Goal: Task Accomplishment & Management: Manage account settings

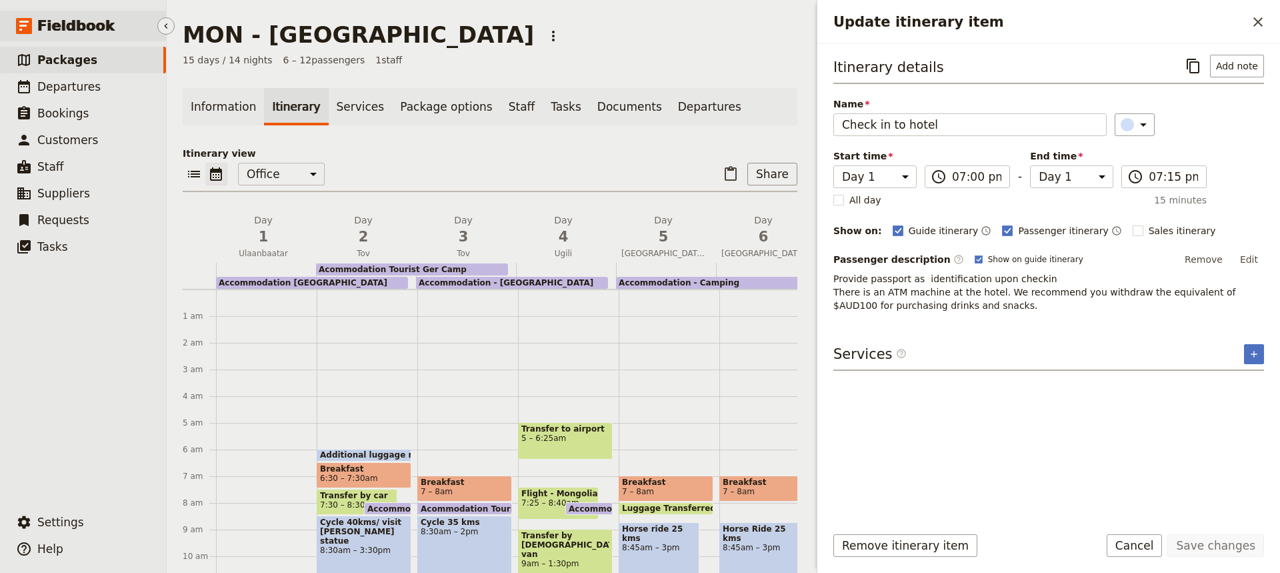
scroll to position [263, 0]
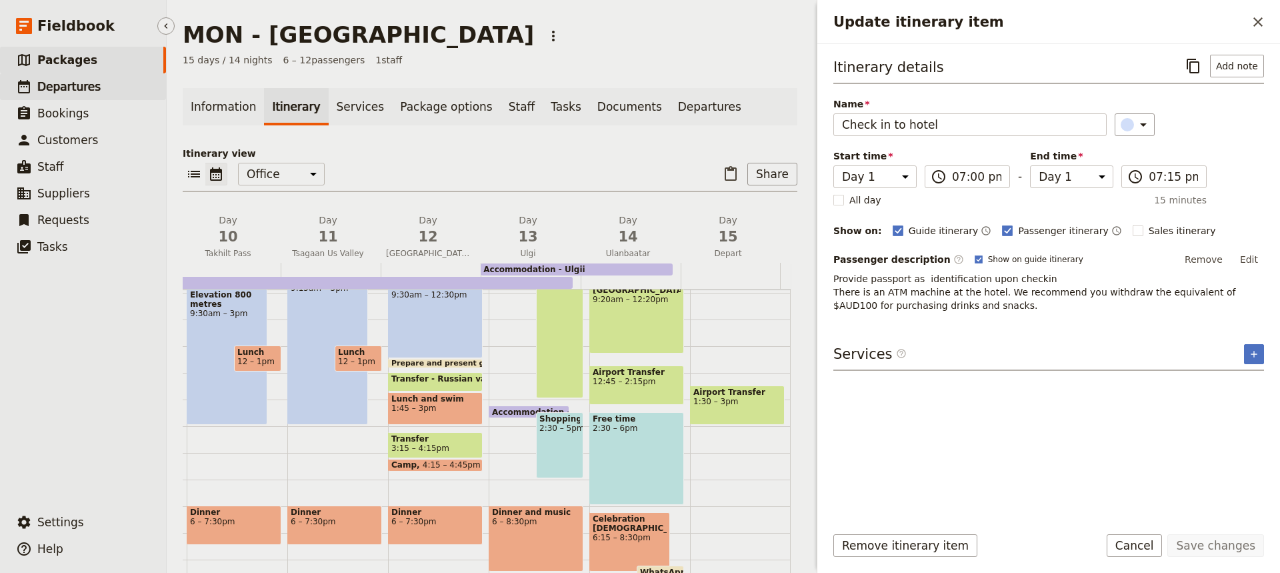
click at [65, 85] on span "Departures" at bounding box center [68, 86] width 63 height 13
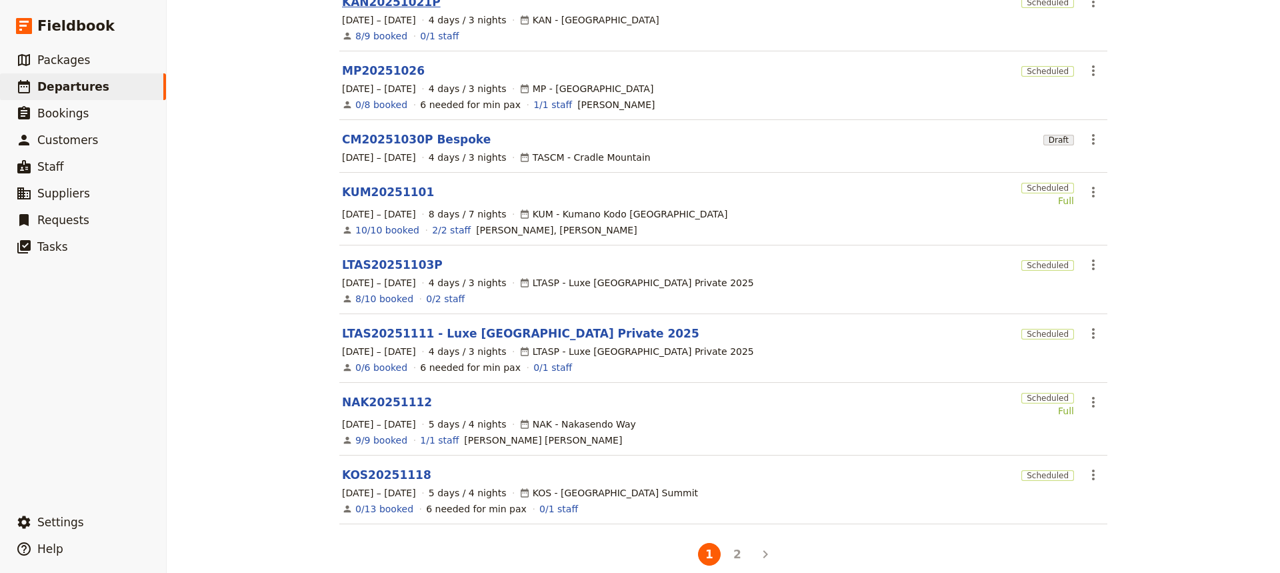
scroll to position [309, 0]
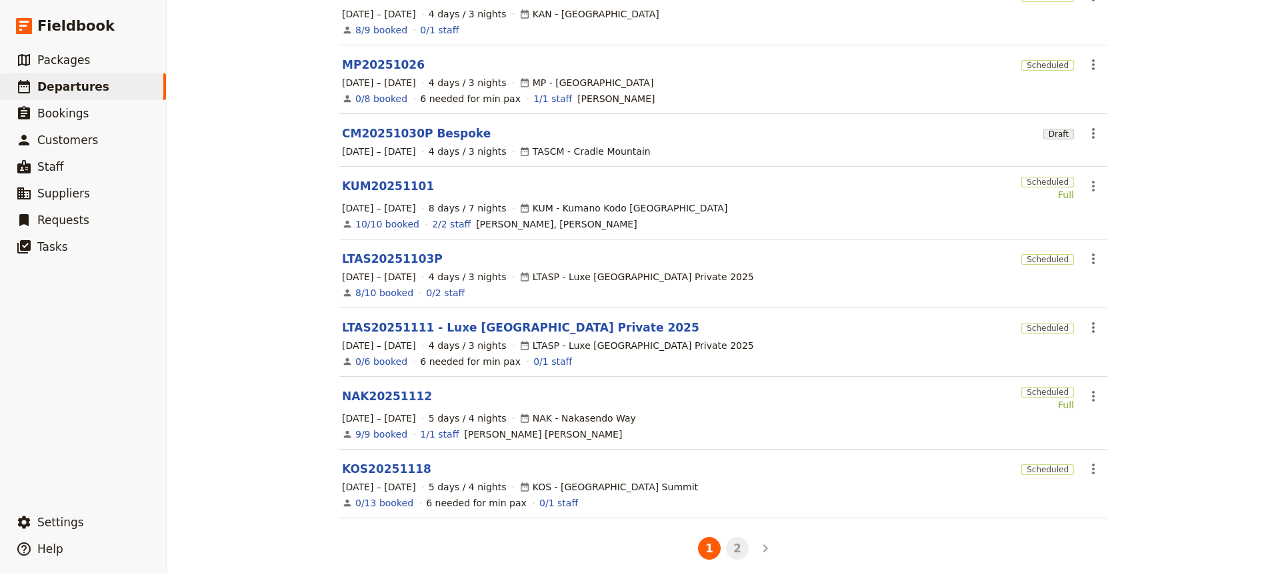
click at [731, 537] on button "2" at bounding box center [737, 548] width 23 height 23
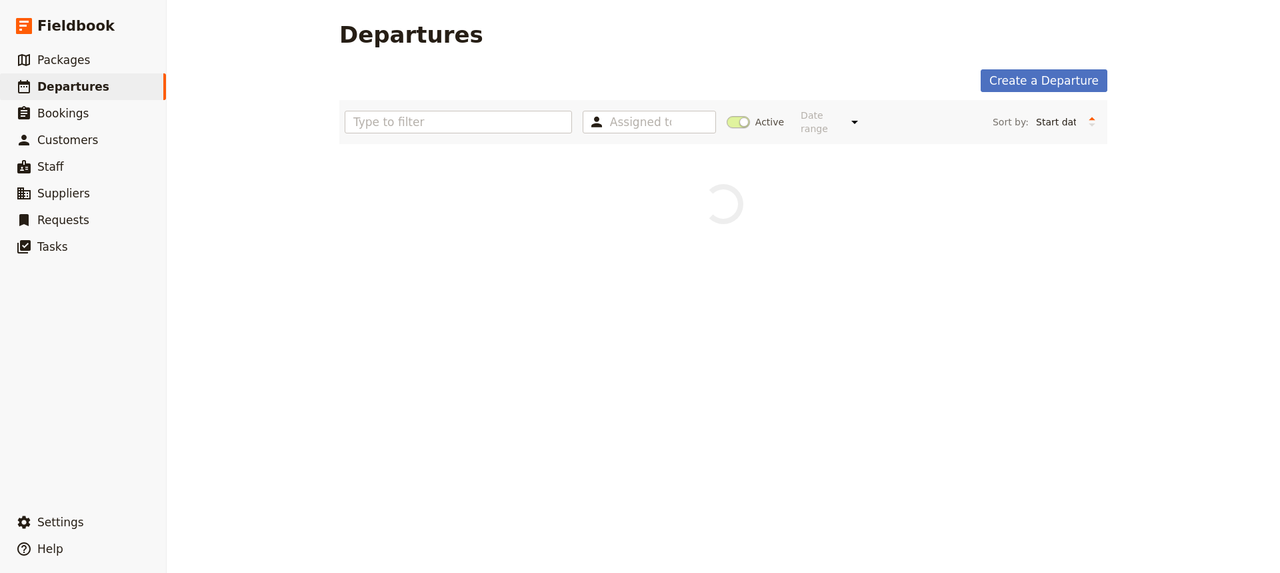
scroll to position [0, 0]
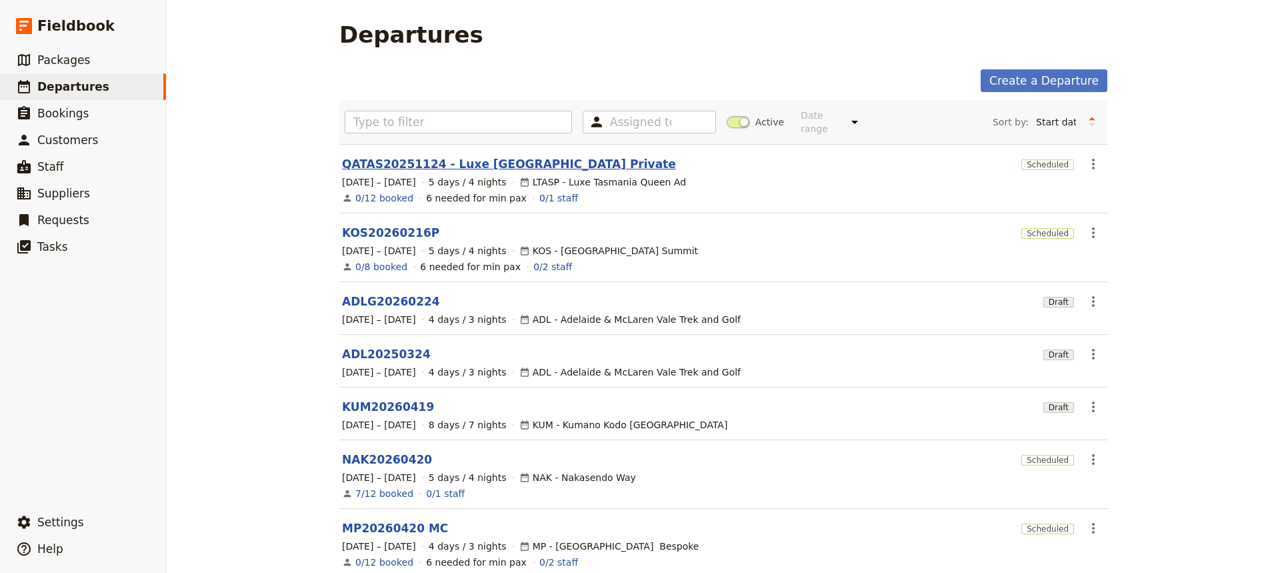
click at [373, 156] on link "QATAS20251124 - Luxe [GEOGRAPHIC_DATA] Private" at bounding box center [509, 164] width 334 height 16
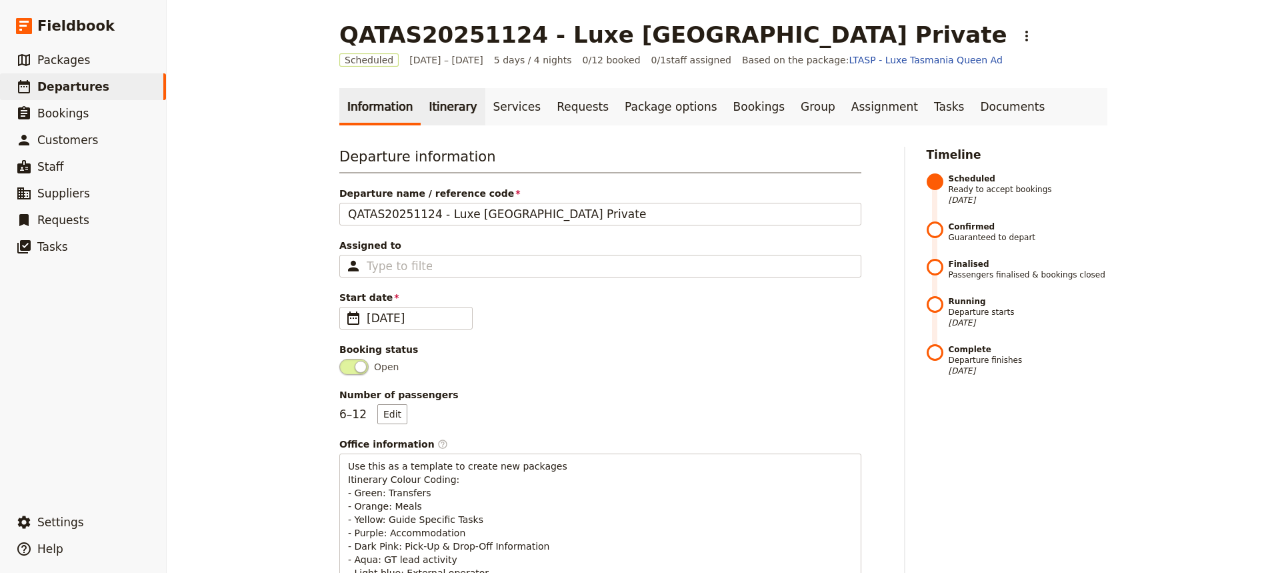
click at [437, 105] on link "Itinerary" at bounding box center [453, 106] width 64 height 37
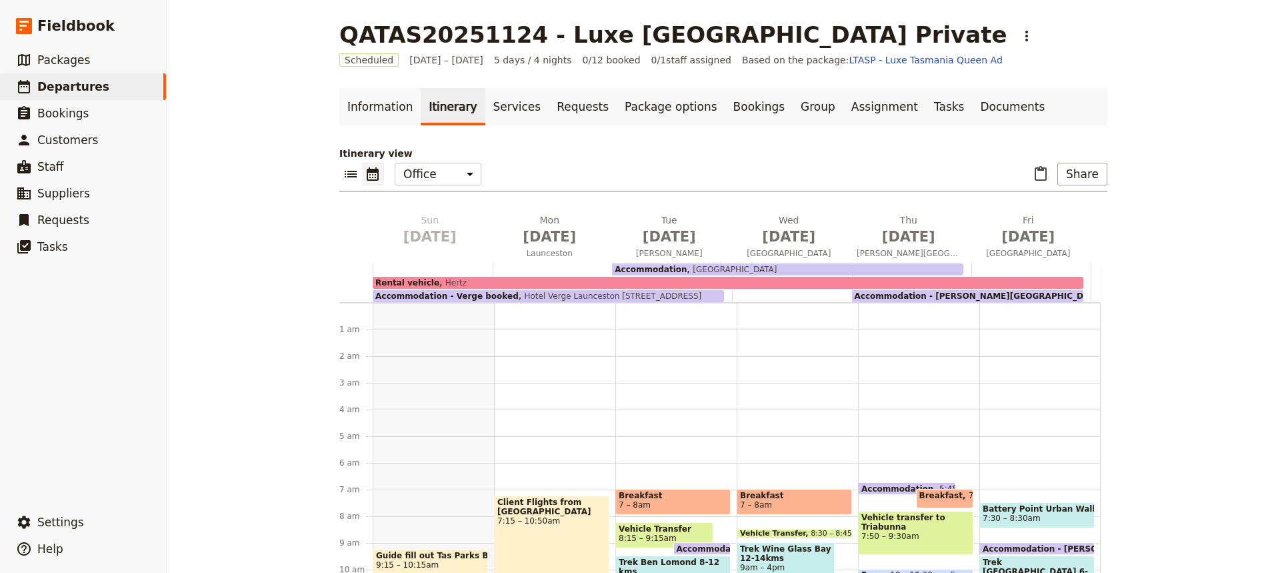
scroll to position [173, 0]
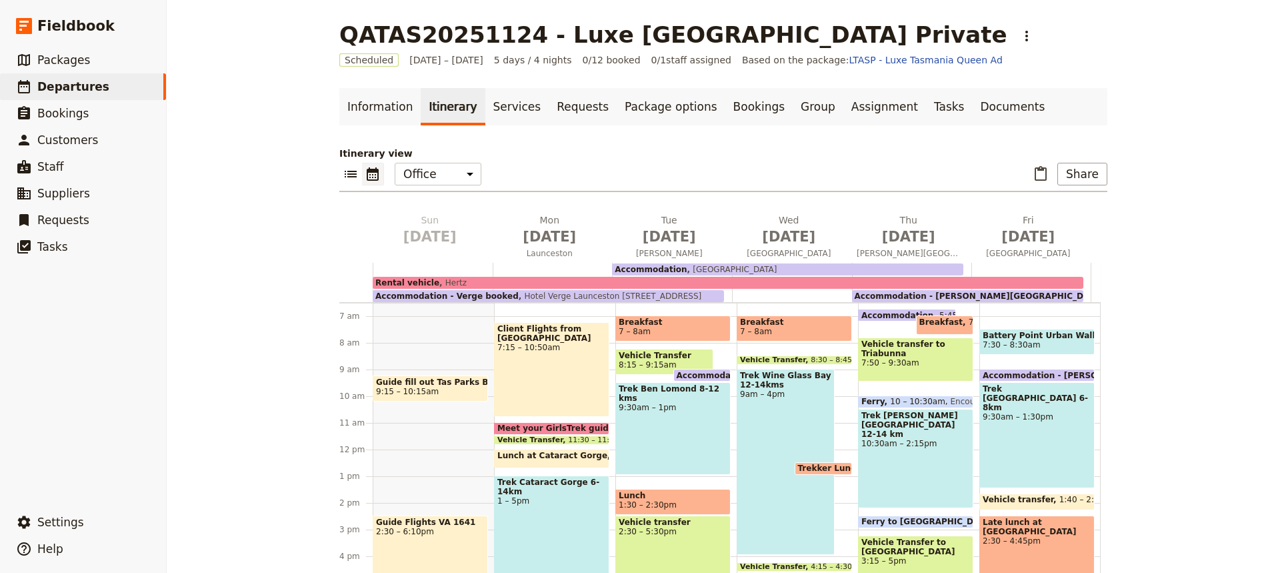
click at [430, 383] on span "Guide fill out Tas Parks Bus/tour voucher week before and print for vehicle" at bounding box center [430, 381] width 109 height 9
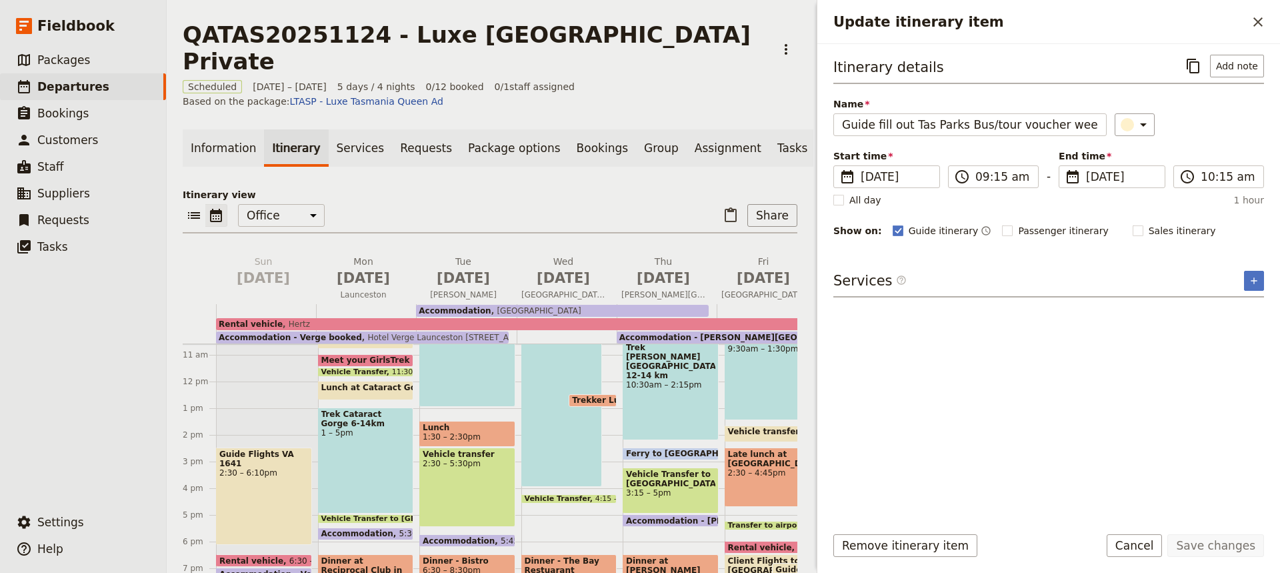
scroll to position [285, 0]
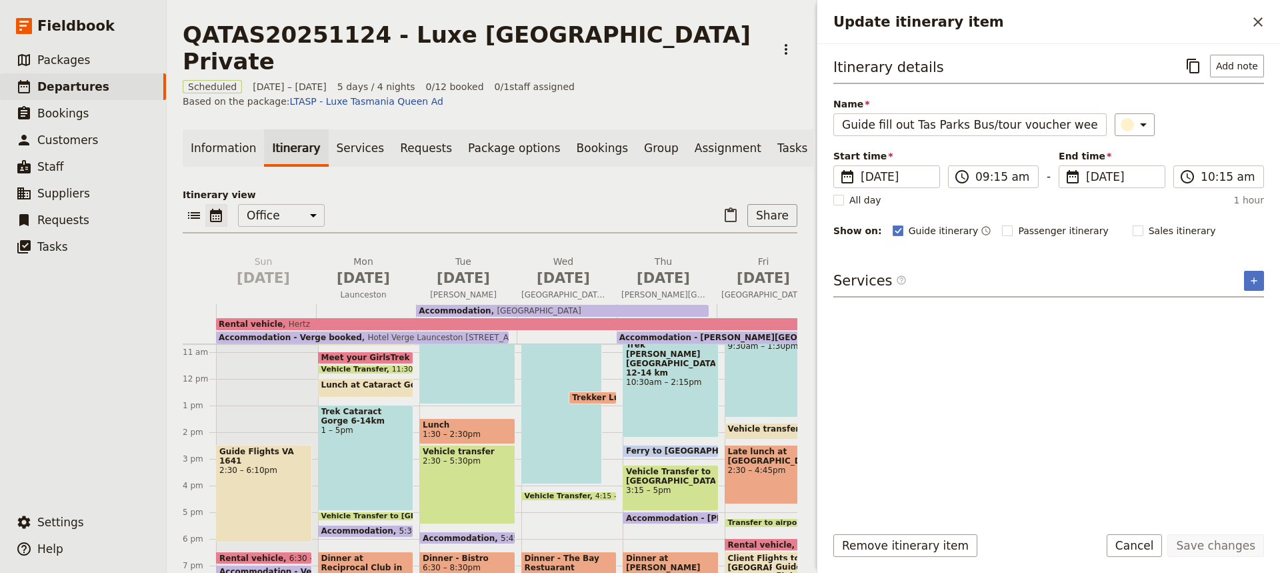
click at [270, 464] on div "Guide Flights [GEOGRAPHIC_DATA] 1641 2:30 – 6:10pm" at bounding box center [264, 493] width 96 height 97
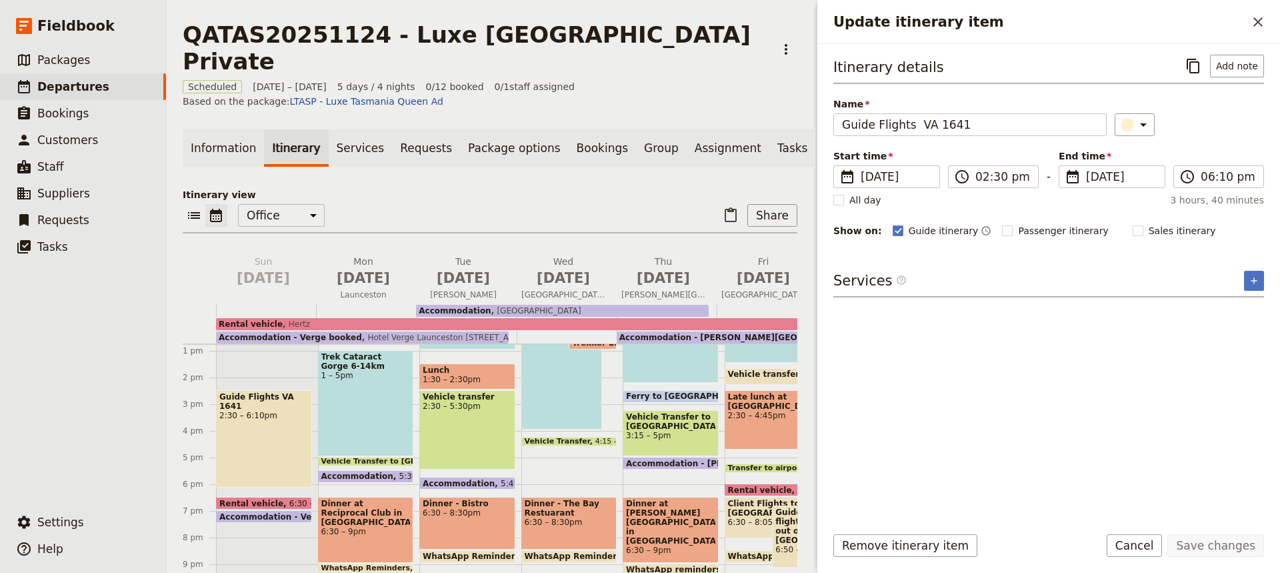
scroll to position [342, 0]
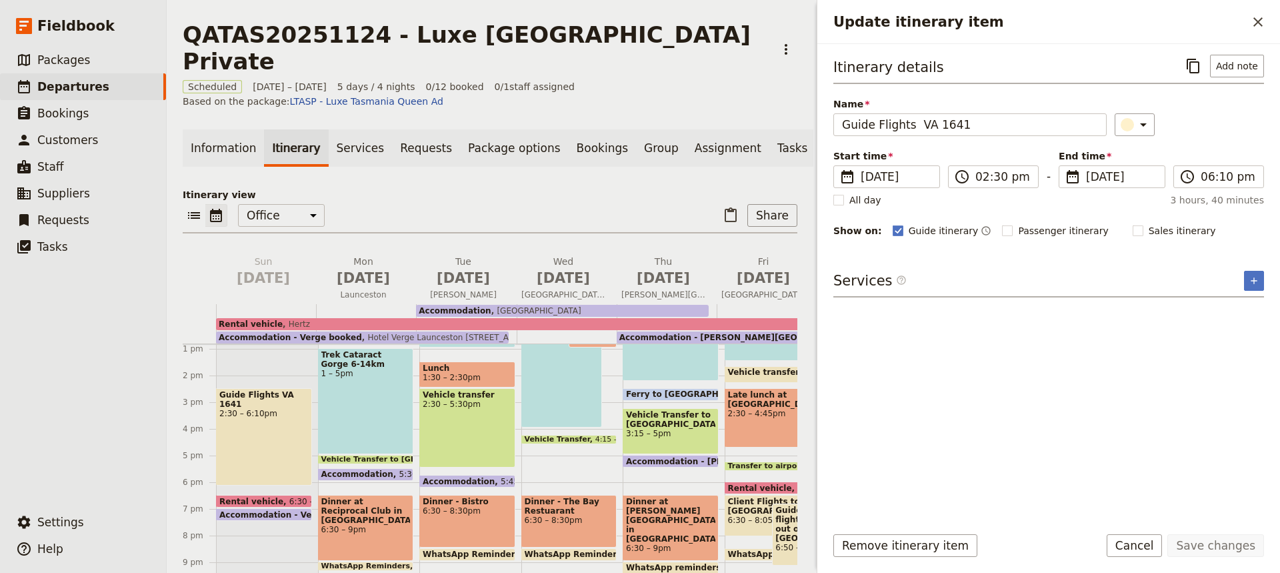
click at [270, 497] on span "Rental vehicle" at bounding box center [254, 501] width 70 height 9
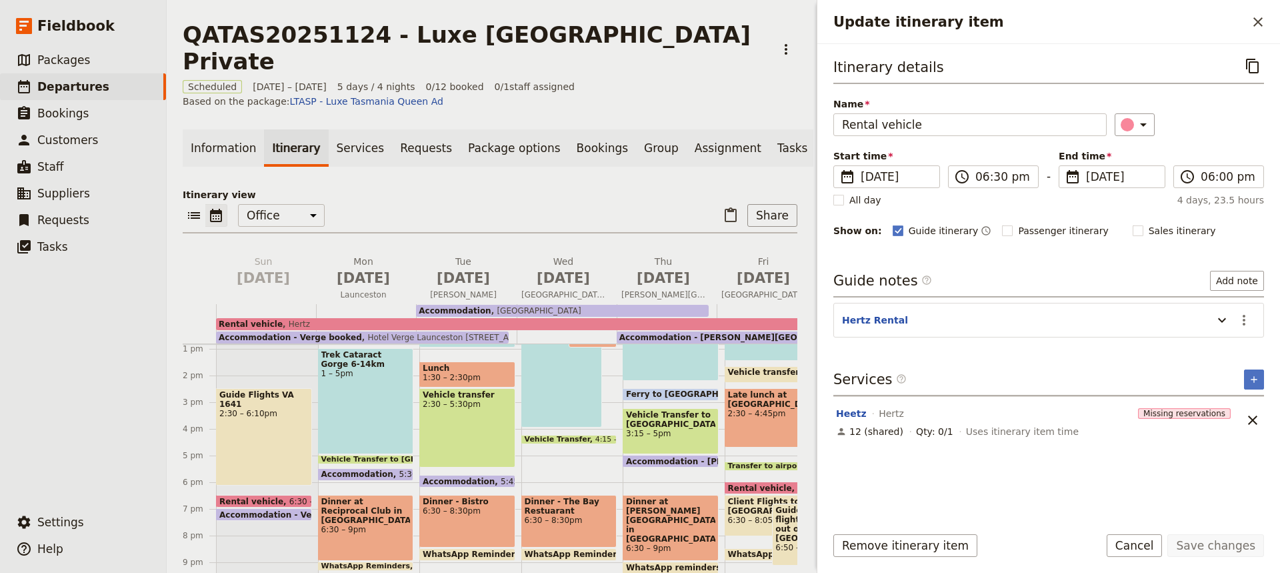
click at [252, 400] on div "Guide Flights [GEOGRAPHIC_DATA] 1641 2:30 – 6:10pm" at bounding box center [264, 436] width 96 height 97
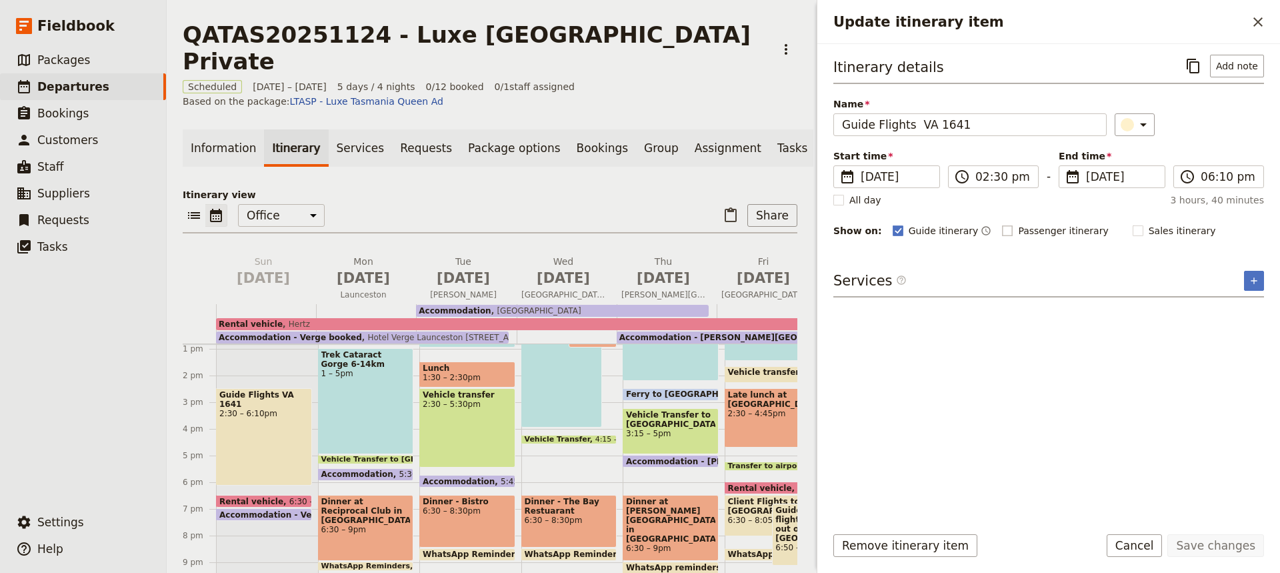
click at [1003, 229] on rect "Update itinerary item" at bounding box center [1008, 230] width 10 height 10
click at [1002, 224] on input "Passenger itinerary" at bounding box center [1002, 223] width 1 height 1
checkbox input "true"
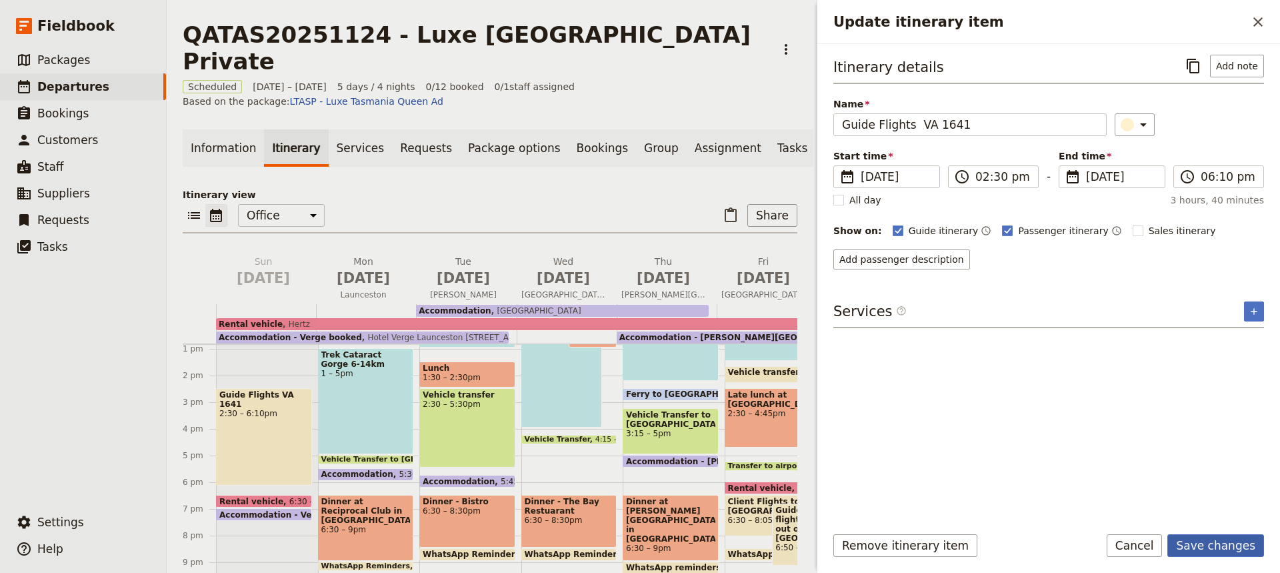
click at [1204, 549] on button "Save changes" at bounding box center [1216, 545] width 97 height 23
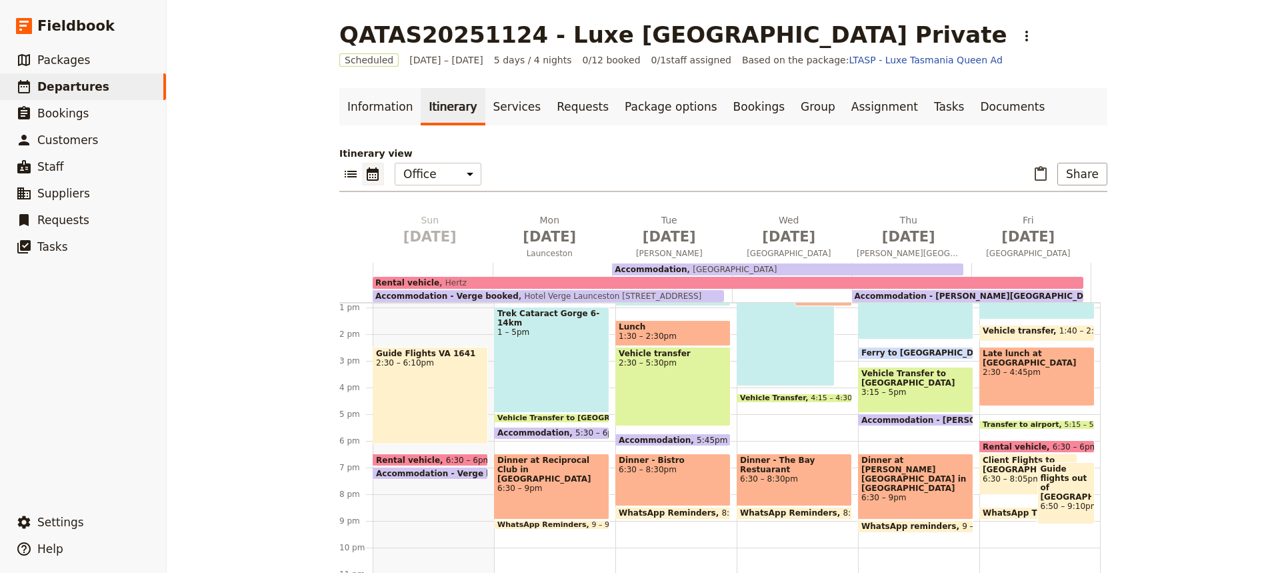
click at [412, 473] on span "Accommodation - Verge booked" at bounding box center [450, 473] width 149 height 9
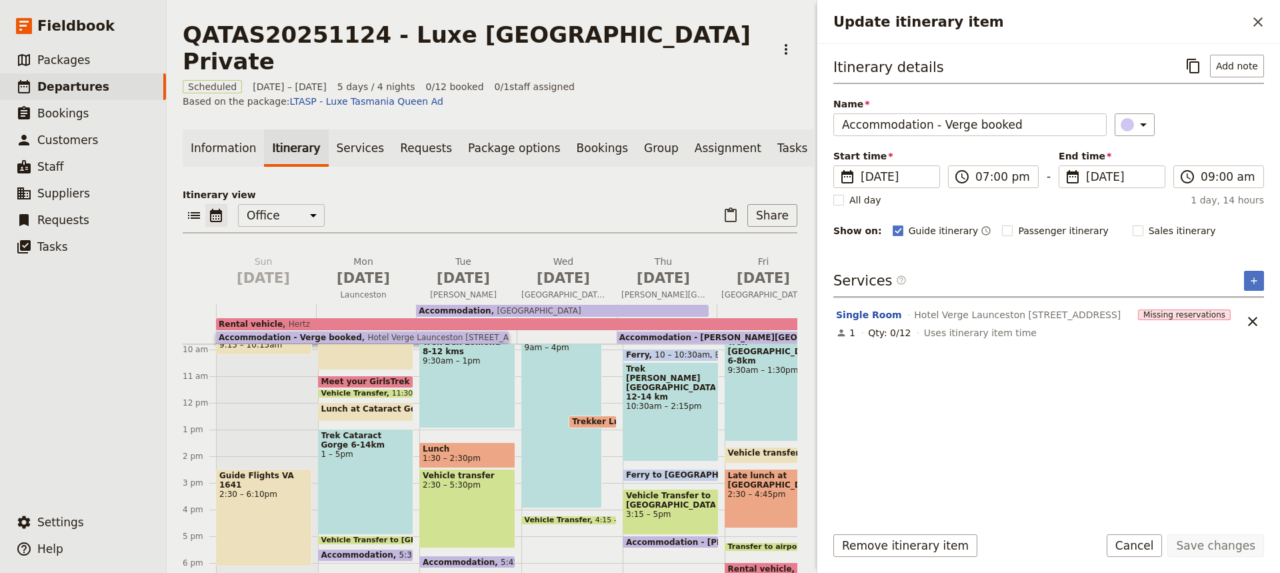
click at [363, 375] on div "Meet your GirlsTrek guide 11 – 11:30am" at bounding box center [366, 381] width 96 height 13
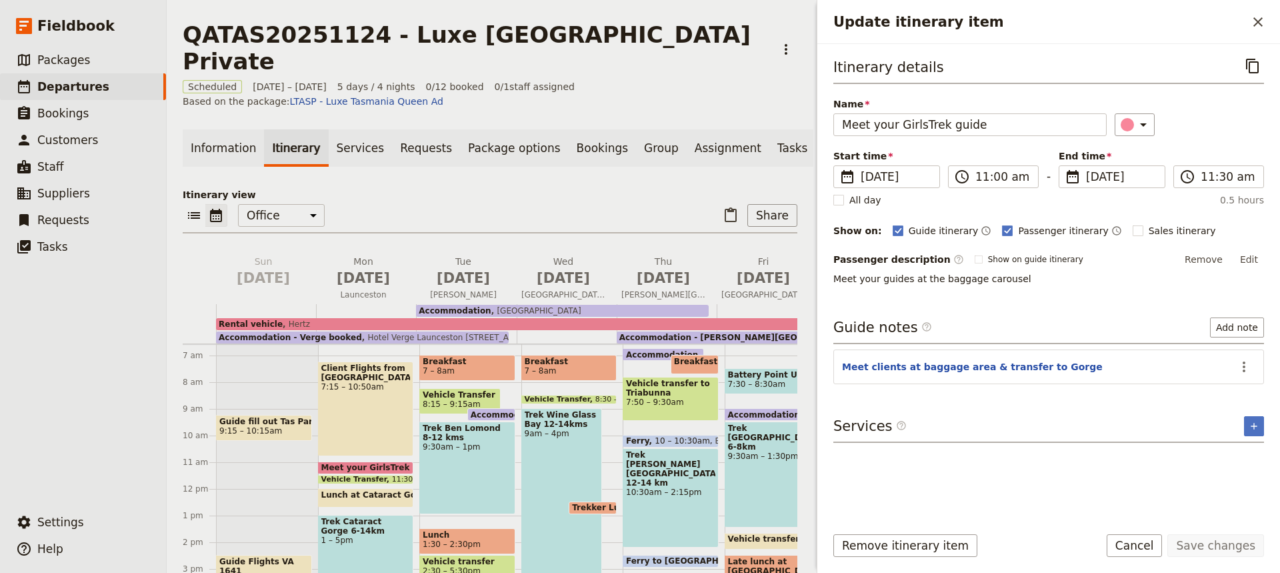
scroll to position [172, 0]
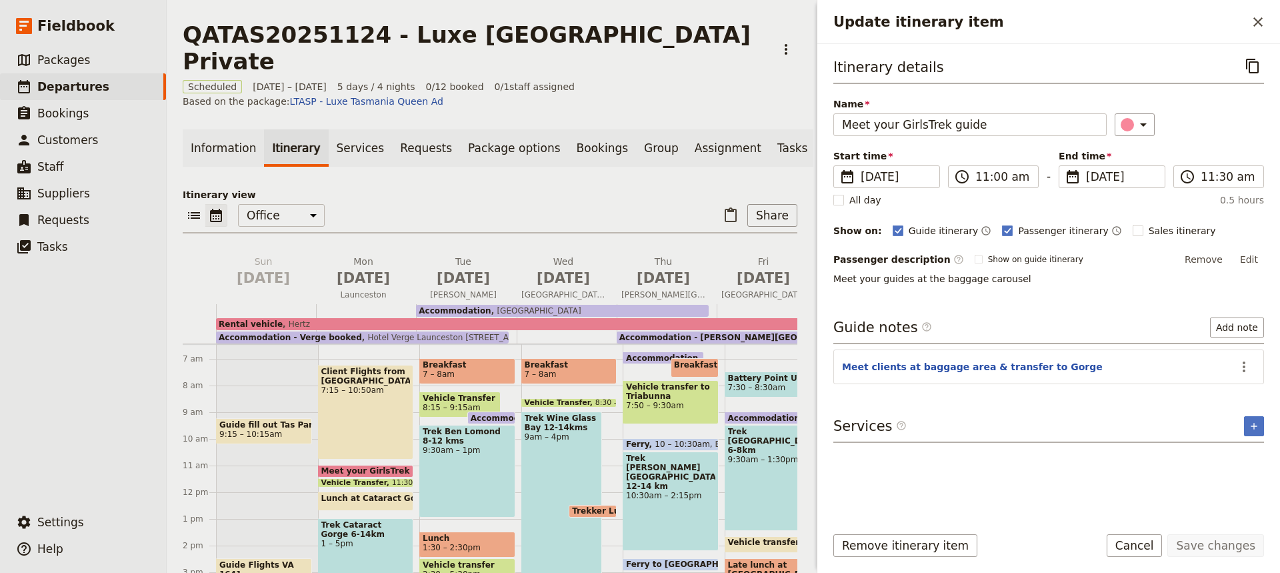
click at [367, 382] on div "Client Flights from [GEOGRAPHIC_DATA] 7:15 – 10:50am" at bounding box center [366, 412] width 96 height 95
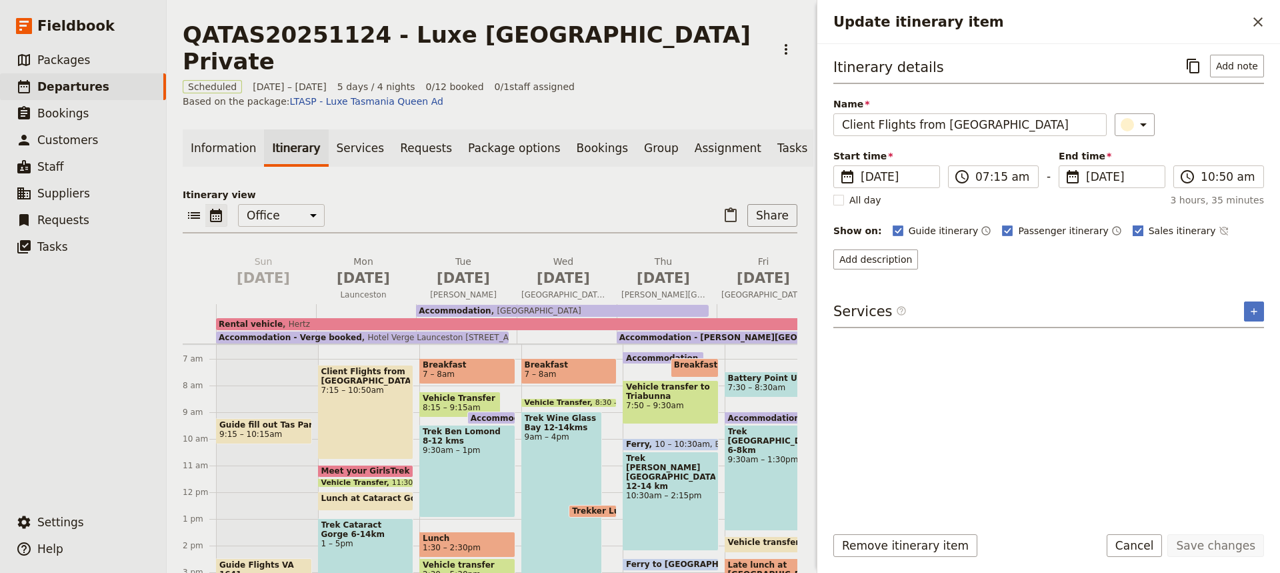
click at [1133, 227] on rect "Update itinerary item" at bounding box center [1138, 230] width 10 height 10
click at [1132, 224] on input "Sales itinerary" at bounding box center [1132, 223] width 1 height 1
checkbox input "false"
click at [894, 258] on button "Add passenger description" at bounding box center [901, 259] width 137 height 20
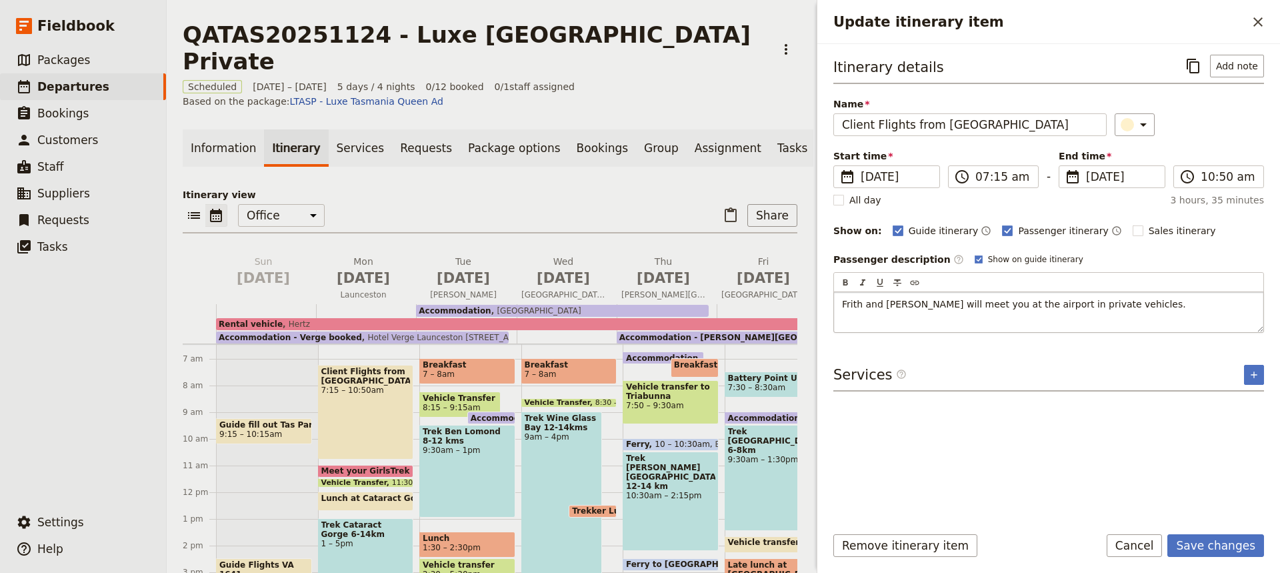
click at [841, 305] on div "Frith and [PERSON_NAME] will meet you at the airport in private vehicles." at bounding box center [1048, 312] width 429 height 40
click at [1209, 547] on button "Save changes" at bounding box center [1216, 545] width 97 height 23
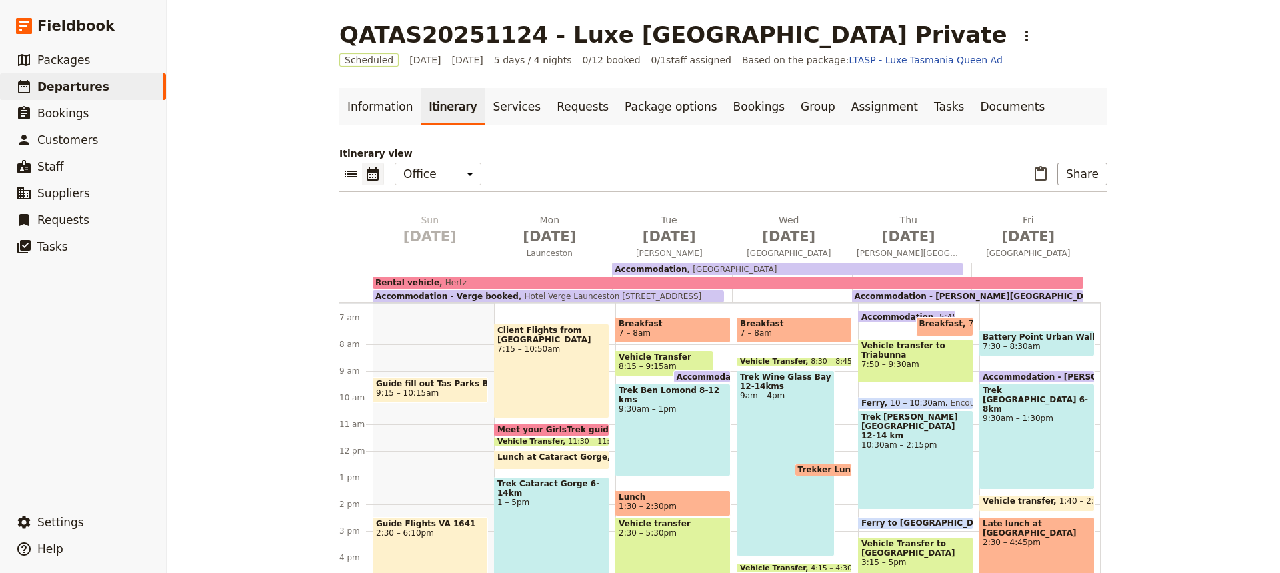
click at [518, 461] on span "Lunch at Cataract Gorge" at bounding box center [555, 456] width 116 height 9
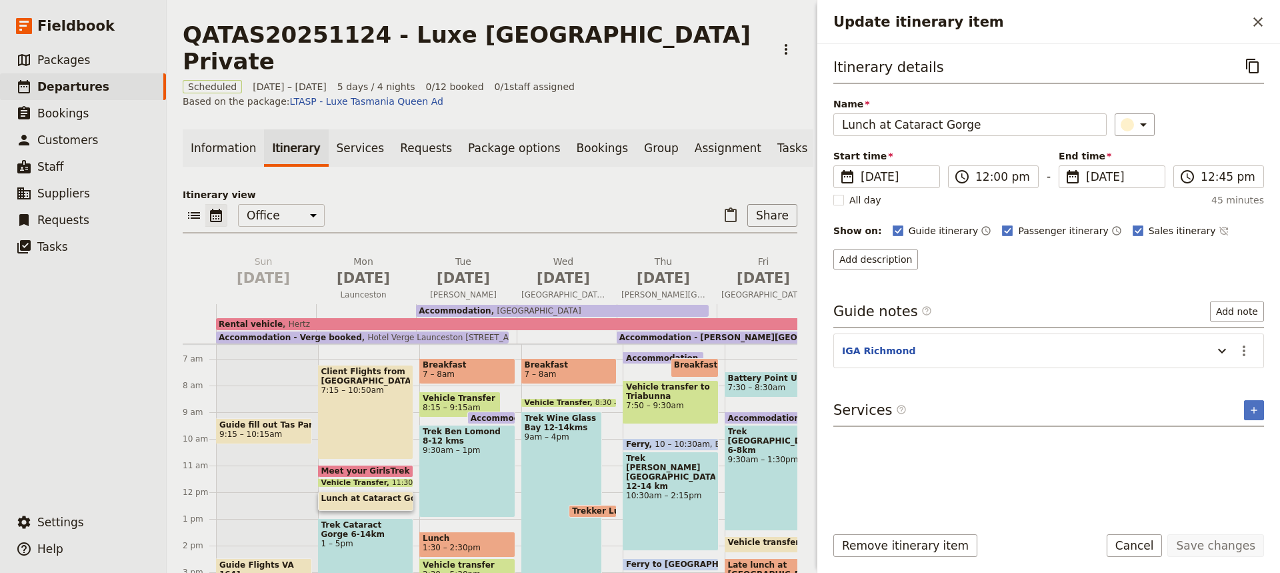
click at [340, 381] on div "Client Flights from [GEOGRAPHIC_DATA] 7:15 – 10:50am" at bounding box center [366, 412] width 96 height 95
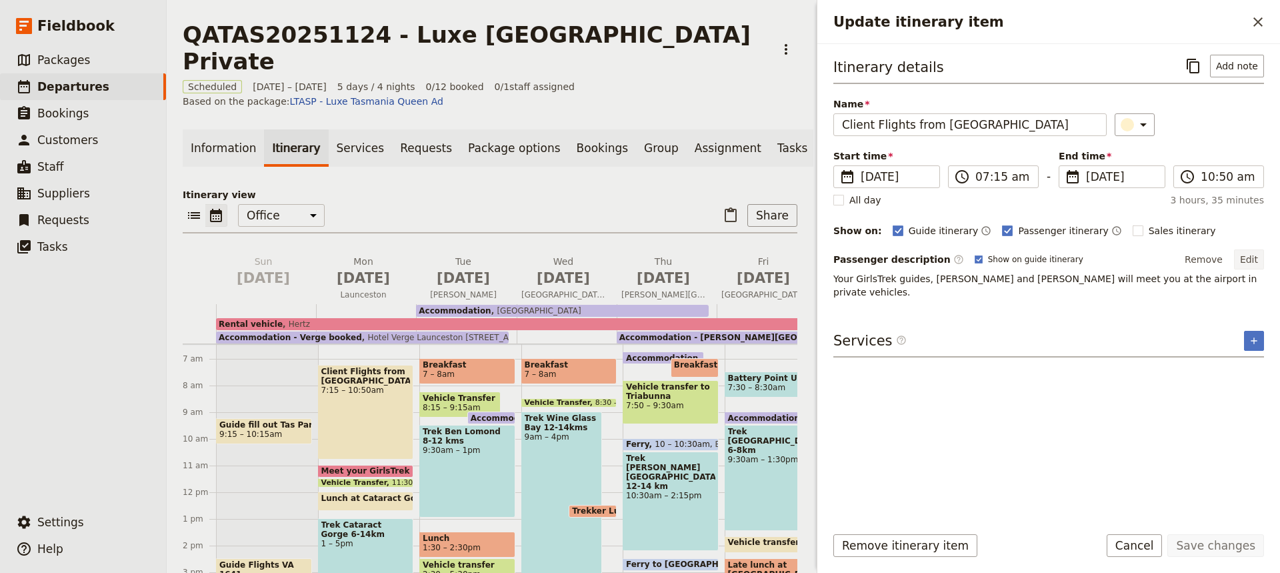
click at [1252, 257] on button "Edit" at bounding box center [1249, 259] width 30 height 20
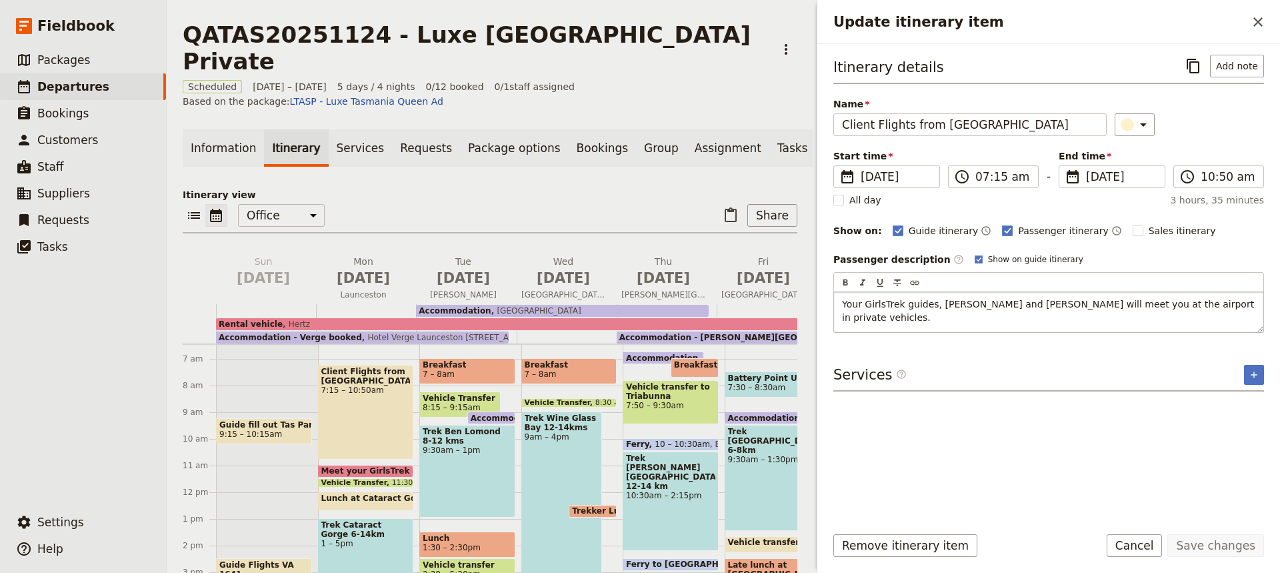
click at [1196, 305] on p "Your GirlsTrek guides, [PERSON_NAME] and [PERSON_NAME] will meet you at the air…" at bounding box center [1048, 310] width 413 height 27
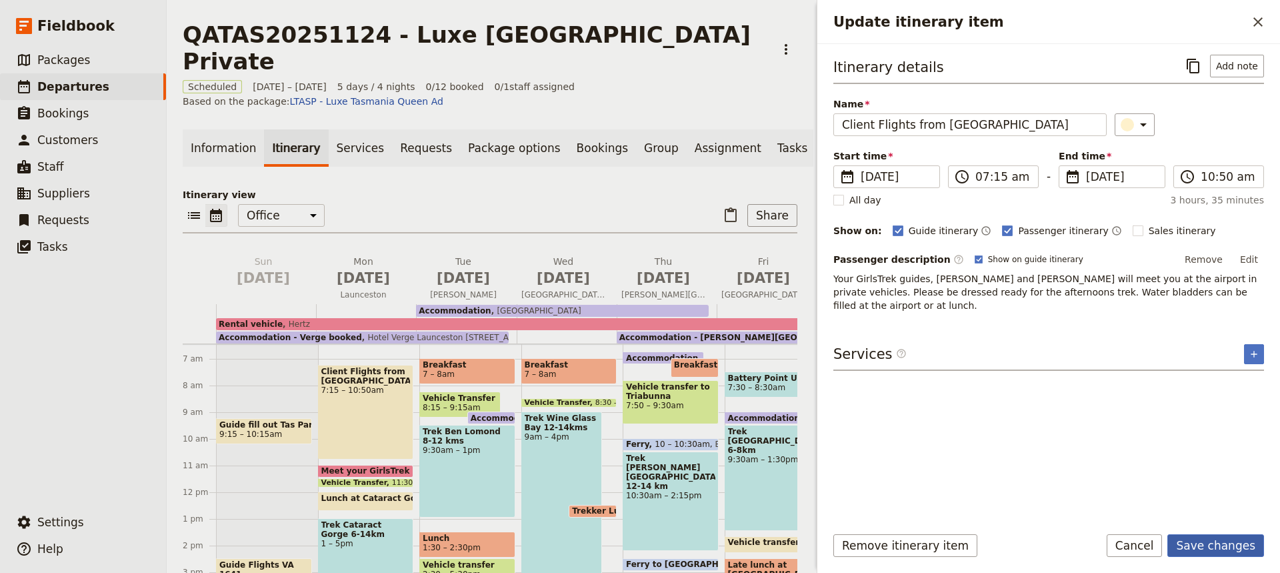
click at [1221, 547] on button "Save changes" at bounding box center [1216, 545] width 97 height 23
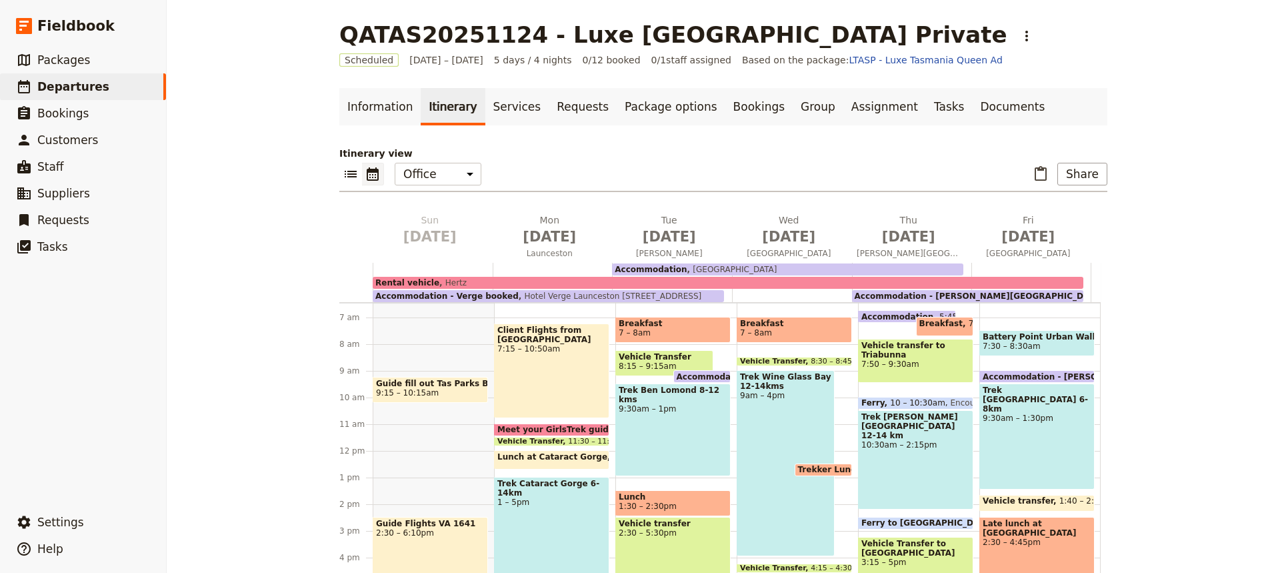
click at [537, 457] on span "Lunch at Cataract Gorge" at bounding box center [555, 456] width 116 height 9
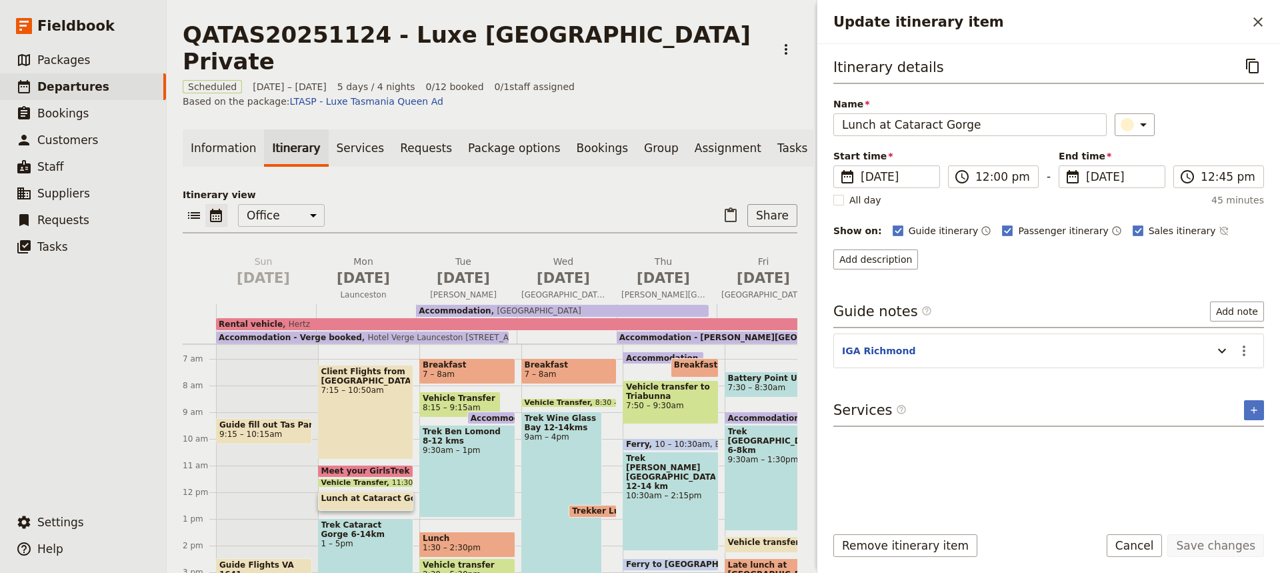
click at [358, 523] on div "Trek Cataract Gorge 6-14km 1 – 5pm" at bounding box center [366, 571] width 96 height 106
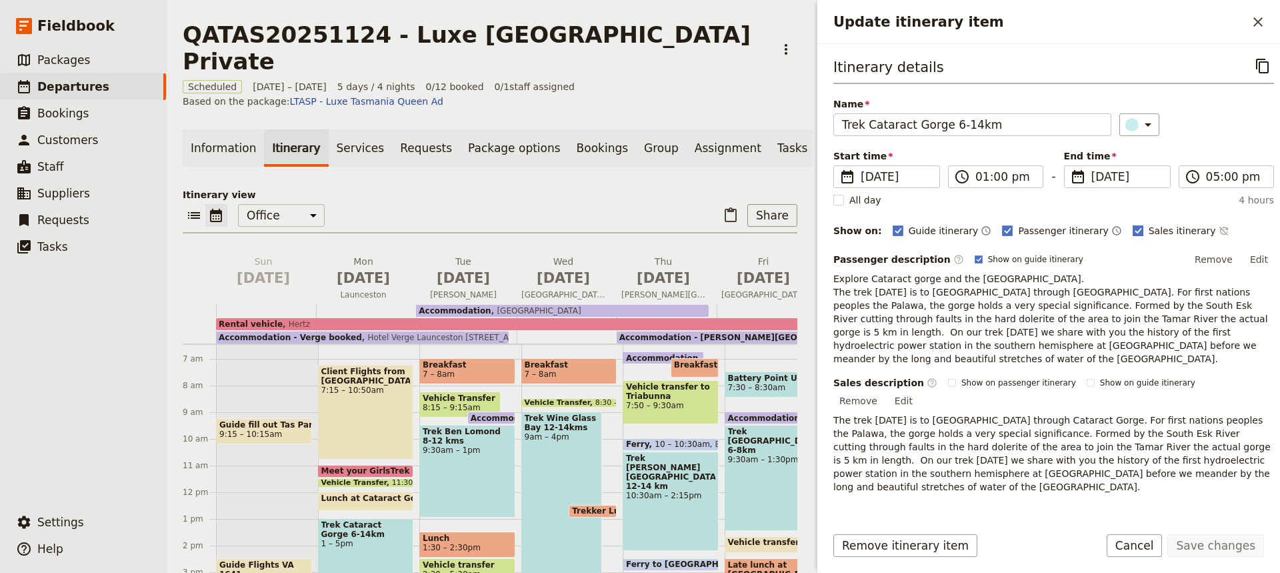
click at [1133, 229] on rect "Update itinerary item" at bounding box center [1138, 230] width 10 height 10
click at [1132, 224] on input "Sales itinerary" at bounding box center [1132, 223] width 1 height 1
checkbox input "false"
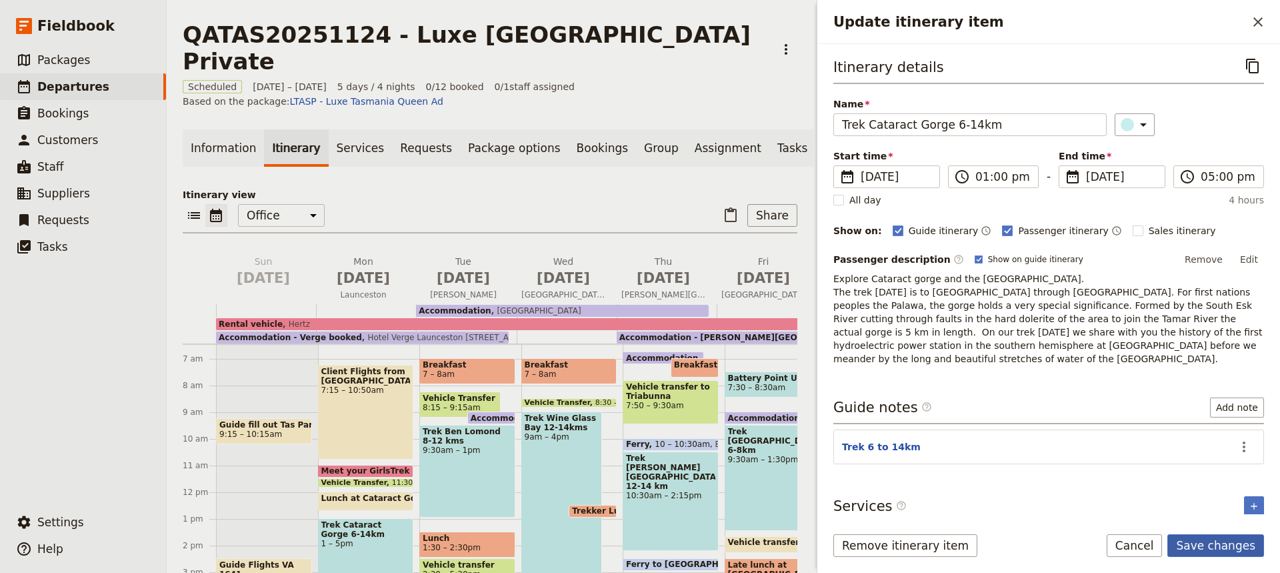
click at [1208, 544] on button "Save changes" at bounding box center [1216, 545] width 97 height 23
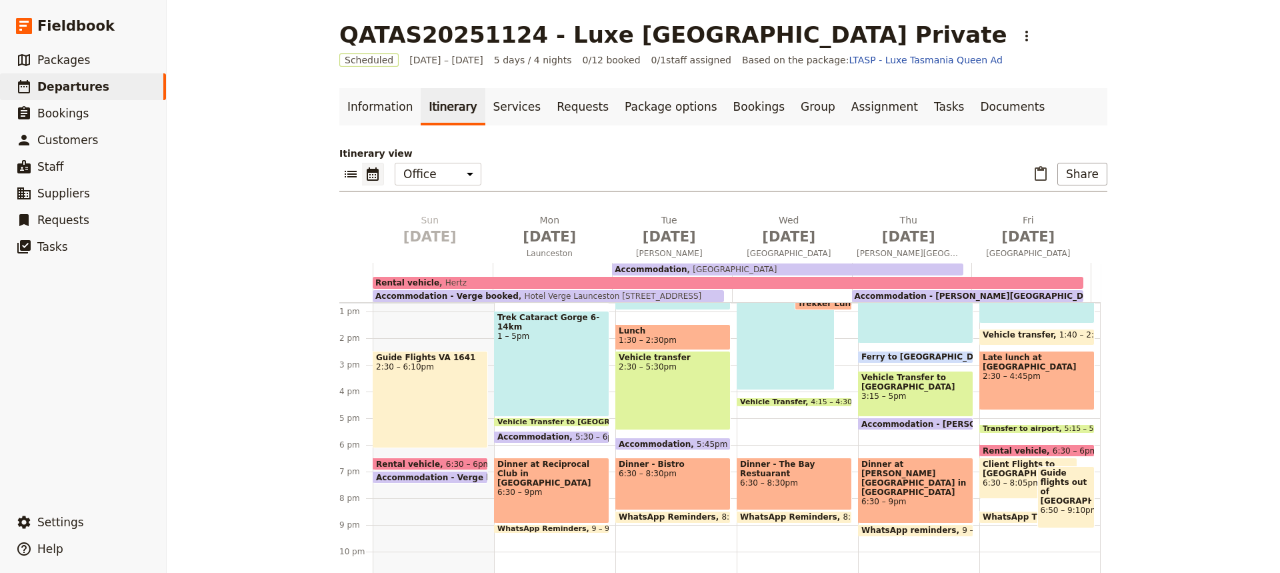
scroll to position [339, 0]
click at [575, 435] on span "5:30 – 6pm" at bounding box center [597, 435] width 45 height 9
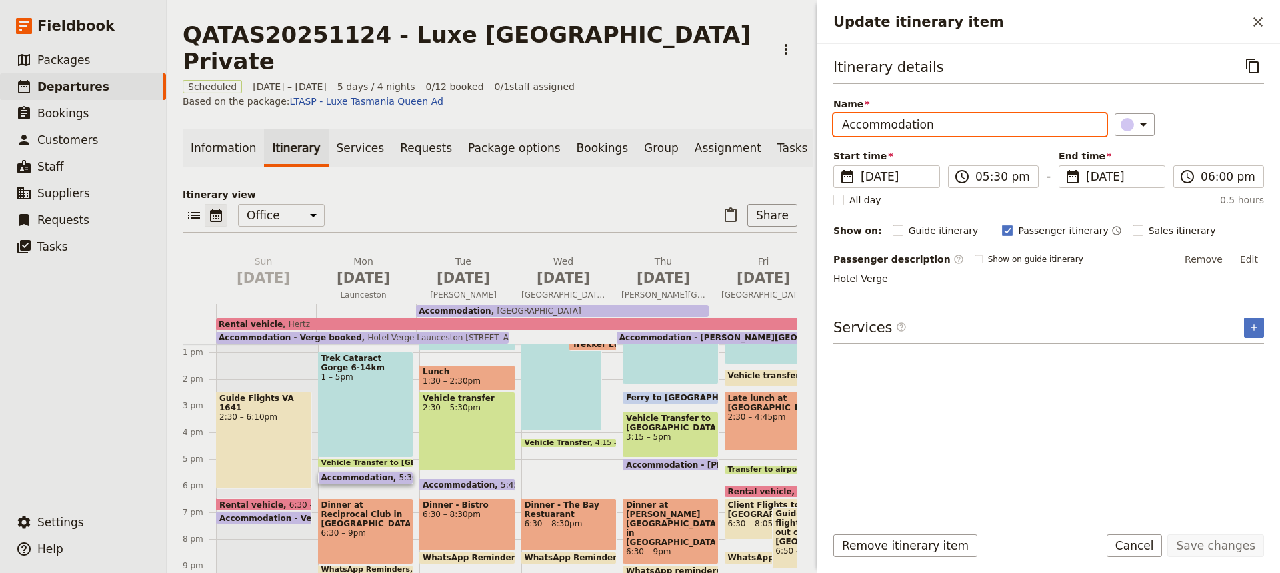
click at [843, 125] on input "Accommodation" at bounding box center [969, 124] width 273 height 23
drag, startPoint x: 980, startPoint y: 125, endPoint x: 1070, endPoint y: 129, distance: 89.4
click at [1070, 129] on input "Checkinto the [GEOGRAPHIC_DATA]. Accommodation" at bounding box center [969, 124] width 273 height 23
click at [872, 125] on input "Checkinto the [GEOGRAPHIC_DATA]." at bounding box center [969, 124] width 273 height 23
click at [919, 125] on input "Check into the [GEOGRAPHIC_DATA]." at bounding box center [969, 124] width 273 height 23
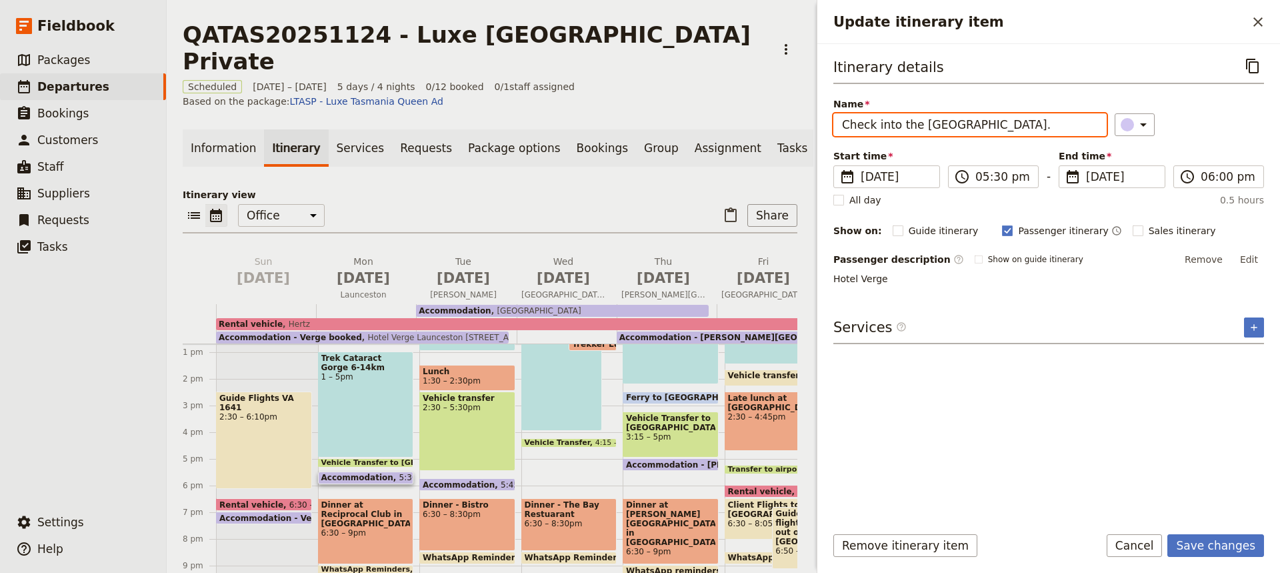
drag, startPoint x: 979, startPoint y: 125, endPoint x: 1019, endPoint y: 124, distance: 40.0
click at [1019, 124] on input "Check into the [GEOGRAPHIC_DATA]." at bounding box center [969, 124] width 273 height 23
type input "Check into the [GEOGRAPHIC_DATA]"
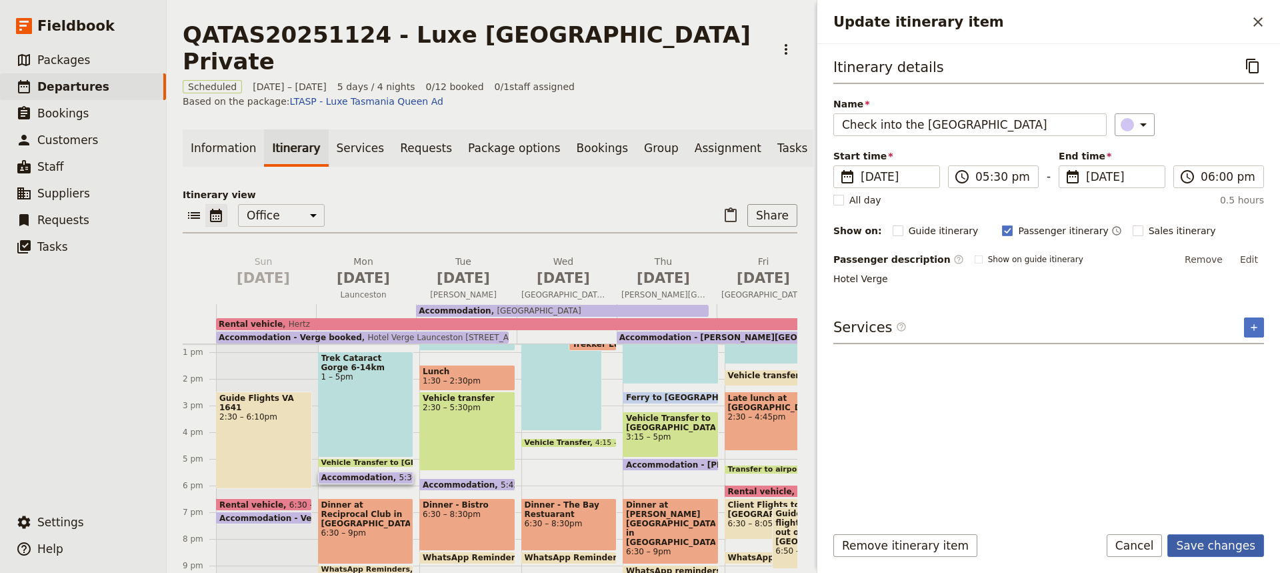
click at [1216, 545] on button "Save changes" at bounding box center [1216, 545] width 97 height 23
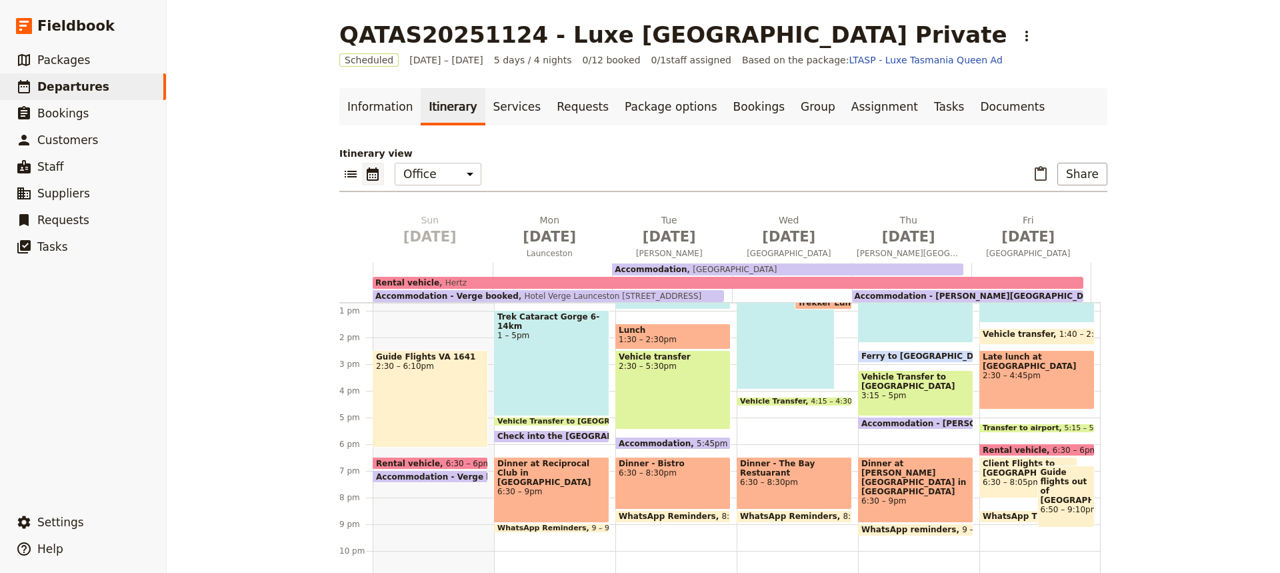
click at [579, 489] on div "Dinner at Reciprocal Club in [GEOGRAPHIC_DATA] 6:30 – 9pm" at bounding box center [551, 490] width 115 height 66
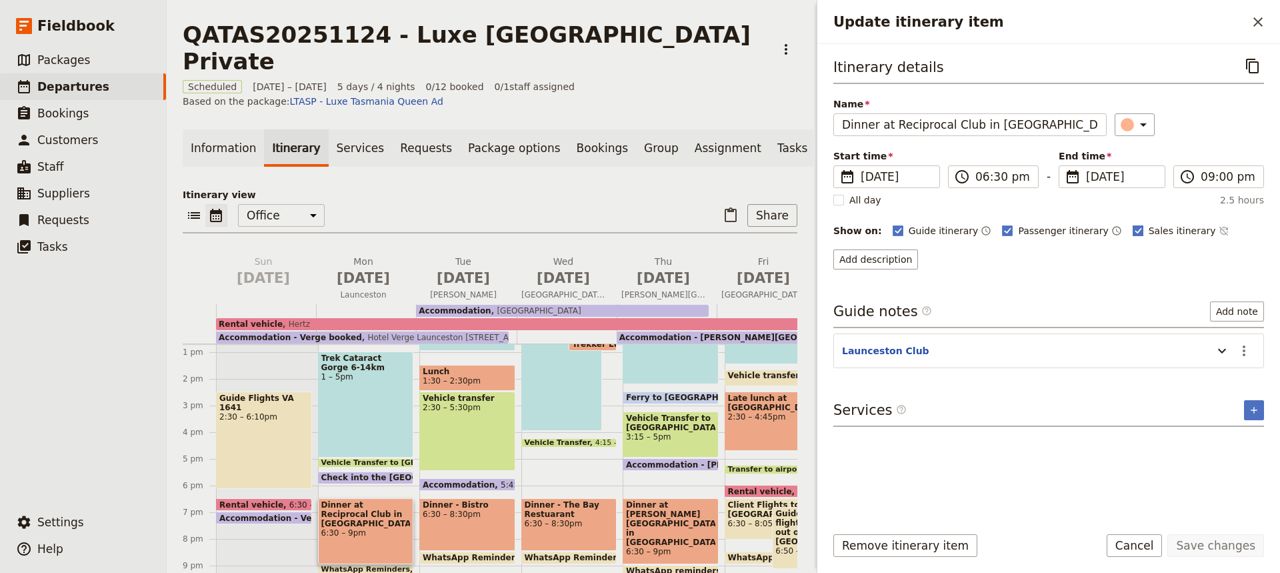
click at [1133, 229] on rect "Update itinerary item" at bounding box center [1138, 230] width 10 height 10
click at [1132, 224] on input "Sales itinerary" at bounding box center [1132, 223] width 1 height 1
checkbox input "false"
click at [905, 260] on button "Add passenger description" at bounding box center [901, 259] width 137 height 20
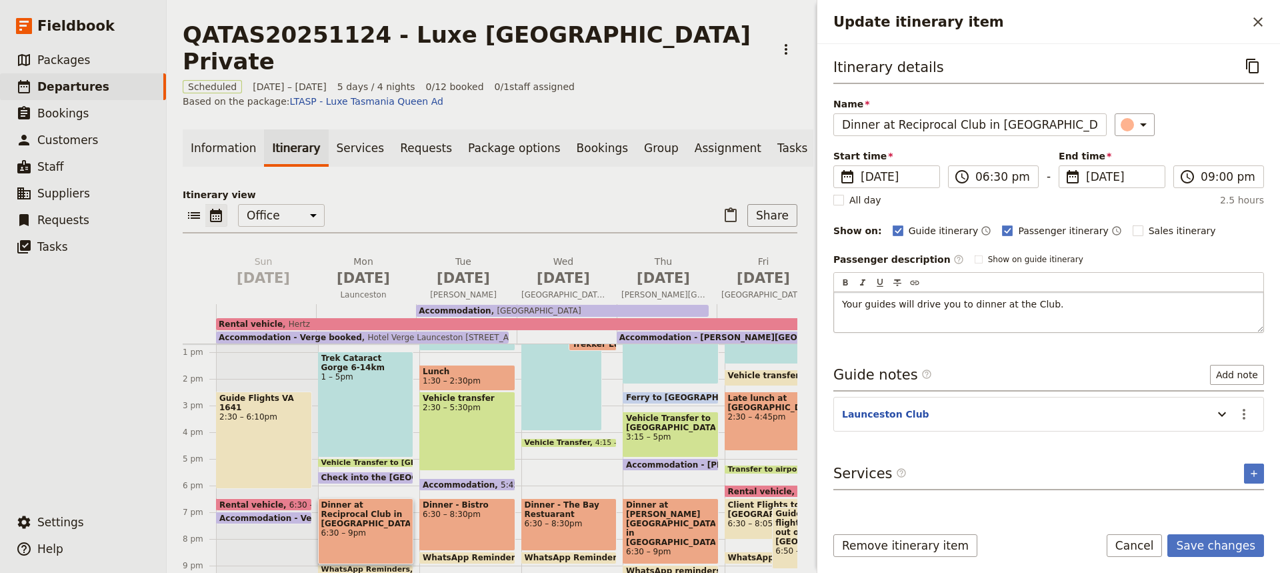
click at [1018, 303] on span "Your guides will drive you to dinner at the Club." at bounding box center [953, 304] width 222 height 11
click at [848, 301] on span "Your guides will drive you to dinner at the [GEOGRAPHIC_DATA]." at bounding box center [991, 304] width 299 height 11
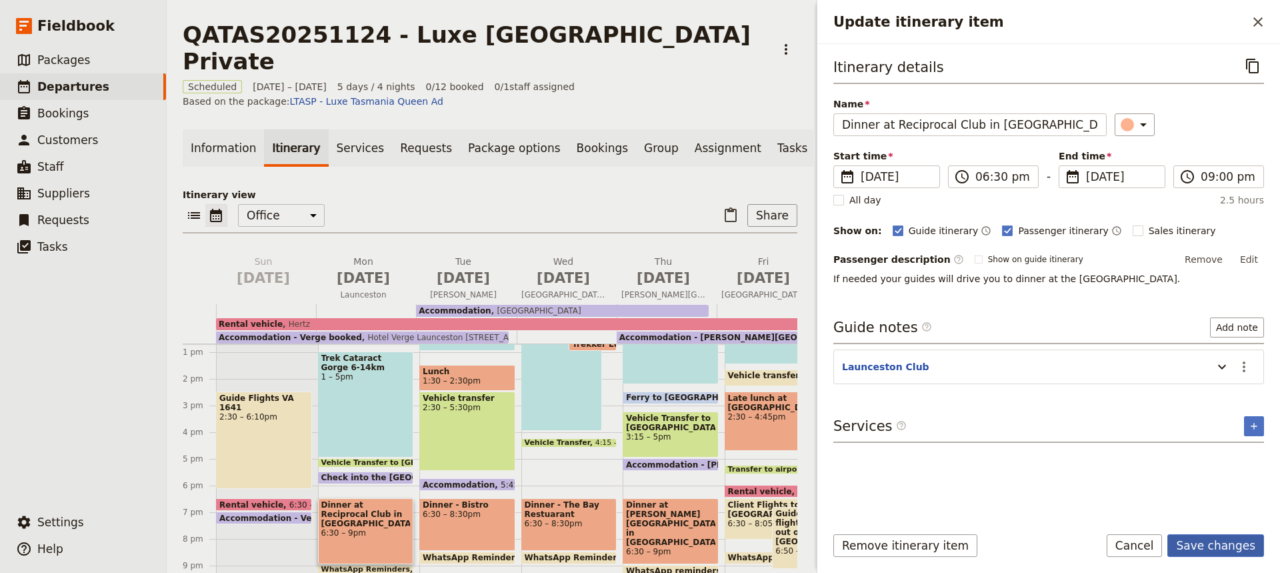
click at [1207, 549] on button "Save changes" at bounding box center [1216, 545] width 97 height 23
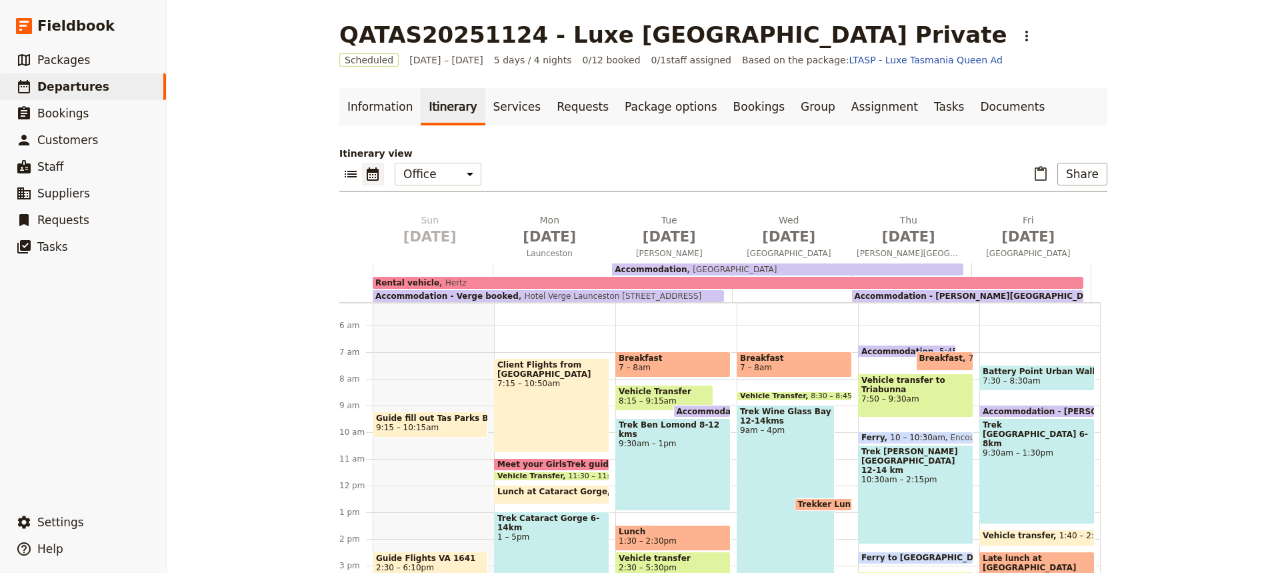
scroll to position [134, 0]
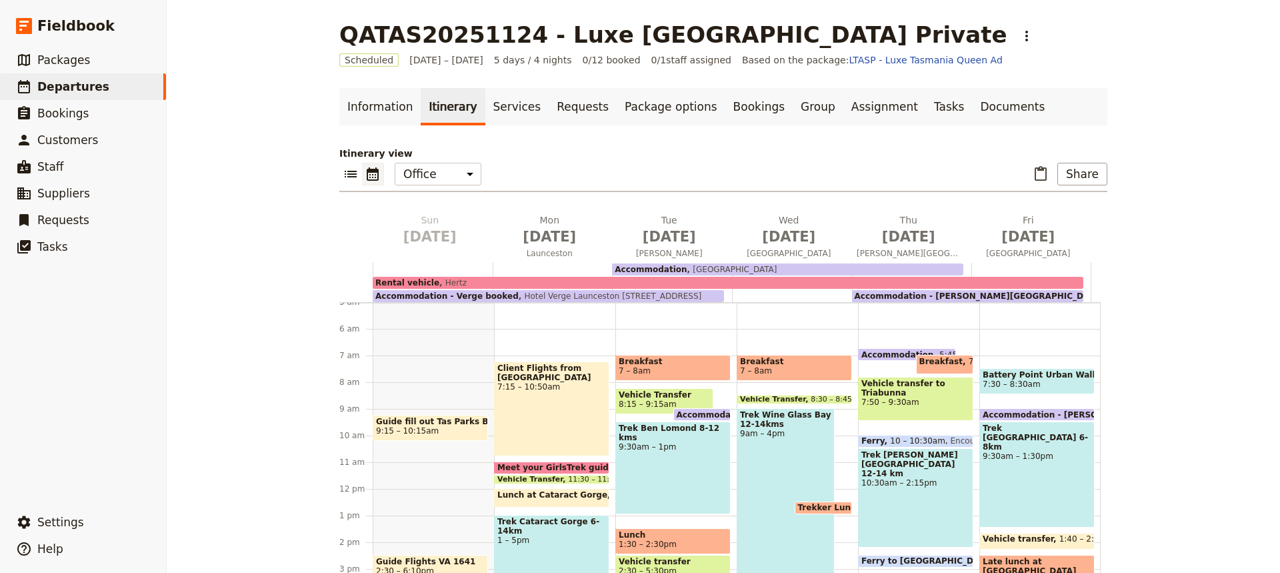
click at [664, 365] on span "Breakfast" at bounding box center [673, 361] width 109 height 9
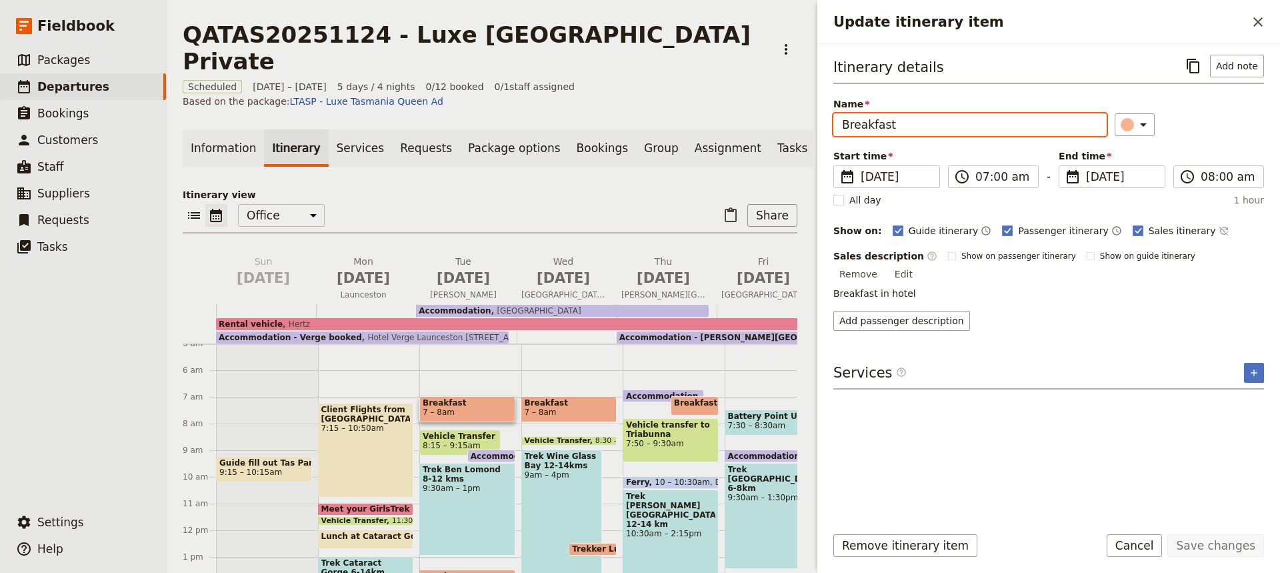
click at [900, 126] on input "Breakfast" at bounding box center [969, 124] width 273 height 23
type input "Breakfast"
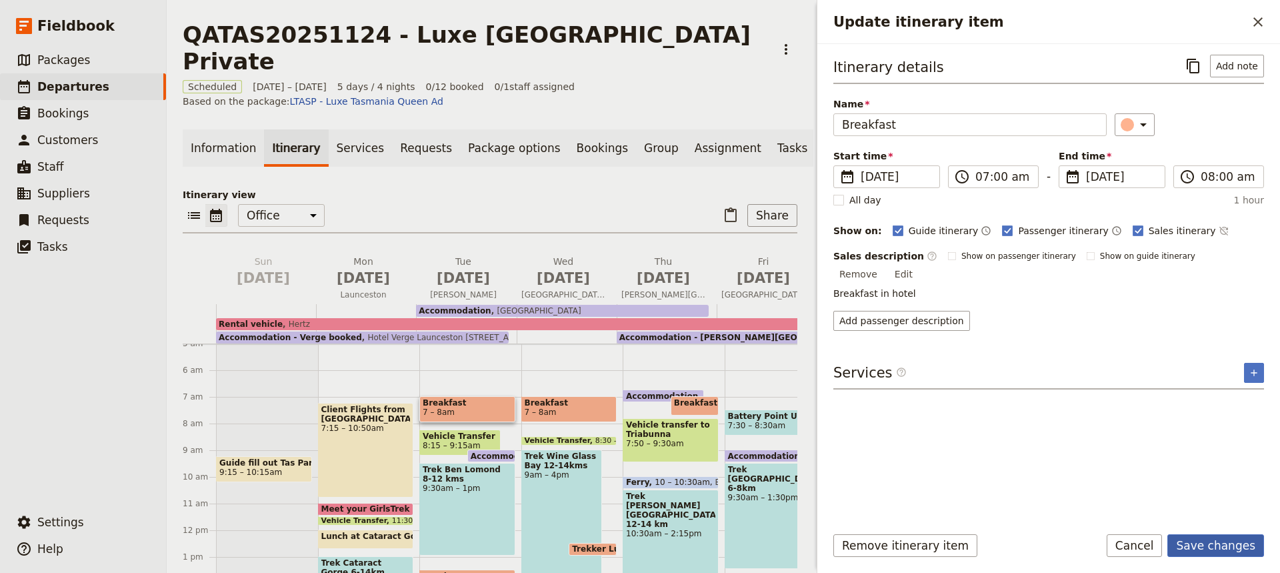
click at [1208, 545] on button "Save changes" at bounding box center [1216, 545] width 97 height 23
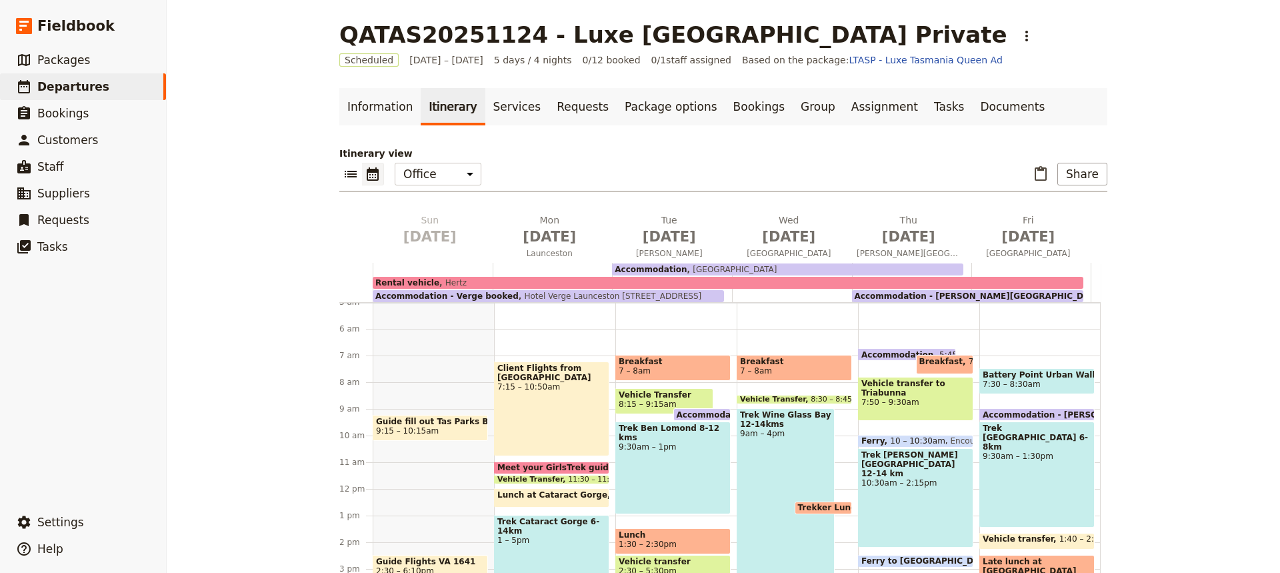
click at [674, 473] on div "Trek Ben Lomond 8-12 kms 9:30am – 1pm" at bounding box center [672, 467] width 115 height 93
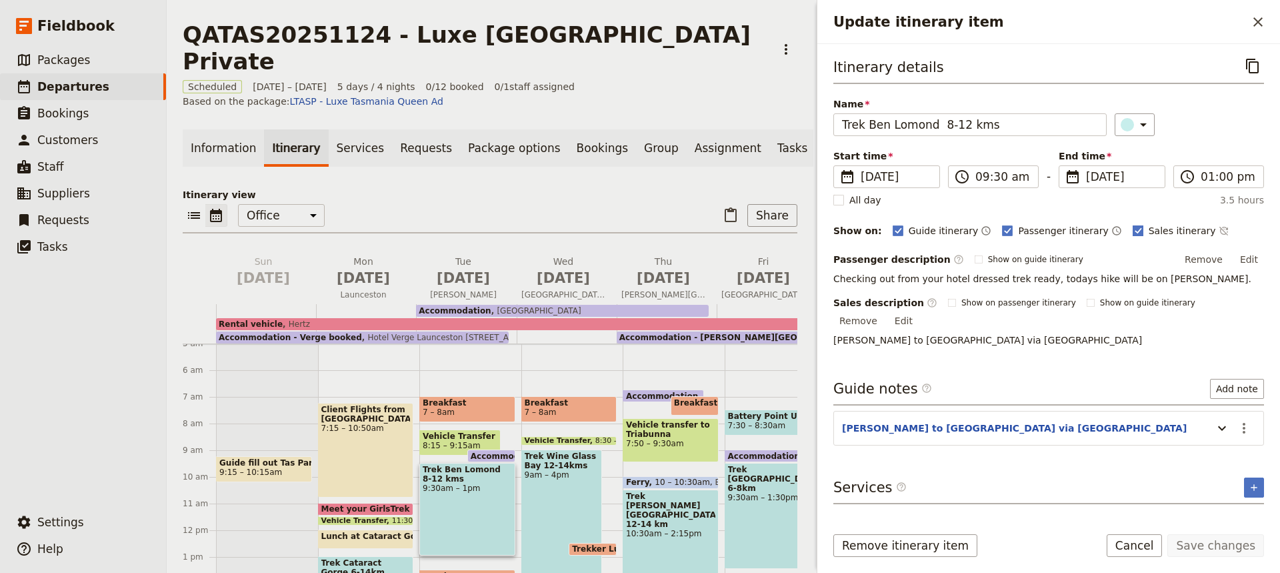
click at [1135, 229] on polygon "Update itinerary item" at bounding box center [1138, 229] width 7 height 7
click at [1132, 224] on input "Sales itinerary" at bounding box center [1132, 223] width 1 height 1
checkbox input "false"
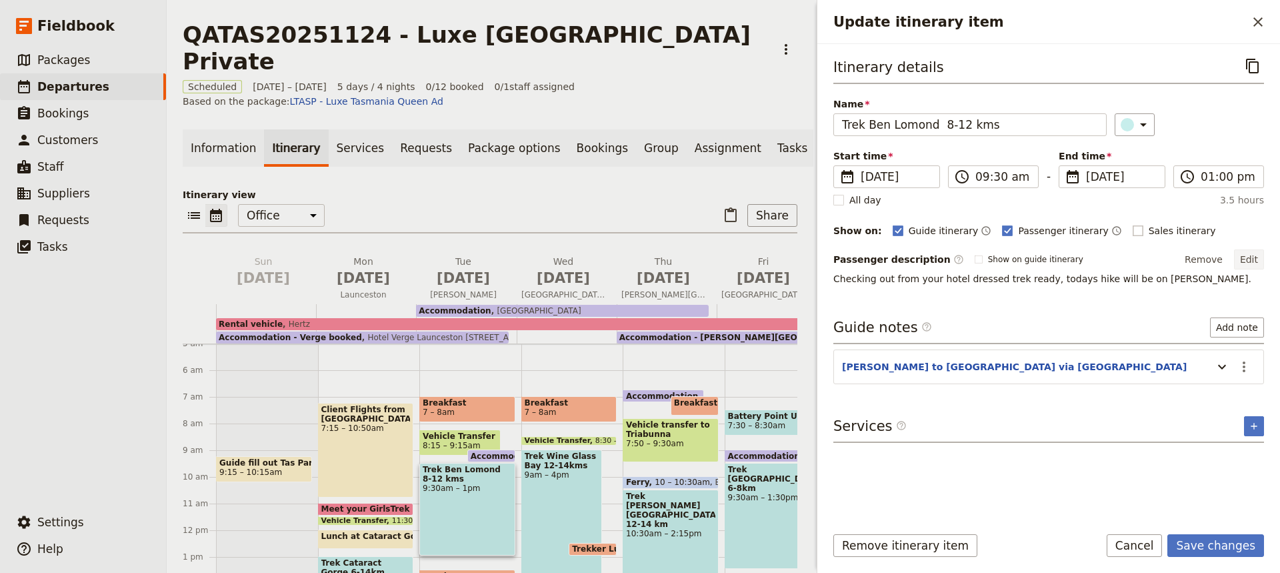
click at [1251, 259] on button "Edit" at bounding box center [1249, 259] width 30 height 20
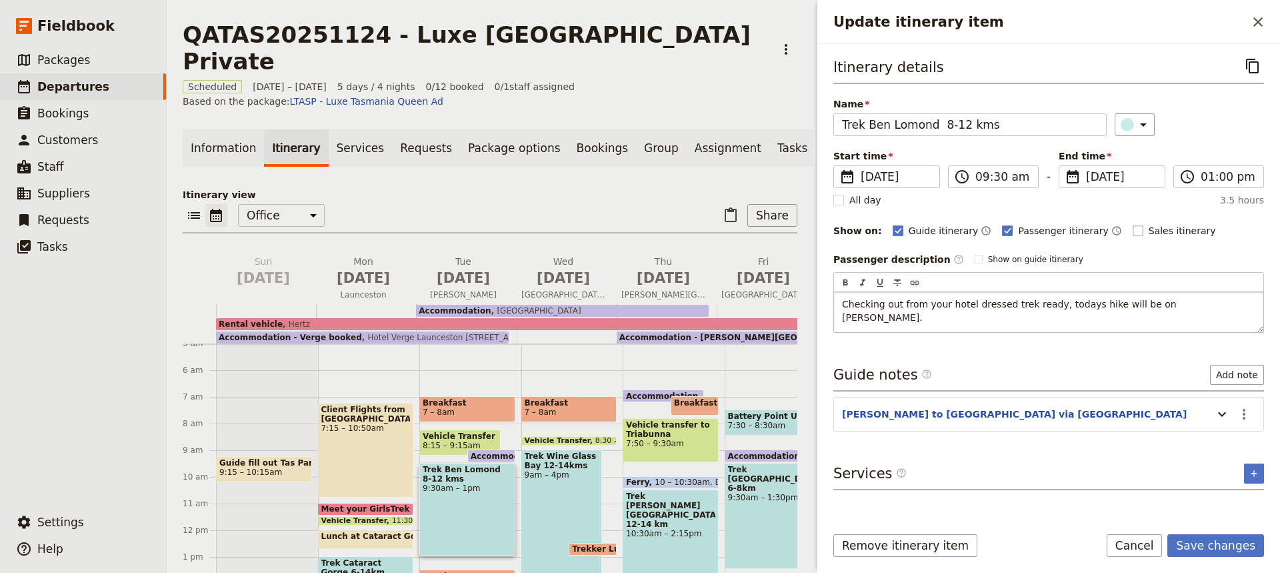
click at [1208, 297] on p "Checking out from your hotel dressed trek ready, todays hike will be on [PERSON…" at bounding box center [1048, 310] width 413 height 27
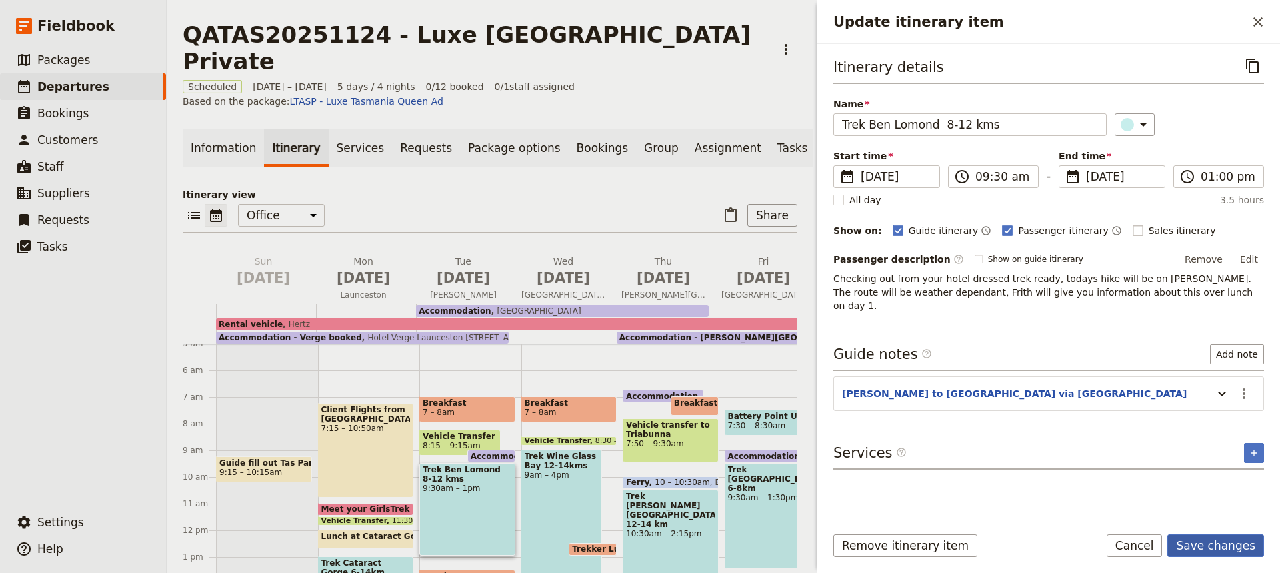
click at [1204, 550] on button "Save changes" at bounding box center [1216, 545] width 97 height 23
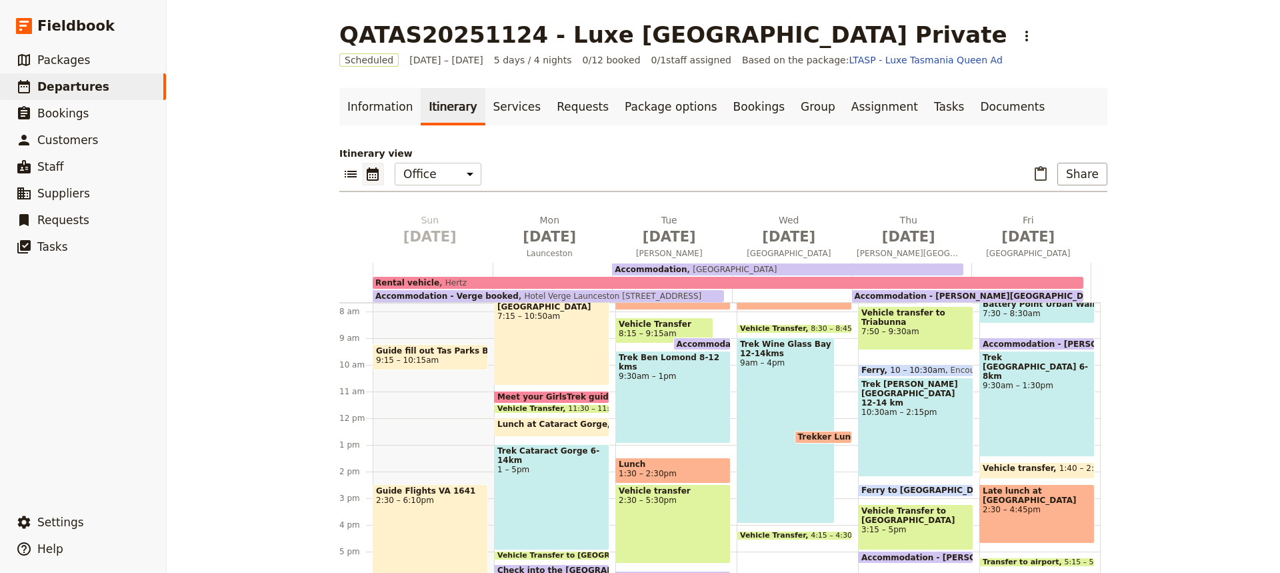
scroll to position [218, 0]
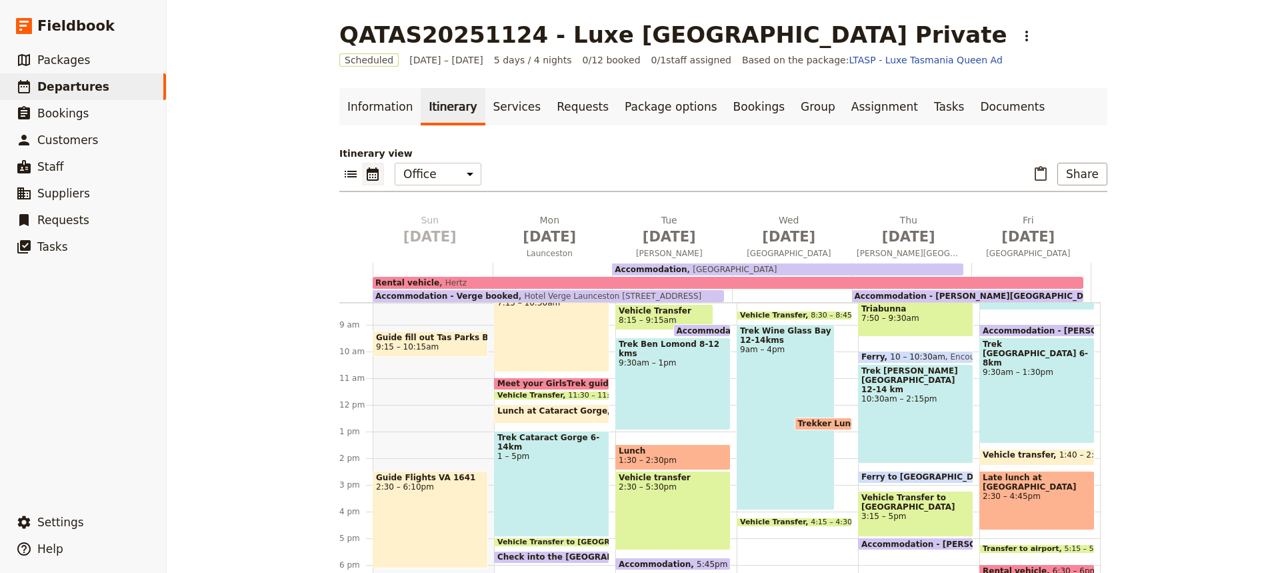
click at [685, 457] on span "1:30 – 2:30pm" at bounding box center [673, 459] width 109 height 9
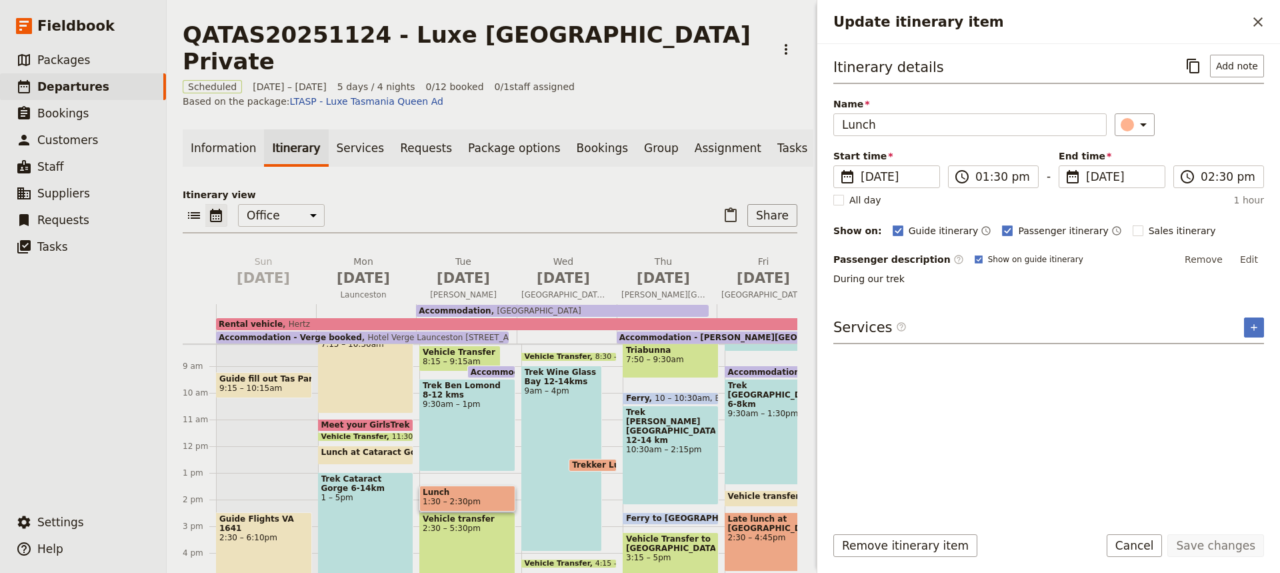
click at [468, 512] on div "Vehicle transfer 2:30 – 5:30pm" at bounding box center [467, 551] width 96 height 79
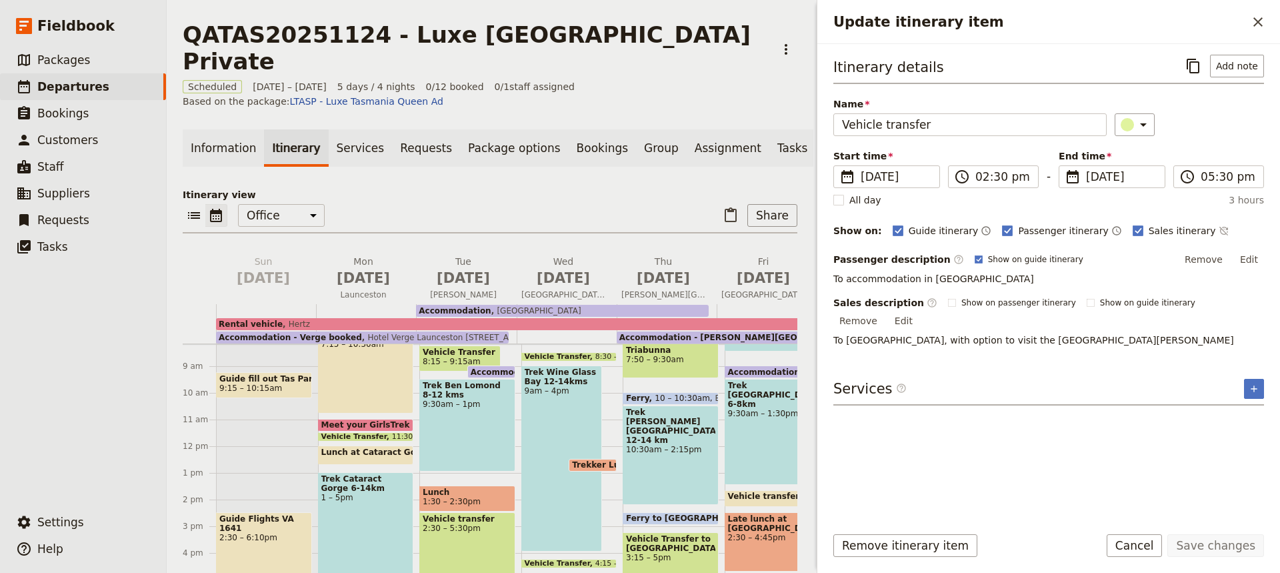
click at [451, 347] on span "Vehicle Transfer" at bounding box center [460, 351] width 75 height 9
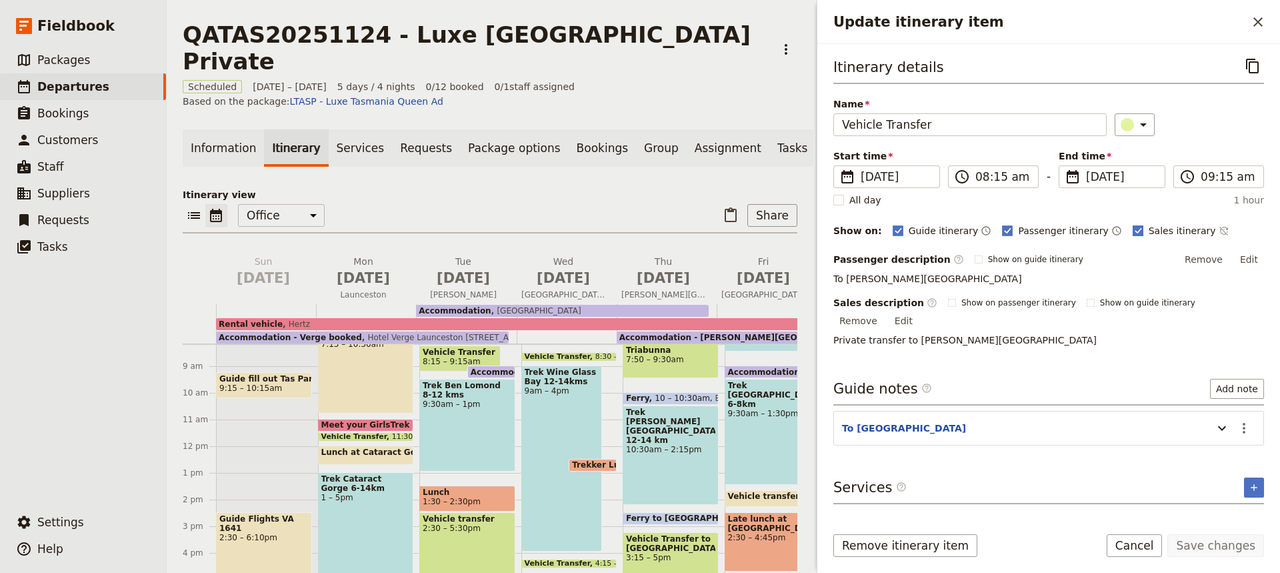
click at [1133, 229] on rect "Update itinerary item" at bounding box center [1138, 230] width 10 height 10
click at [1132, 224] on input "Sales itinerary" at bounding box center [1132, 223] width 1 height 1
checkbox input "false"
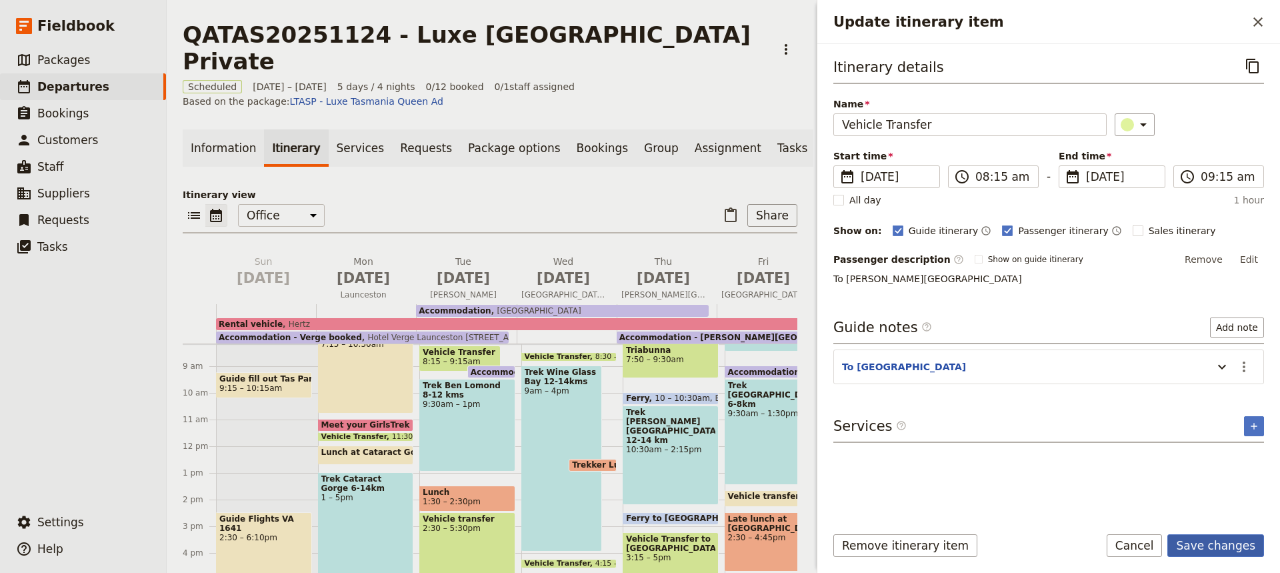
click at [1215, 538] on button "Save changes" at bounding box center [1216, 545] width 97 height 23
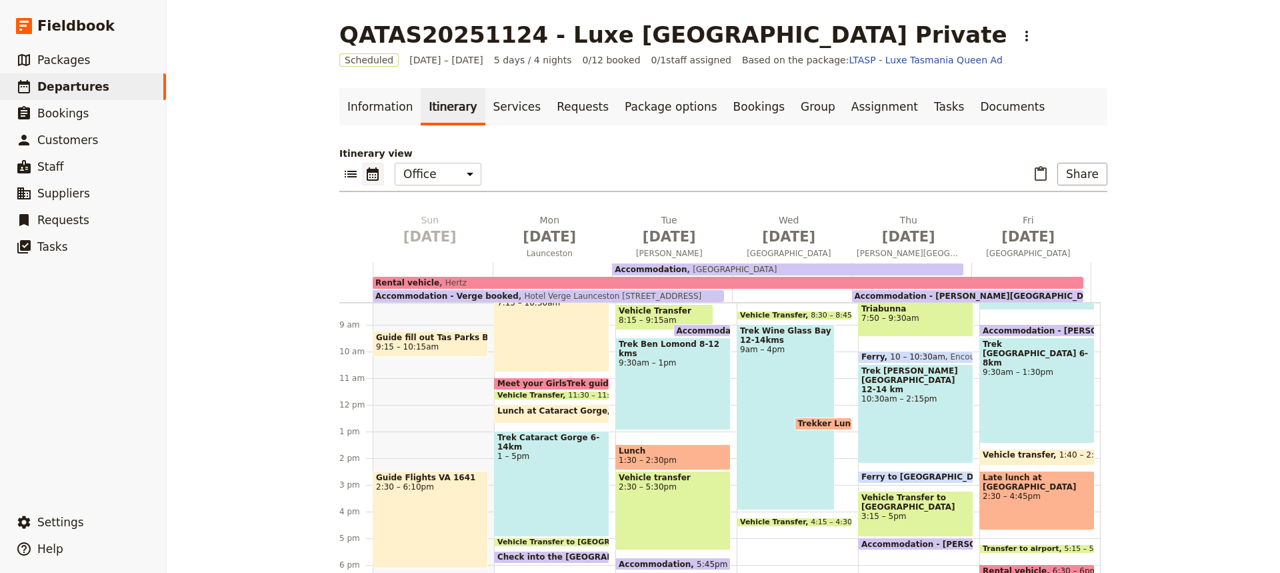
click at [675, 517] on div "Vehicle transfer 2:30 – 5:30pm" at bounding box center [672, 510] width 115 height 79
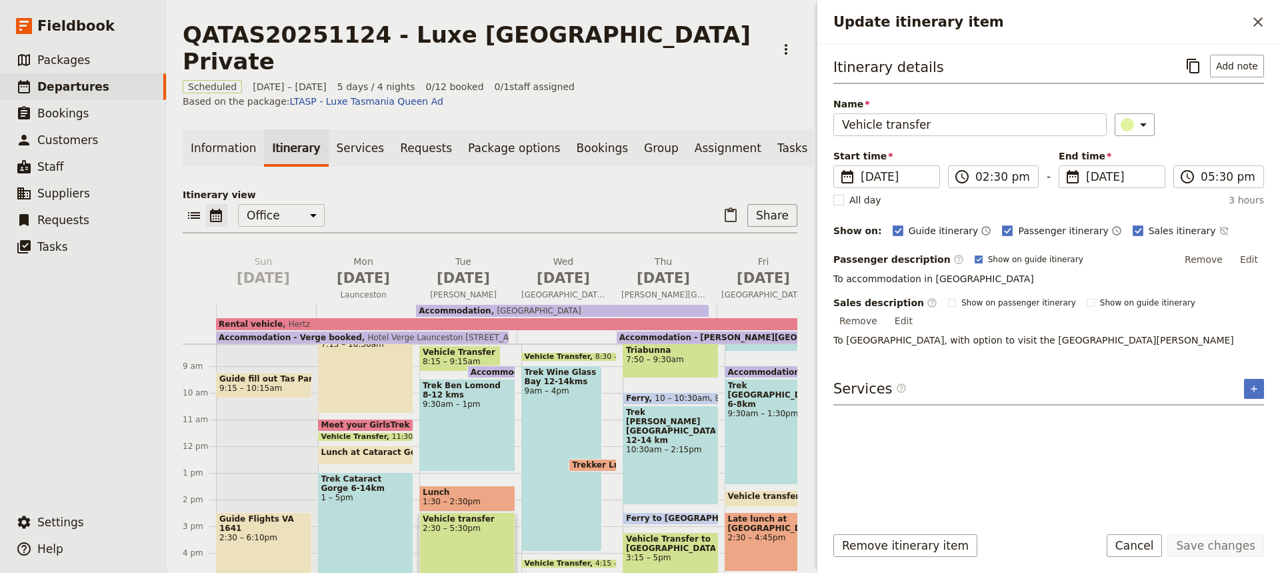
click at [1154, 333] on p "To [GEOGRAPHIC_DATA], with option to visit the [GEOGRAPHIC_DATA][PERSON_NAME]" at bounding box center [1048, 339] width 431 height 13
drag, startPoint x: 1154, startPoint y: 323, endPoint x: 1255, endPoint y: 304, distance: 102.4
click at [1255, 304] on div "Sales description ​ Show on passenger itinerary Show on guide itinerary Remove …" at bounding box center [1048, 321] width 431 height 51
click at [1170, 359] on div "Itinerary details ​ Add note Name Vehicle transfer ​ Start time ​ [DATE] [DATE]…" at bounding box center [1048, 284] width 431 height 458
click at [919, 311] on button "Edit" at bounding box center [904, 321] width 30 height 20
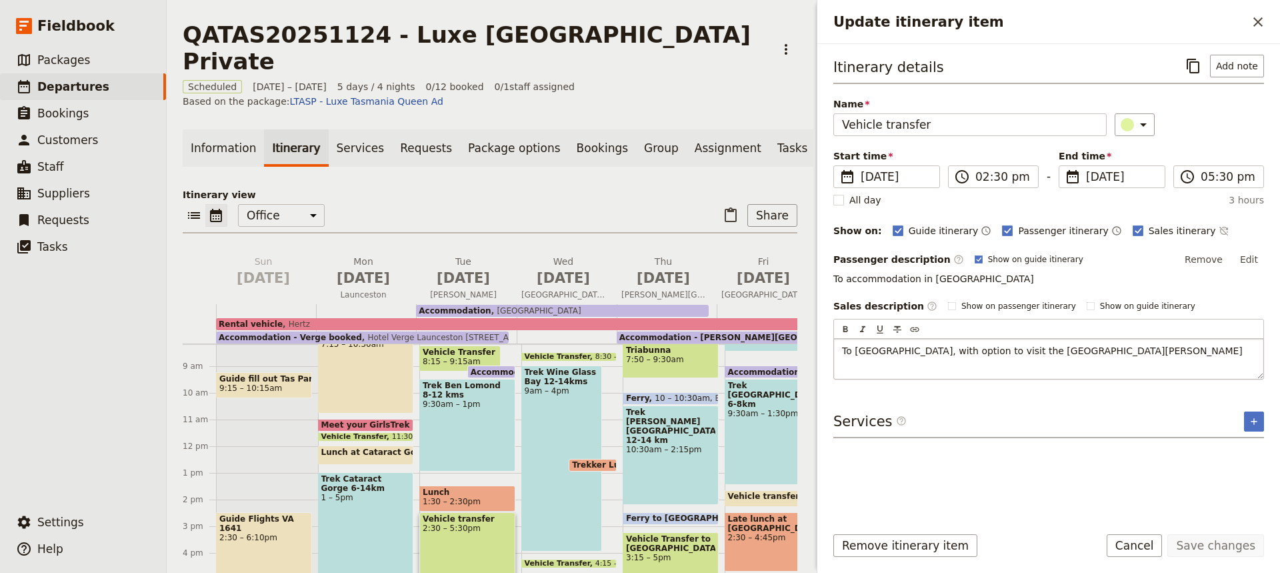
click at [1166, 351] on p "To [GEOGRAPHIC_DATA], with option to visit the [GEOGRAPHIC_DATA][PERSON_NAME]" at bounding box center [1048, 350] width 413 height 13
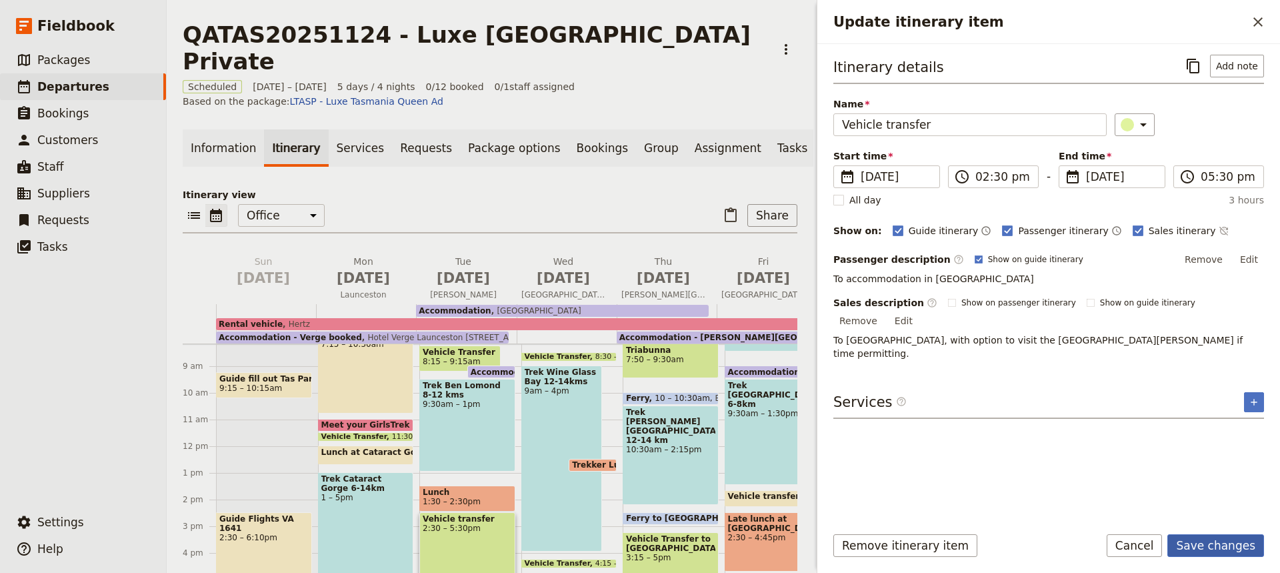
click at [1212, 549] on button "Save changes" at bounding box center [1216, 545] width 97 height 23
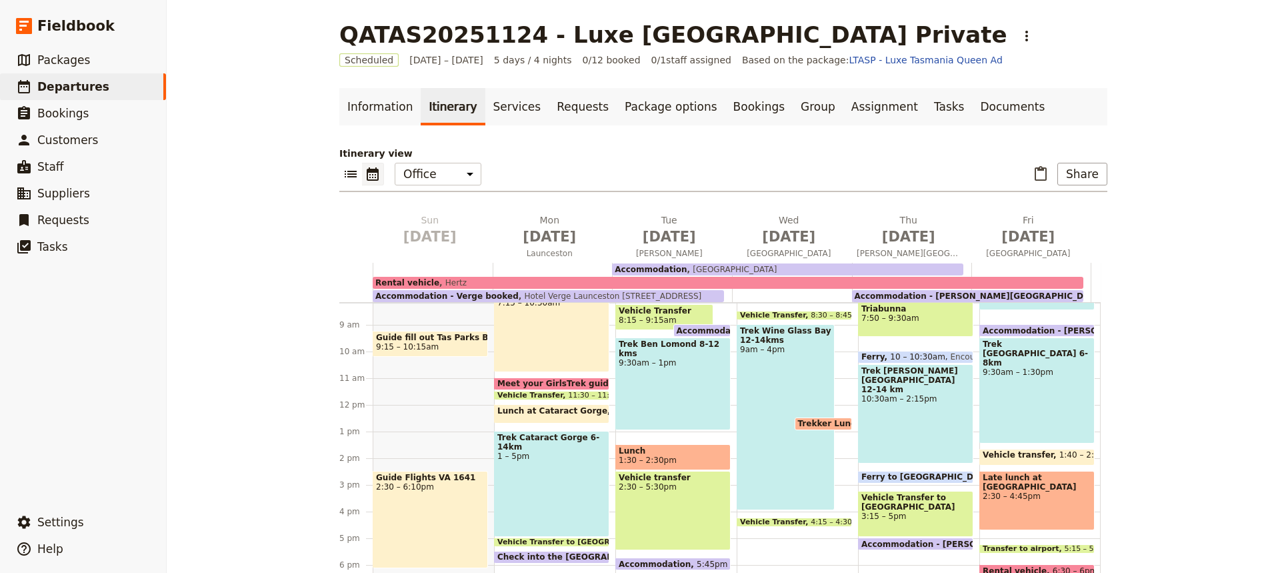
scroll to position [343, 0]
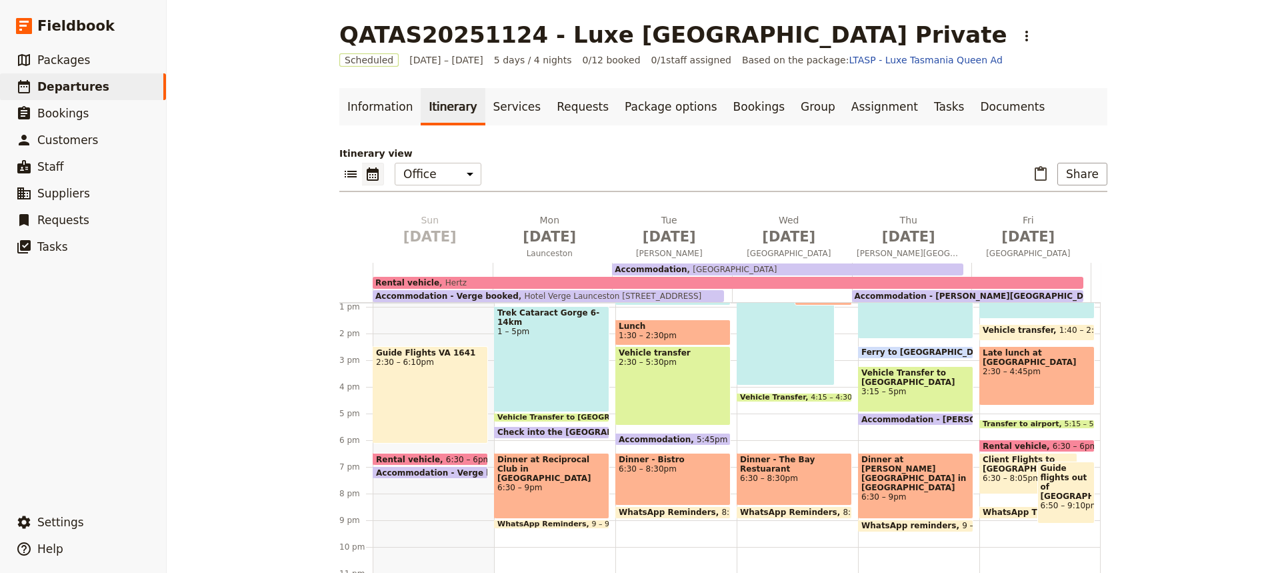
click at [655, 436] on span "Accommodation" at bounding box center [658, 439] width 78 height 9
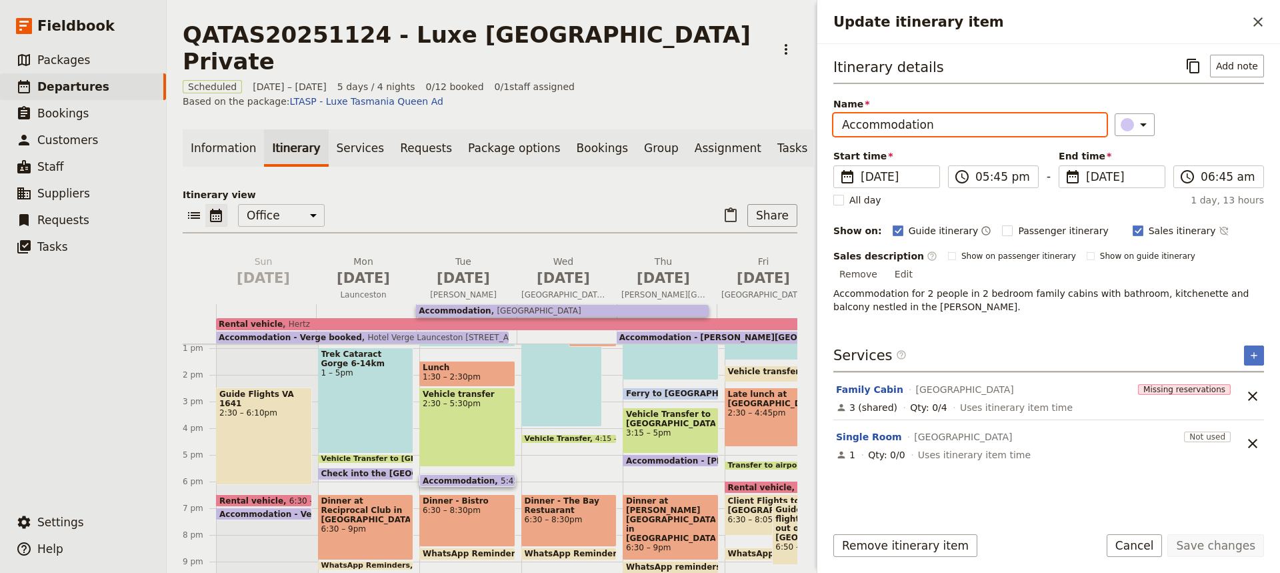
click at [929, 125] on input "Accommodation" at bounding box center [969, 124] width 273 height 23
type input "A"
type input "Check into [GEOGRAPHIC_DATA]"
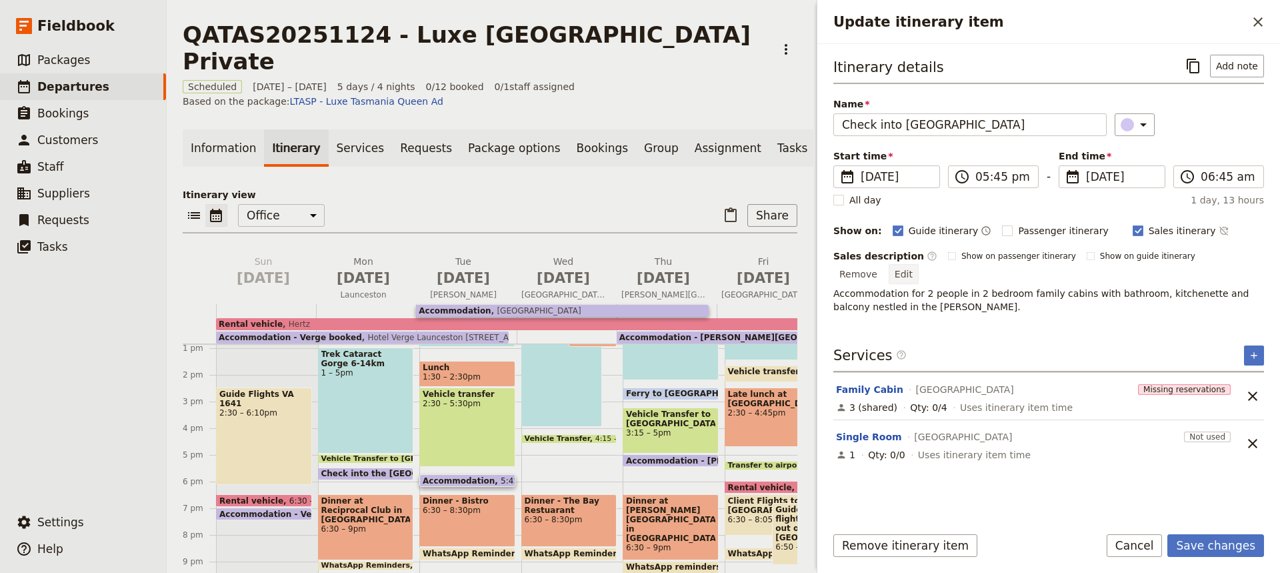
click at [919, 264] on button "Edit" at bounding box center [904, 274] width 30 height 20
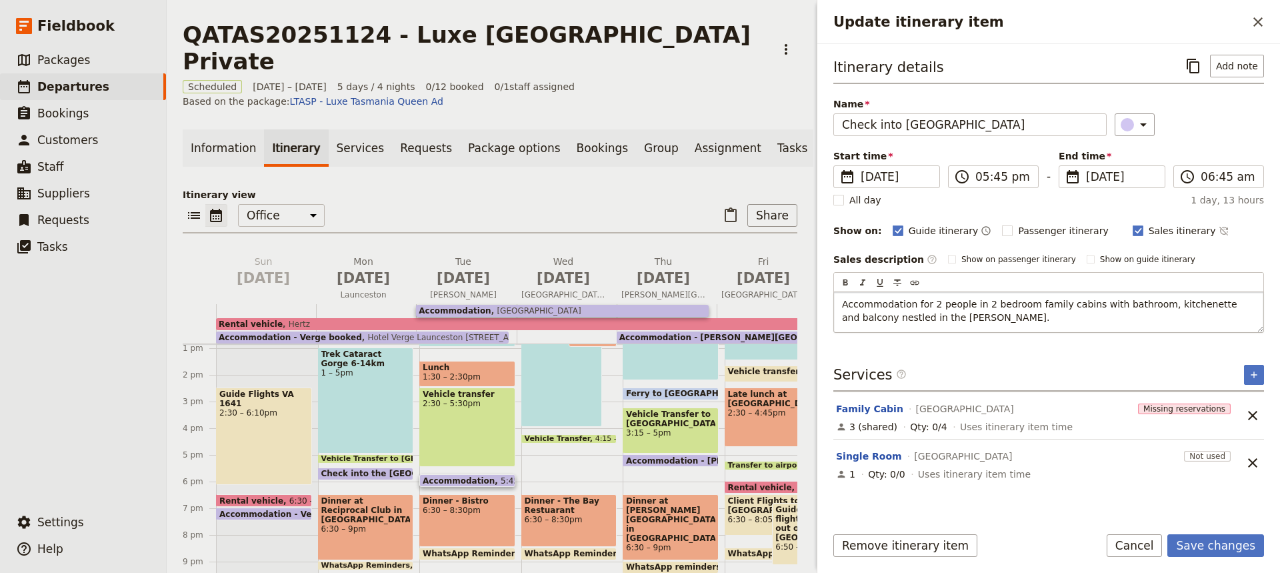
click at [912, 304] on span "Accommodation for 2 people in 2 bedroom family cabins with bathroom, kitchenett…" at bounding box center [1041, 311] width 398 height 24
click at [1220, 302] on span "Accommodation is in family cabins at [GEOGRAPHIC_DATA] in the [GEOGRAPHIC_DATA]…" at bounding box center [1048, 317] width 413 height 37
click at [865, 318] on span "Accommodation is in family cabins at [GEOGRAPHIC_DATA] in the [GEOGRAPHIC_DATA]…" at bounding box center [1048, 317] width 413 height 37
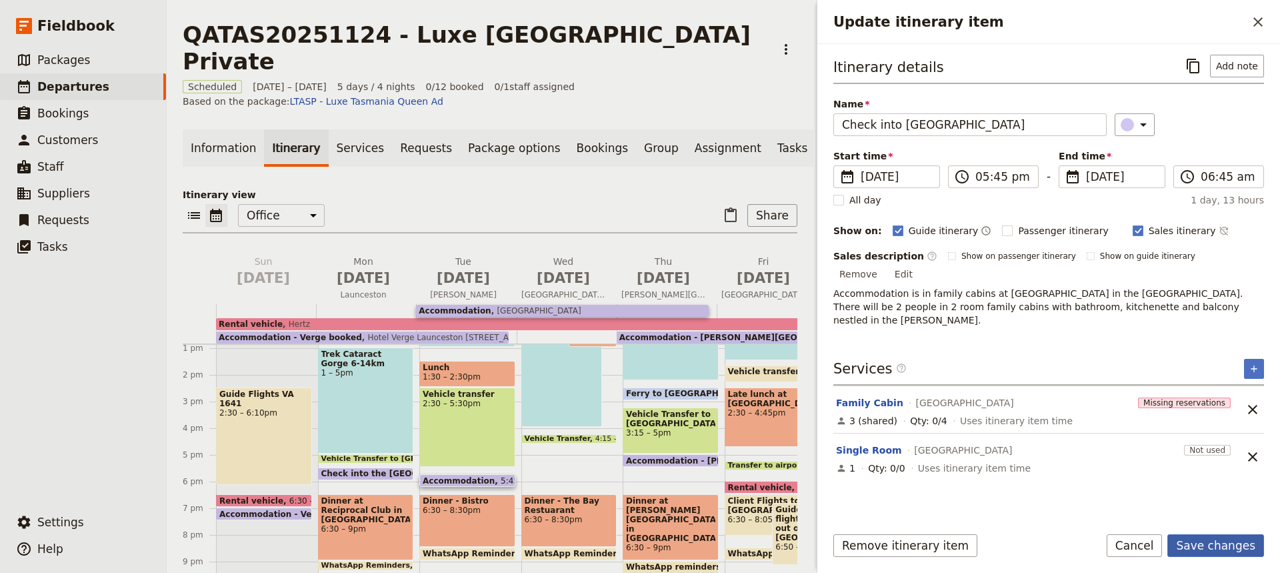
click at [1198, 547] on button "Save changes" at bounding box center [1216, 545] width 97 height 23
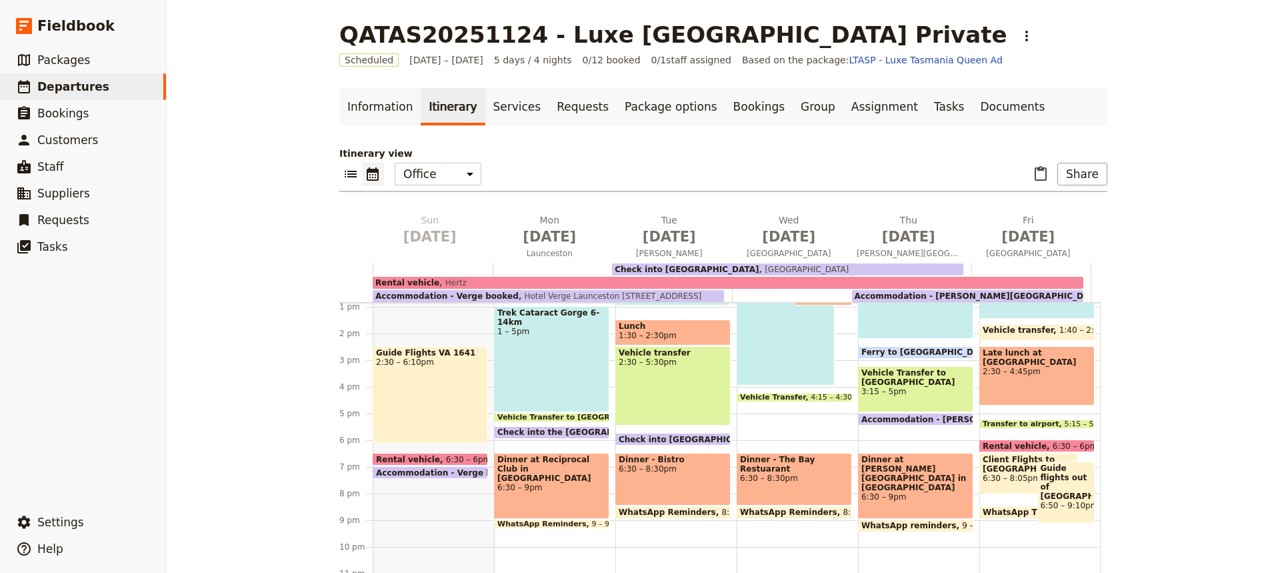
click at [686, 469] on span "6:30 – 8:30pm" at bounding box center [673, 468] width 109 height 9
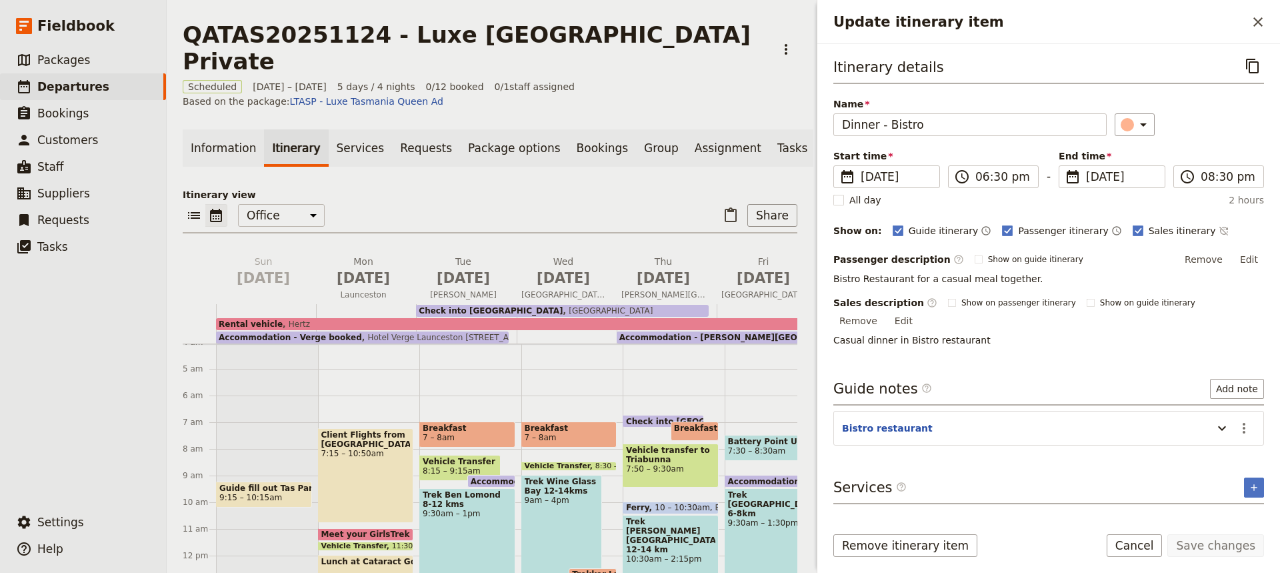
scroll to position [105, 0]
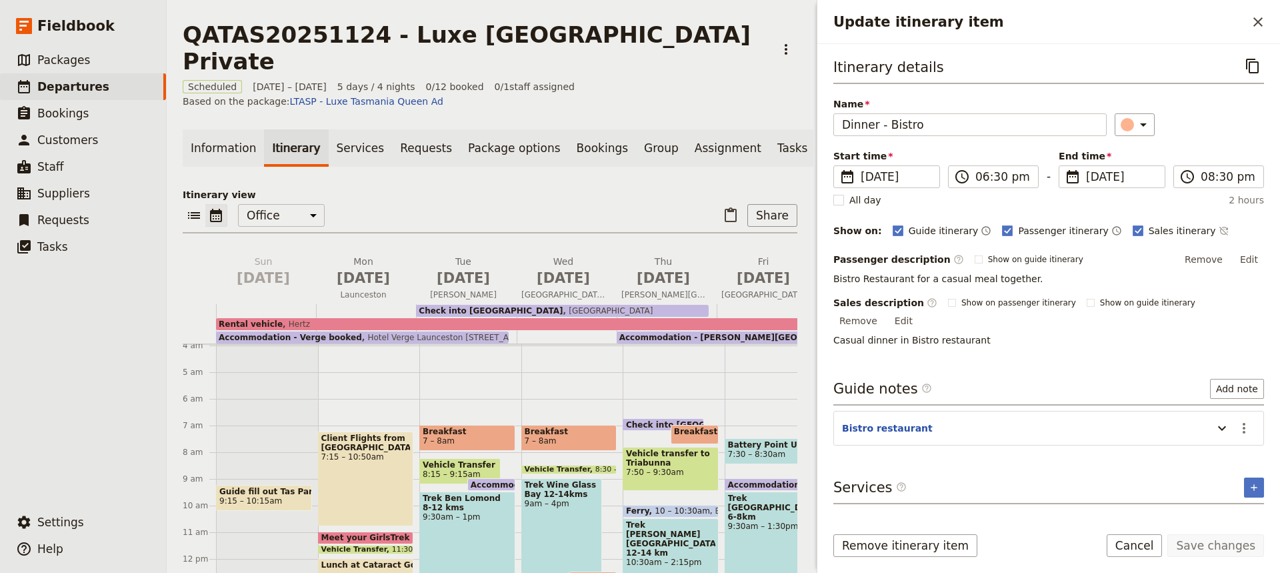
click at [645, 420] on span "Check into [GEOGRAPHIC_DATA]" at bounding box center [701, 424] width 150 height 9
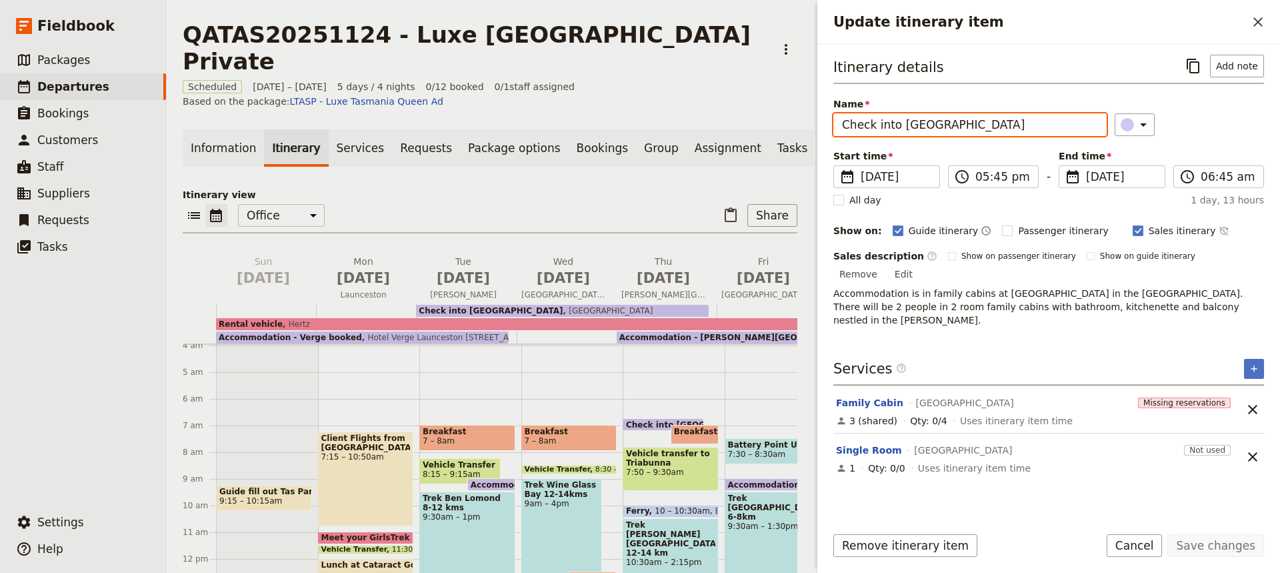
click at [896, 125] on input "Check into [GEOGRAPHIC_DATA]" at bounding box center [969, 124] width 273 height 23
type input "Check out of [GEOGRAPHIC_DATA]"
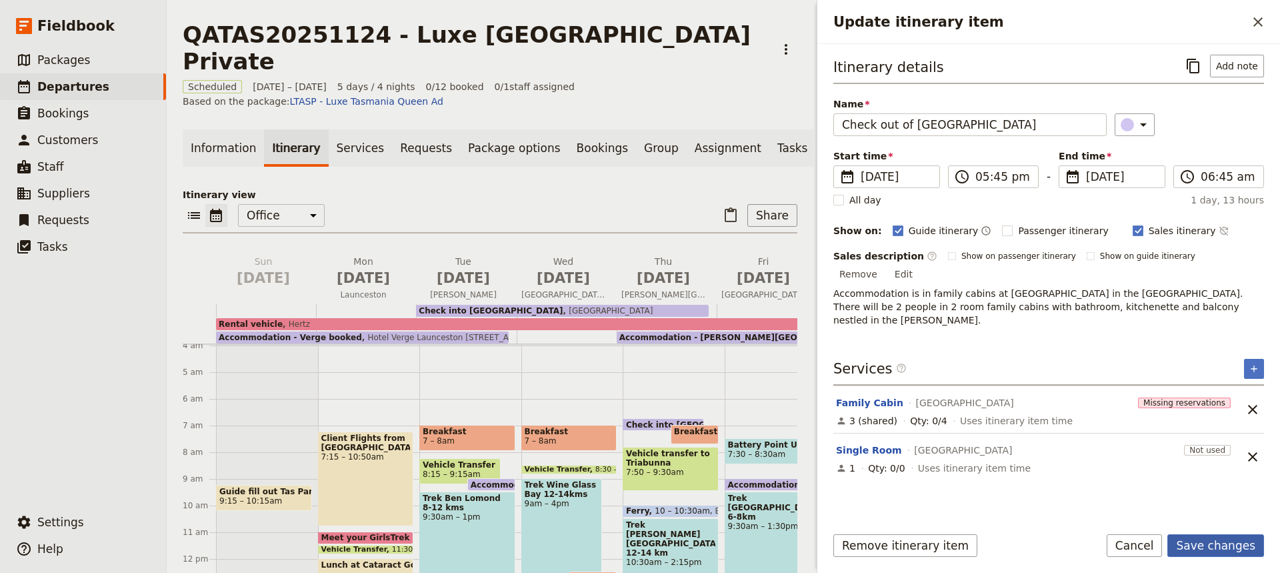
click at [1207, 541] on button "Save changes" at bounding box center [1216, 545] width 97 height 23
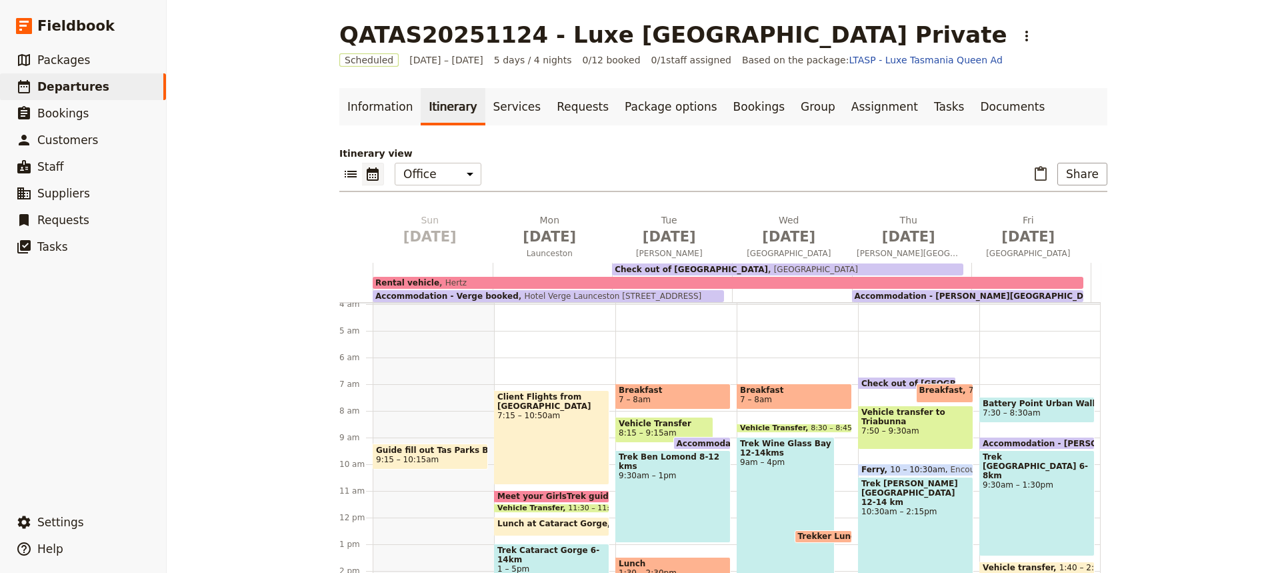
click at [676, 271] on span "Check out of [GEOGRAPHIC_DATA]" at bounding box center [691, 269] width 153 height 9
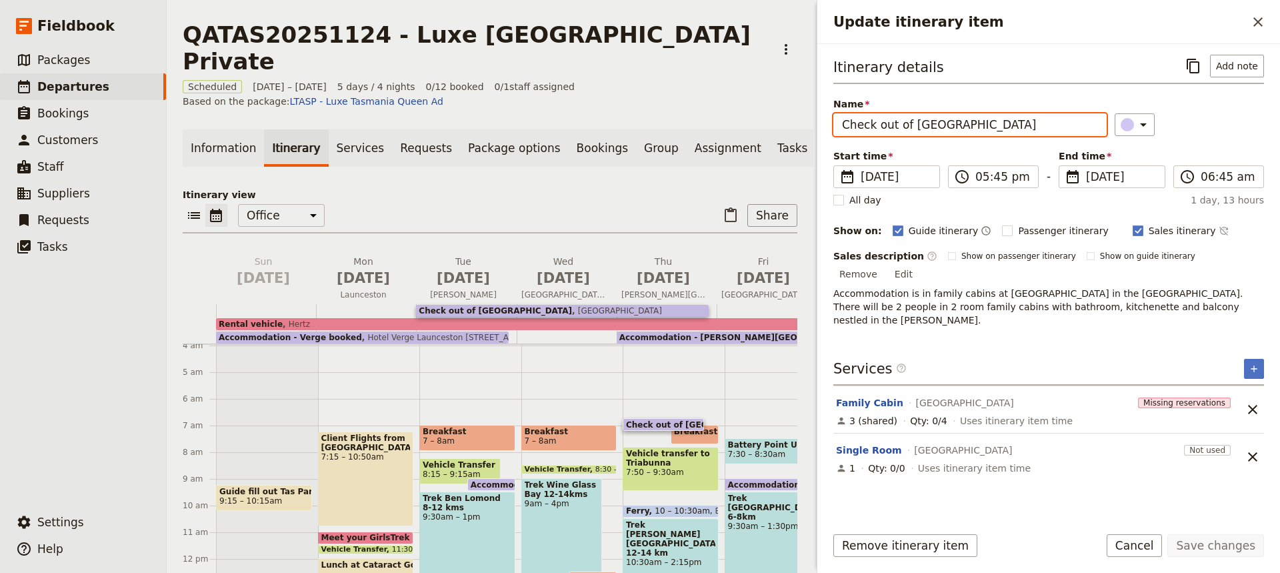
click at [909, 127] on input "Check out of [GEOGRAPHIC_DATA]" at bounding box center [969, 124] width 273 height 23
type input "[GEOGRAPHIC_DATA]"
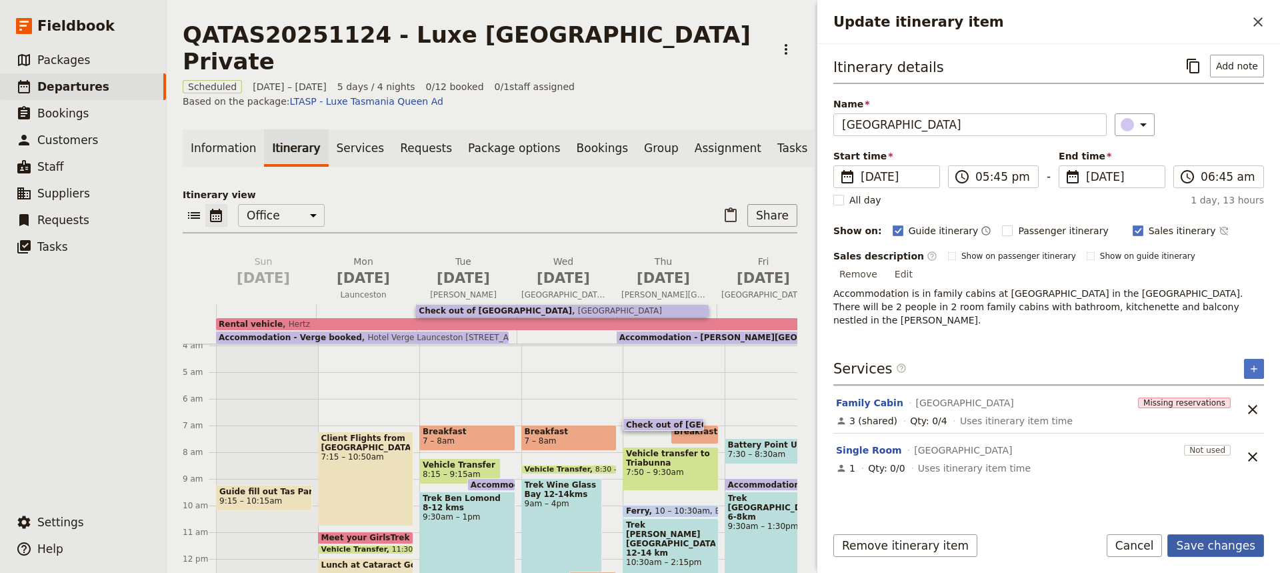
click at [1215, 541] on button "Save changes" at bounding box center [1216, 545] width 97 height 23
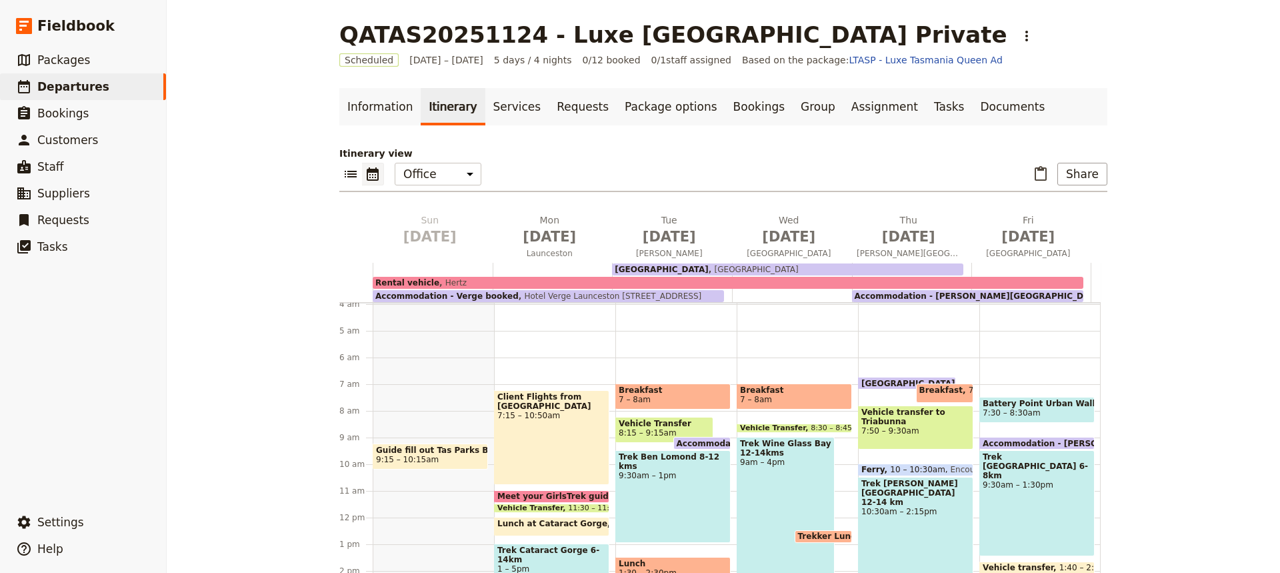
click at [922, 389] on span "Breakfast" at bounding box center [944, 389] width 49 height 9
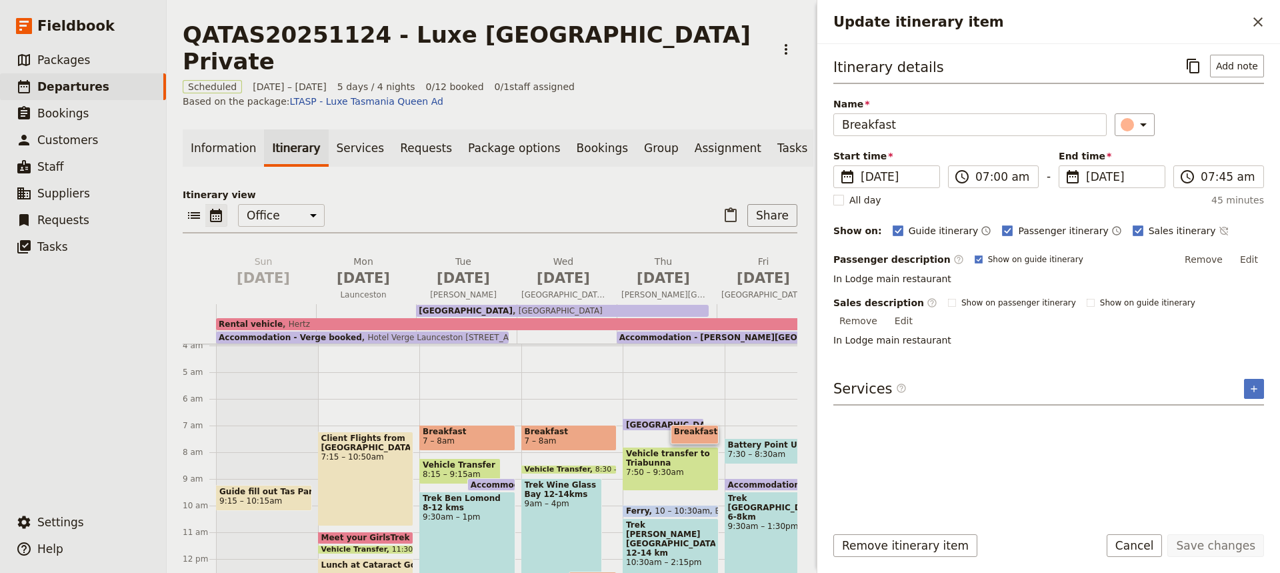
click at [639, 420] on span "[GEOGRAPHIC_DATA]" at bounding box center [675, 424] width 99 height 9
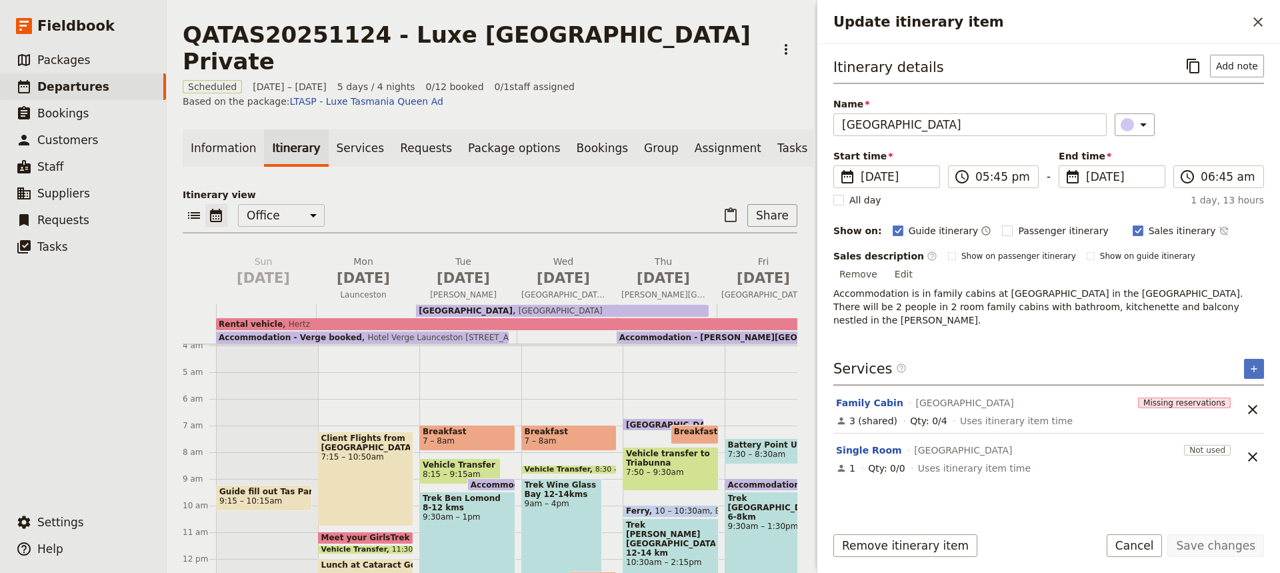
click at [685, 425] on div "Breakfast 7 – 7:45am" at bounding box center [695, 434] width 48 height 19
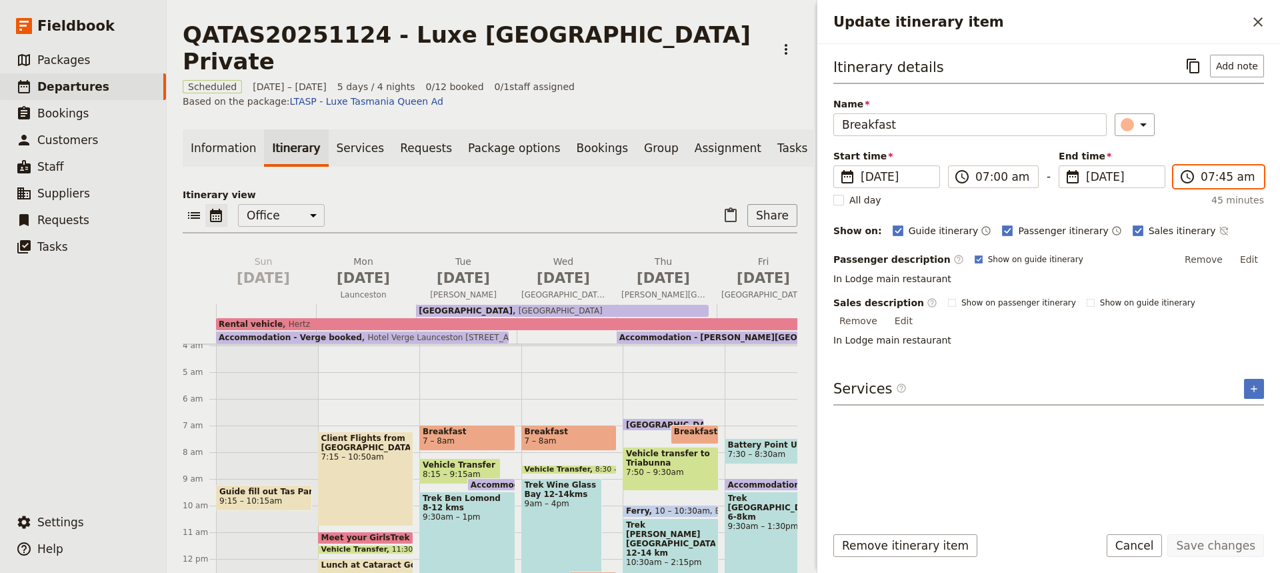
click at [1220, 177] on input "07:45 am" at bounding box center [1228, 177] width 55 height 16
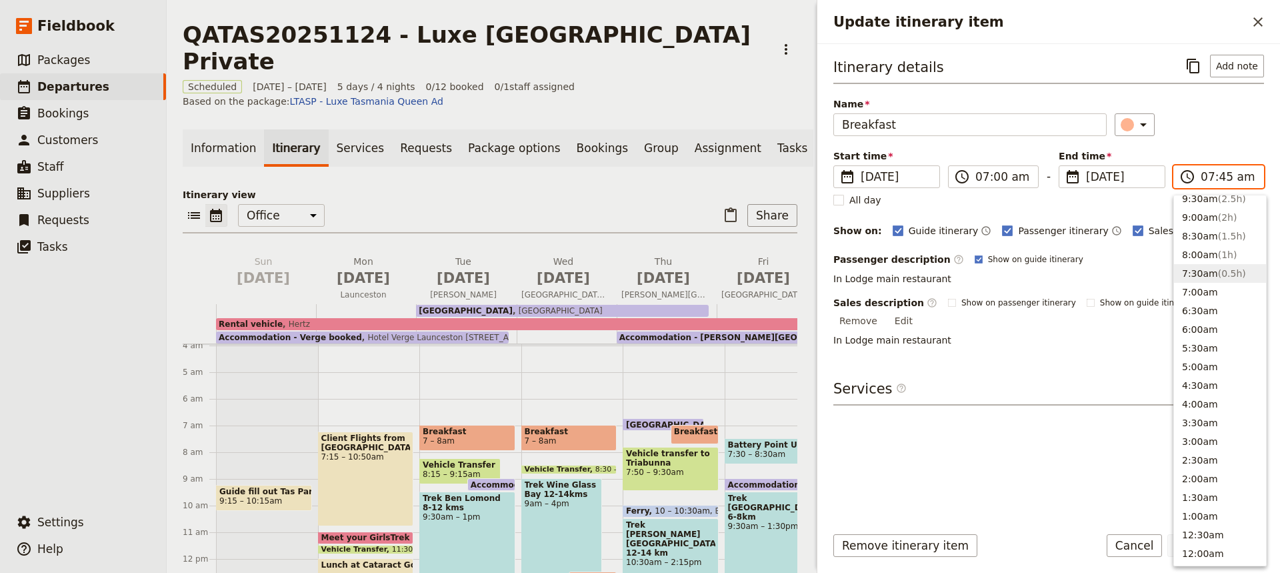
scroll to position [526, 0]
click at [1194, 279] on button "7:30am ( 0.5h )" at bounding box center [1220, 278] width 92 height 19
type input "07:30 am"
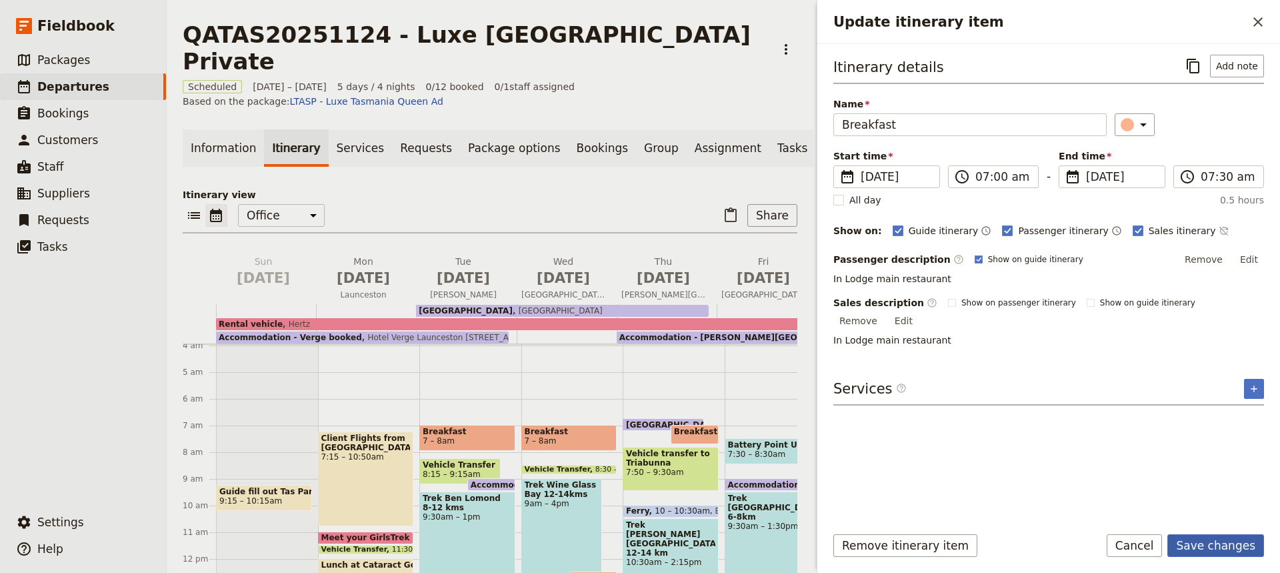
click at [1223, 538] on button "Save changes" at bounding box center [1216, 545] width 97 height 23
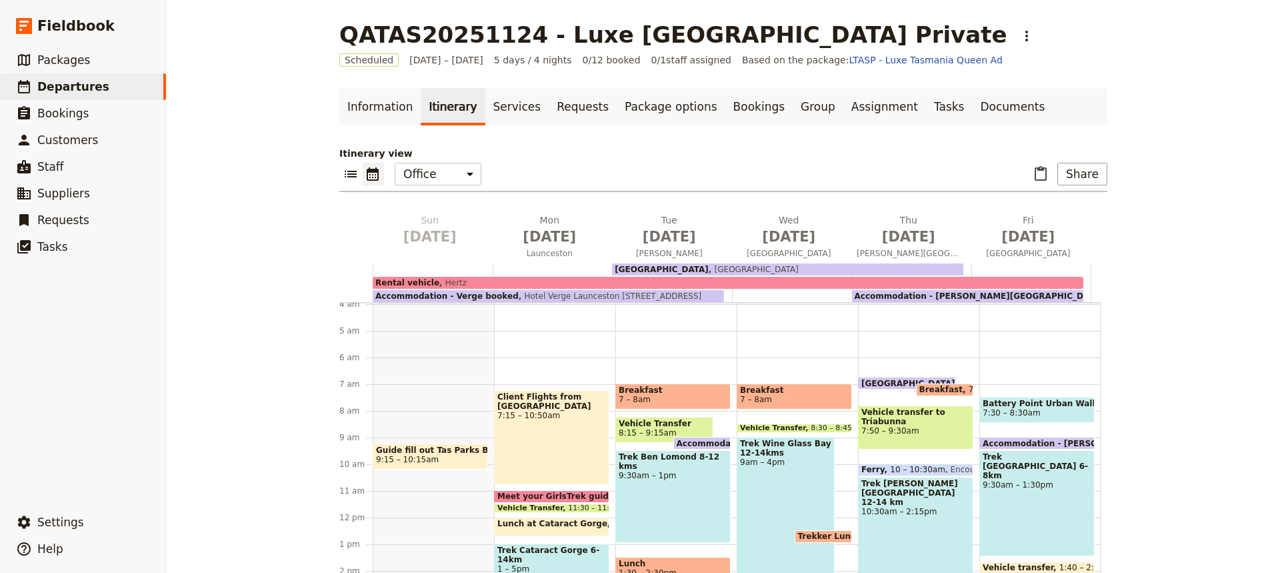
click at [927, 391] on span at bounding box center [945, 392] width 57 height 5
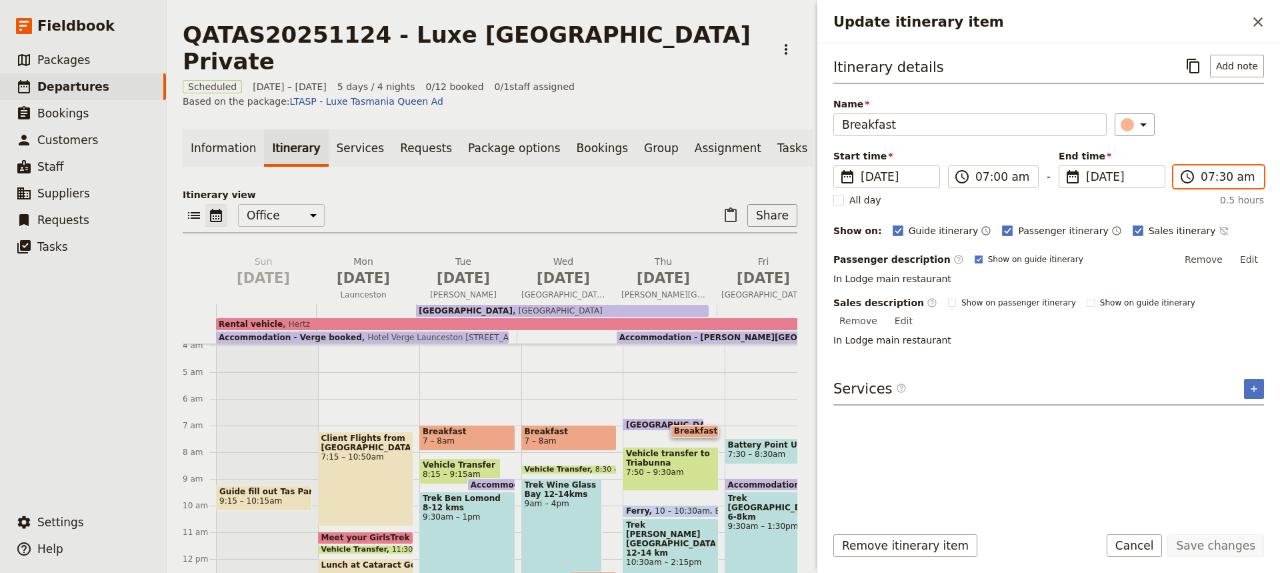
click at [1222, 176] on input "07:30 am" at bounding box center [1228, 177] width 55 height 16
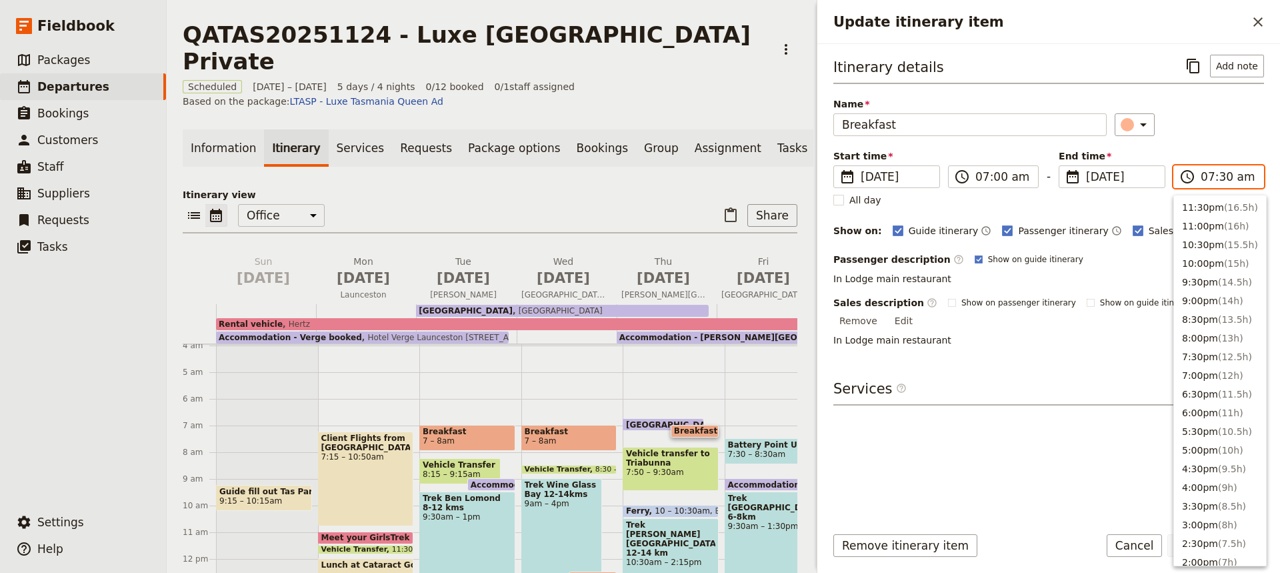
scroll to position [531, 0]
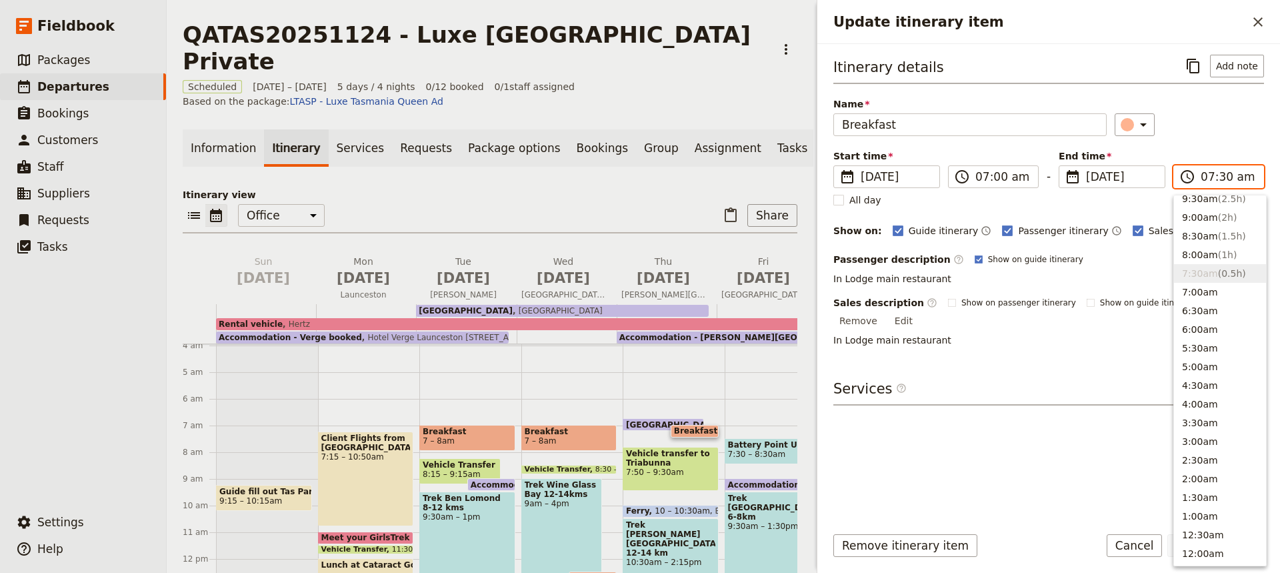
click at [1222, 176] on input "07:30 am" at bounding box center [1228, 177] width 55 height 16
type input "07:45 am"
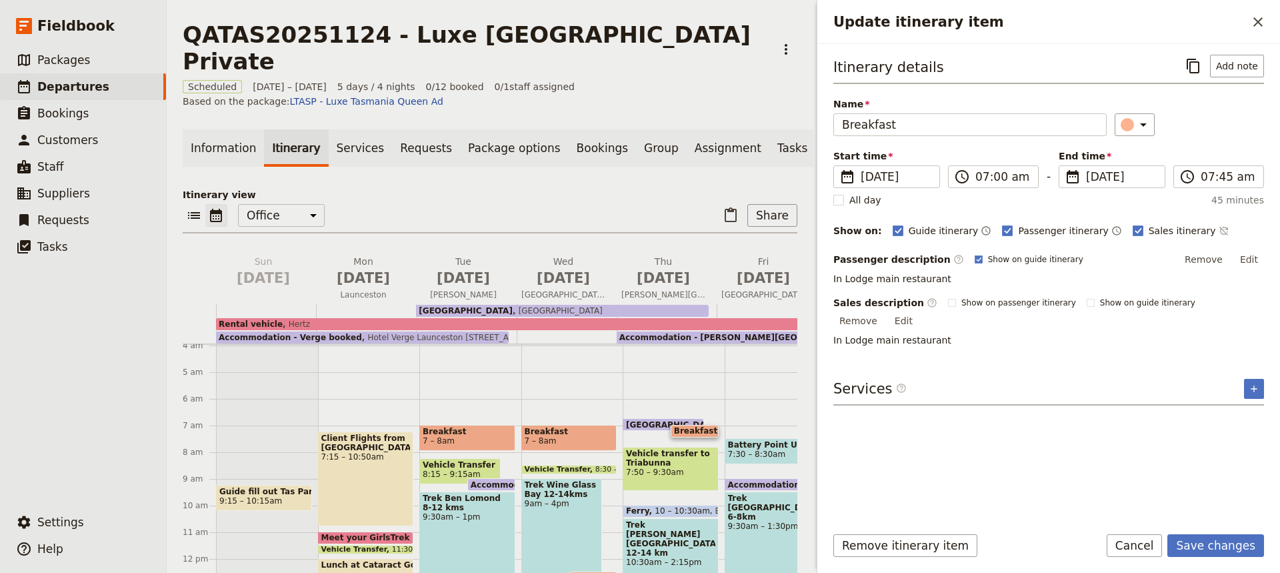
click at [1060, 471] on div "Itinerary details ​ Add note Name Breakfast ​ Start time ​ [DATE] [DATE] [DATE]…" at bounding box center [1048, 284] width 431 height 458
click at [1196, 547] on button "Save changes" at bounding box center [1216, 545] width 97 height 23
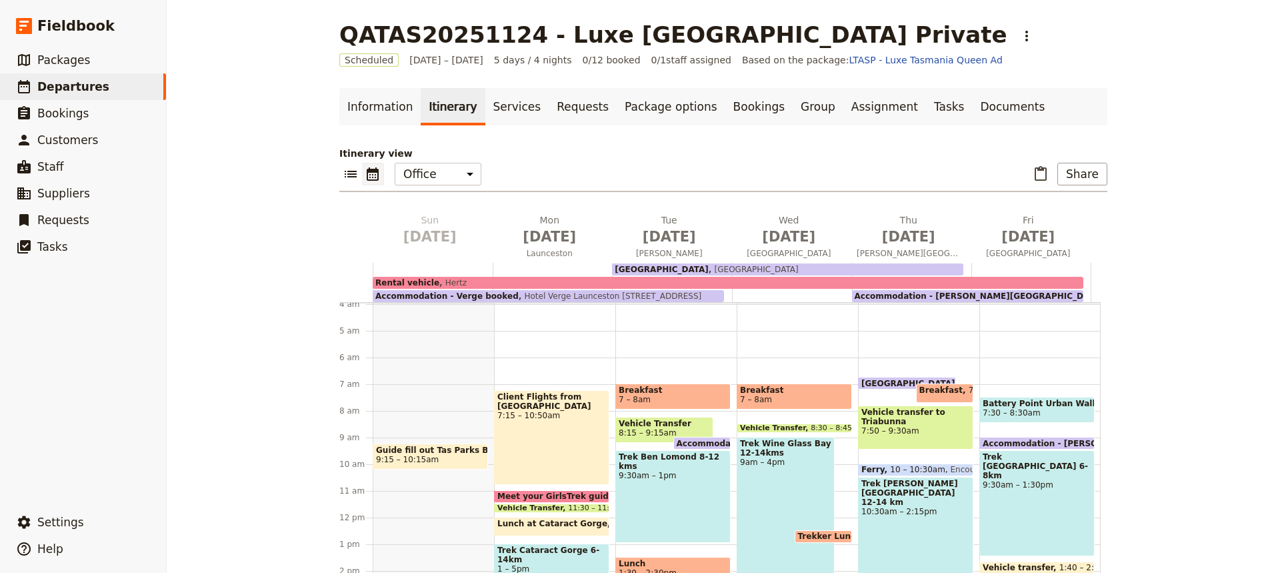
click at [916, 426] on span "7:50 – 9:30am" at bounding box center [916, 430] width 109 height 9
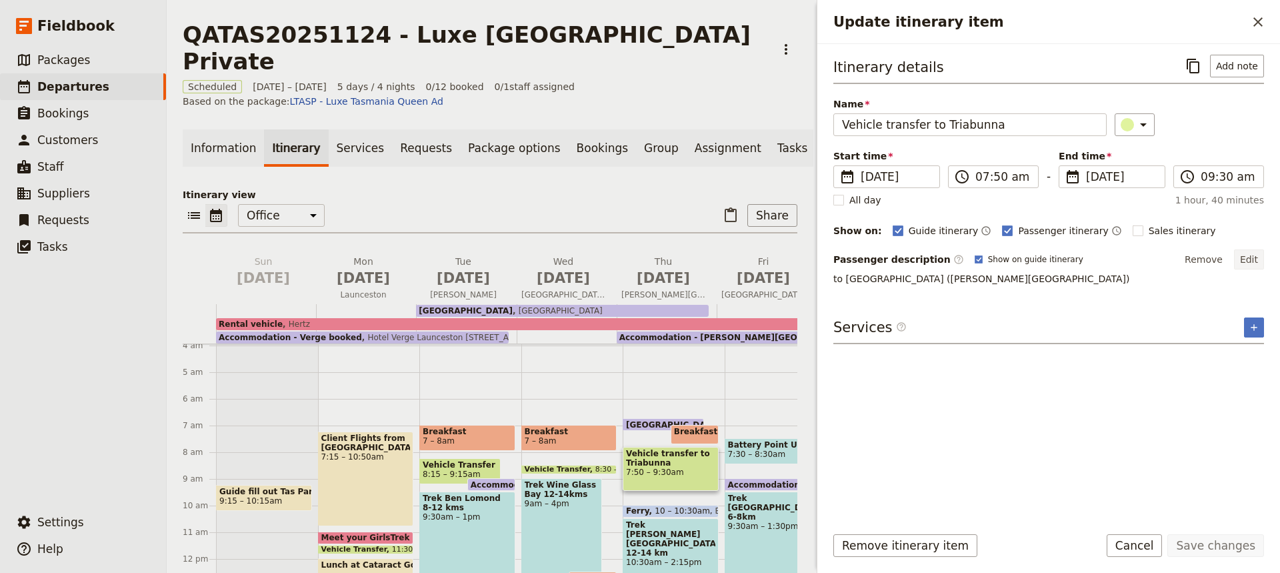
click at [1249, 259] on button "Edit" at bounding box center [1249, 259] width 30 height 20
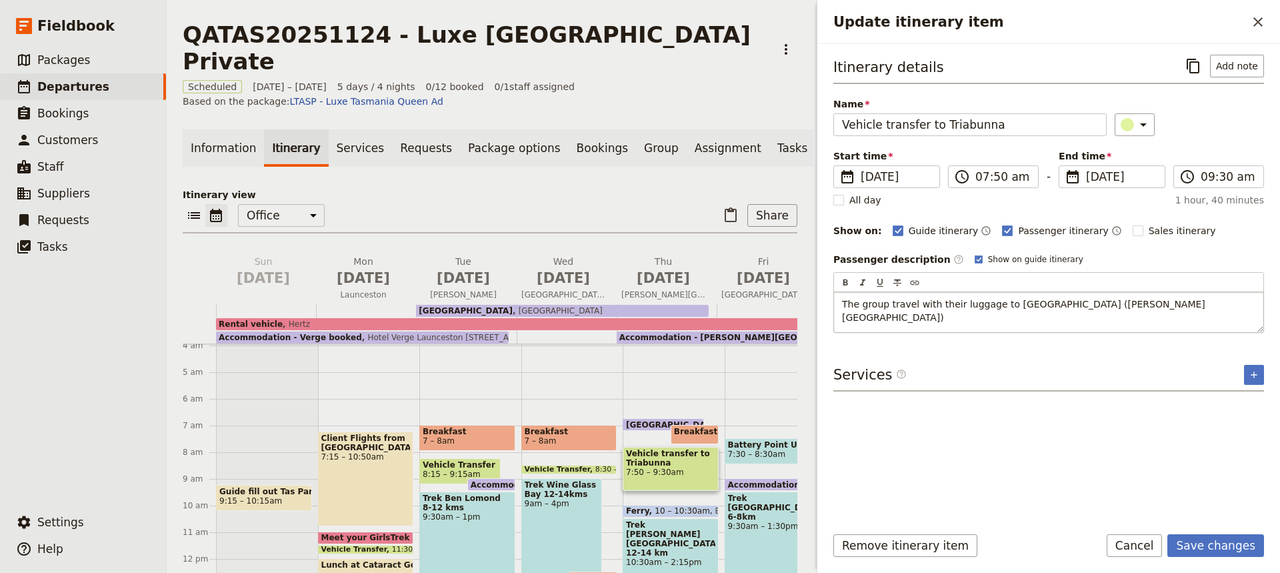
click at [1044, 305] on span "The group travel with their luggage to [GEOGRAPHIC_DATA] ([PERSON_NAME][GEOGRAP…" at bounding box center [1023, 311] width 363 height 24
drag, startPoint x: 1181, startPoint y: 305, endPoint x: 1217, endPoint y: 307, distance: 36.0
click at [1217, 307] on p "The group travel with their luggage to [GEOGRAPHIC_DATA] for the [PERSON_NAME][…" at bounding box center [1048, 310] width 413 height 27
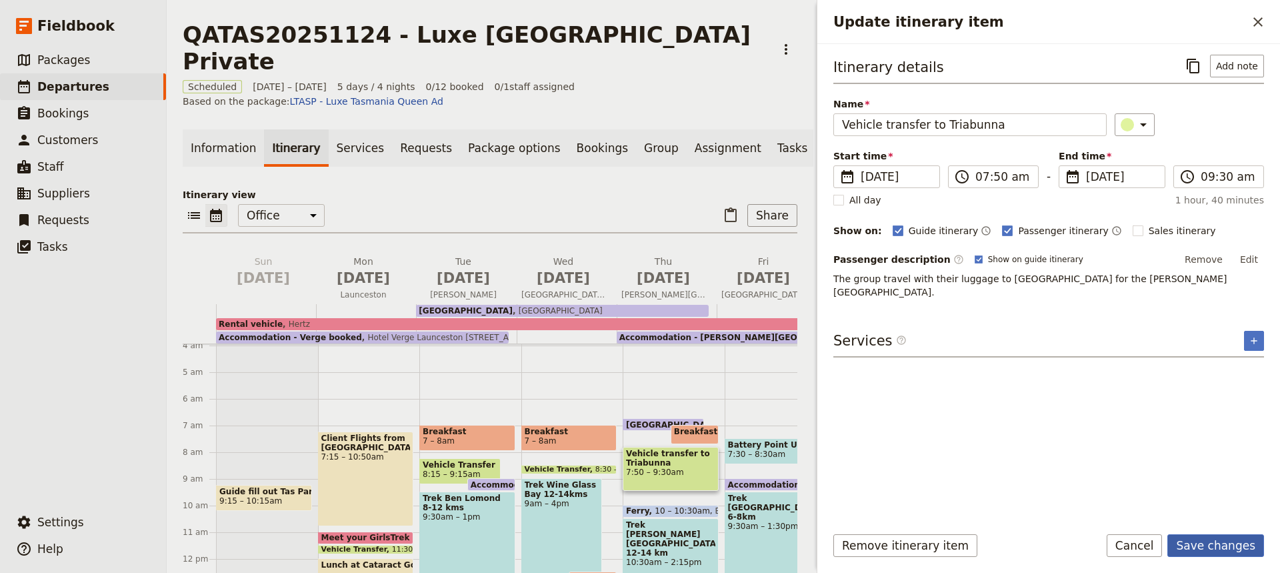
click at [1203, 544] on button "Save changes" at bounding box center [1216, 545] width 97 height 23
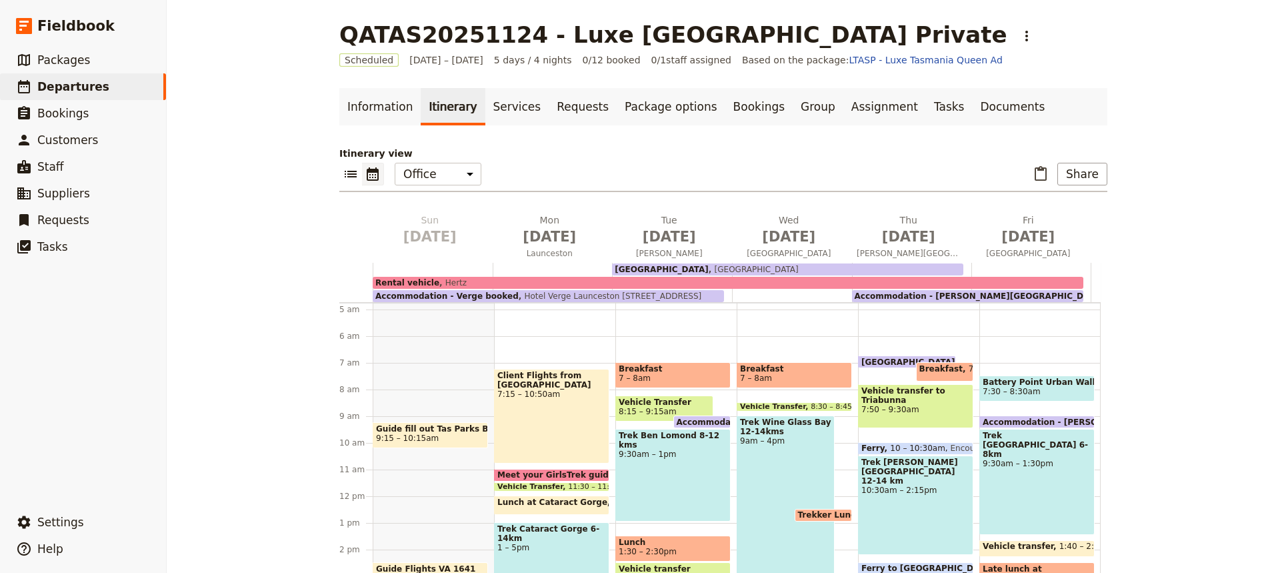
scroll to position [127, 0]
click at [909, 447] on span "10 – 10:30am" at bounding box center [917, 447] width 55 height 9
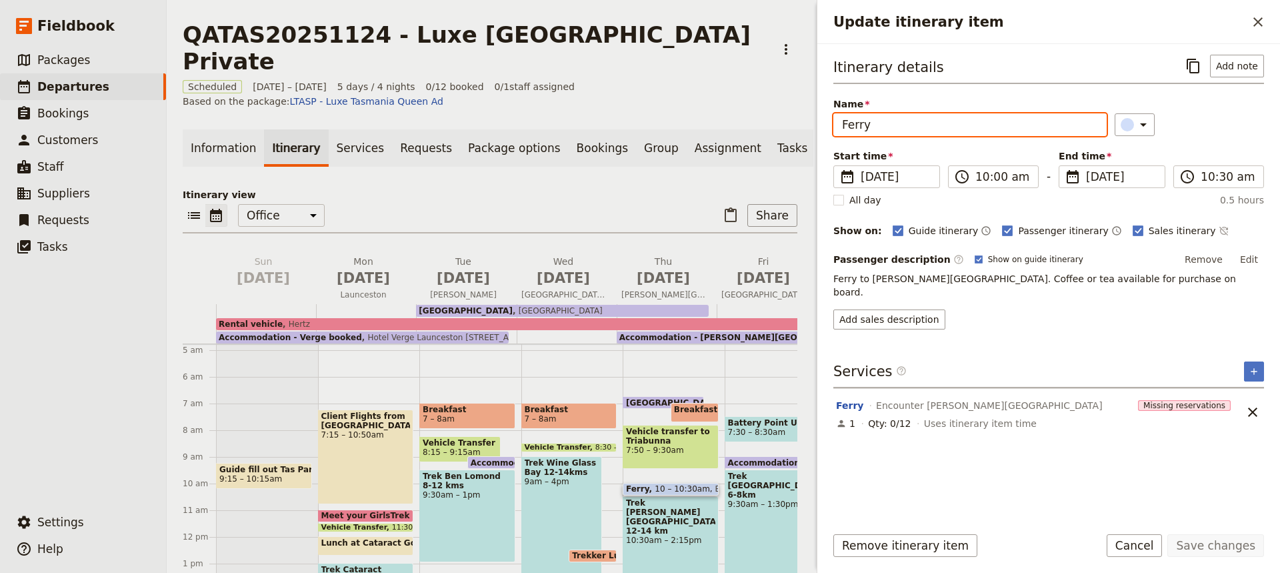
click at [843, 125] on input "Ferry" at bounding box center [969, 124] width 273 height 23
type input "Encounter Ferry"
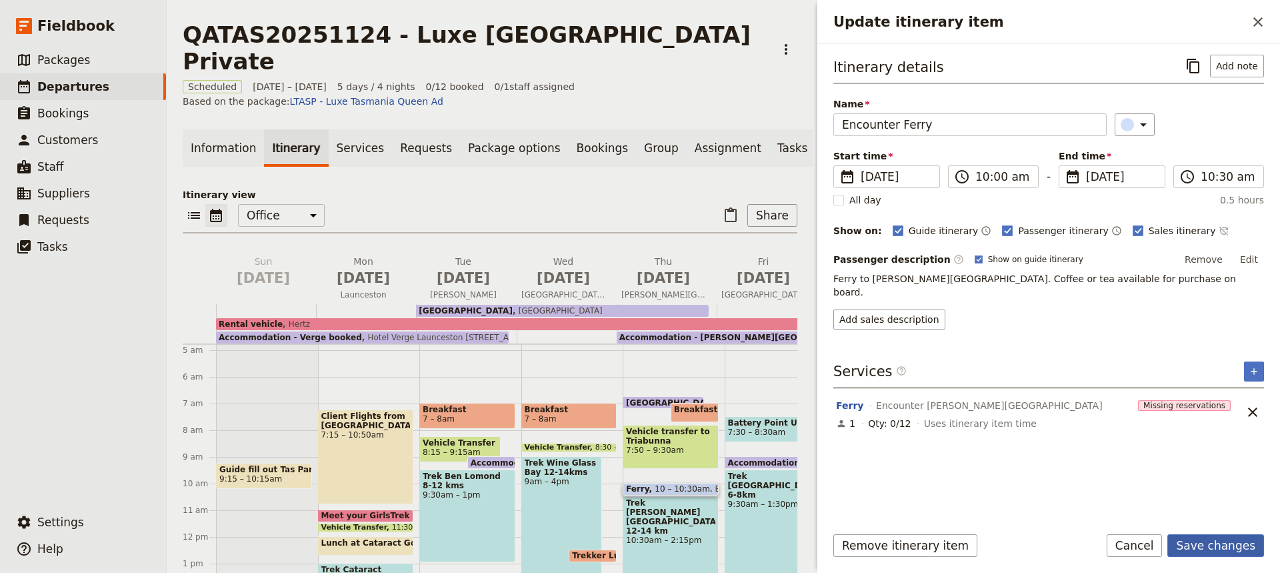
click at [1199, 545] on button "Save changes" at bounding box center [1216, 545] width 97 height 23
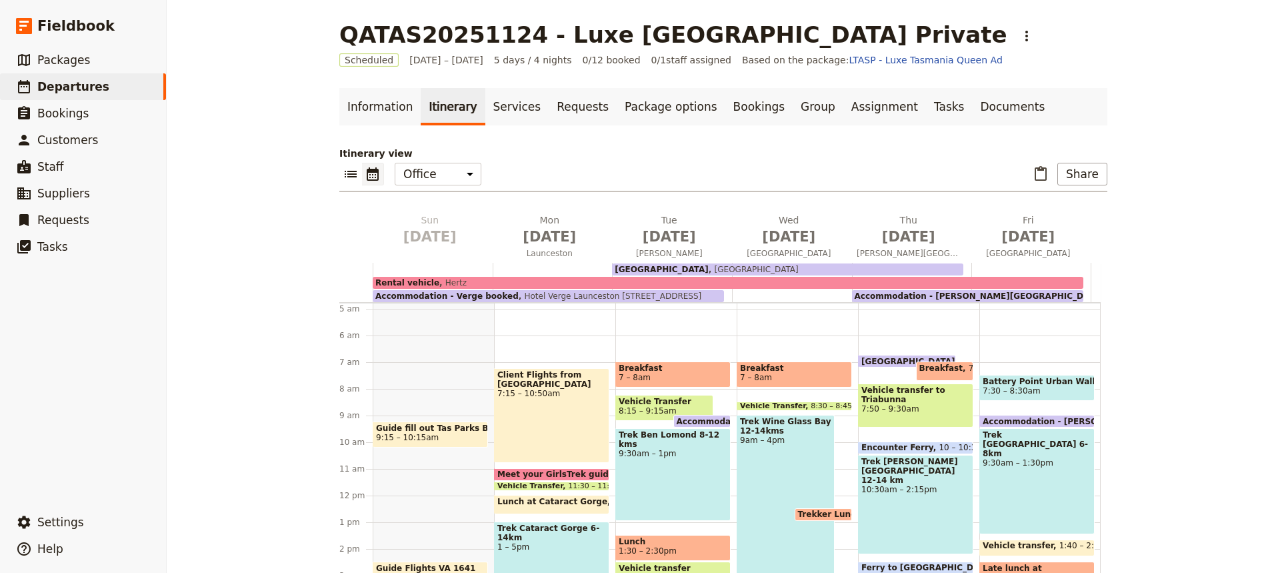
click at [902, 496] on div "Trek [PERSON_NAME][GEOGRAPHIC_DATA] 12-14 km 10:30am – 2:15pm" at bounding box center [915, 504] width 115 height 99
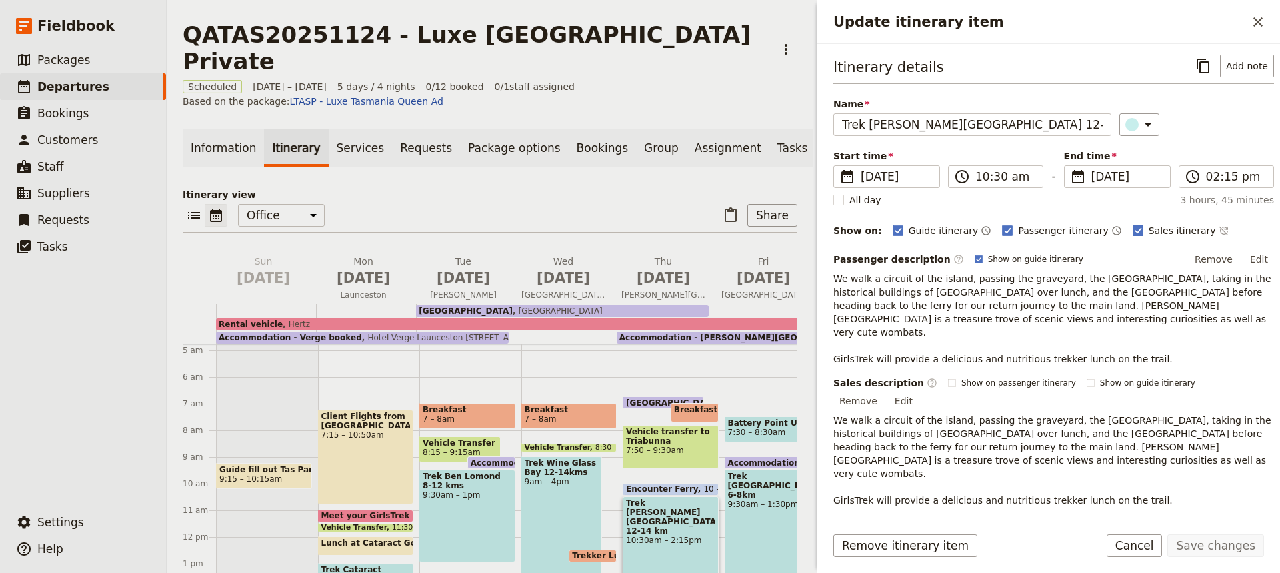
click at [1133, 225] on rect "Update itinerary item" at bounding box center [1138, 230] width 10 height 10
click at [1132, 224] on input "Sales itinerary" at bounding box center [1132, 223] width 1 height 1
checkbox input "false"
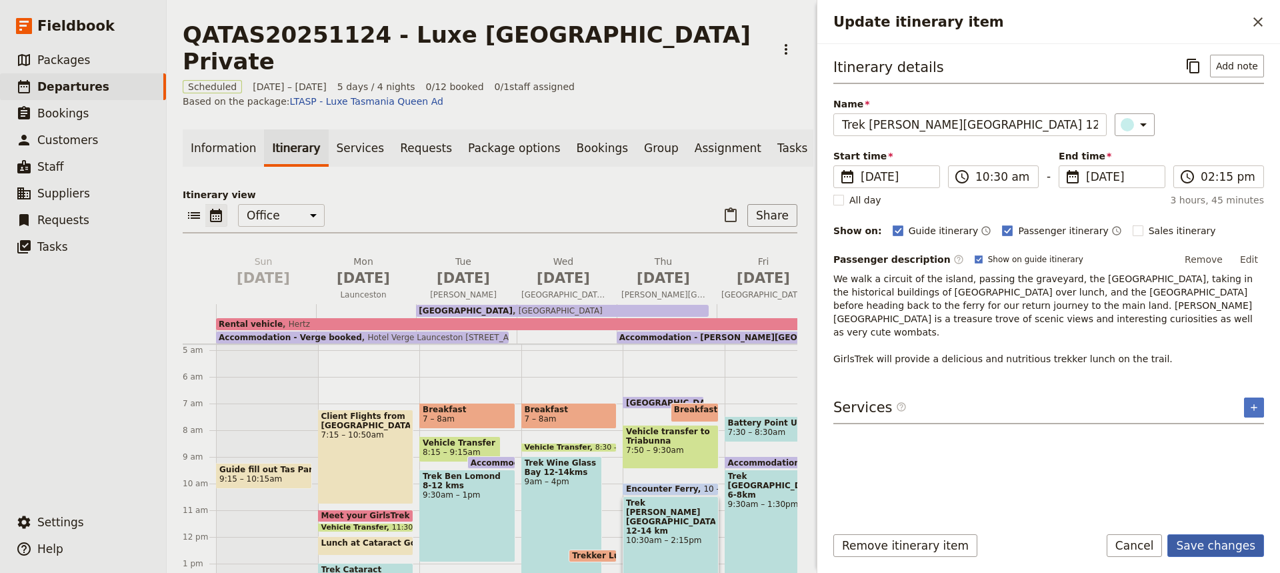
click at [1220, 539] on button "Save changes" at bounding box center [1216, 545] width 97 height 23
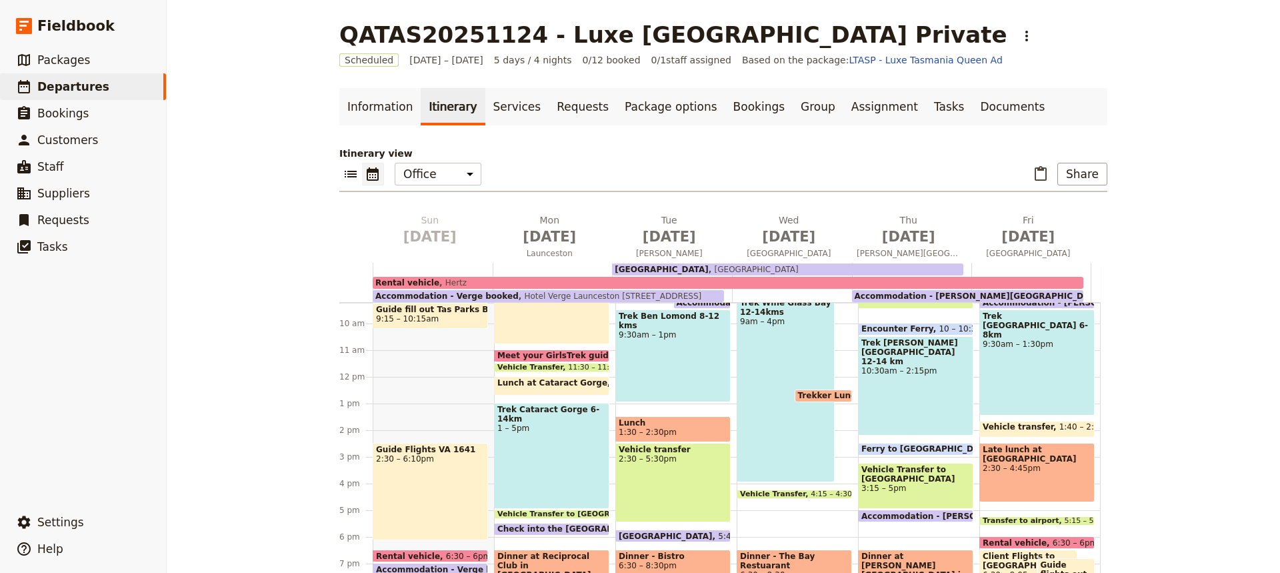
scroll to position [247, 0]
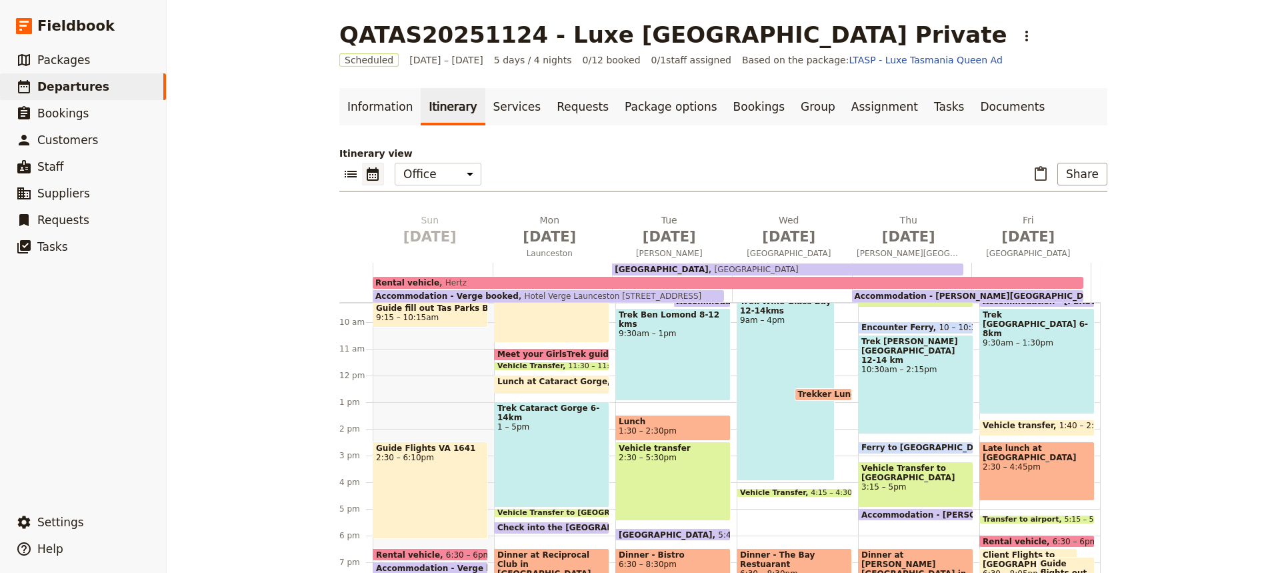
click at [898, 450] on span at bounding box center [916, 450] width 114 height 5
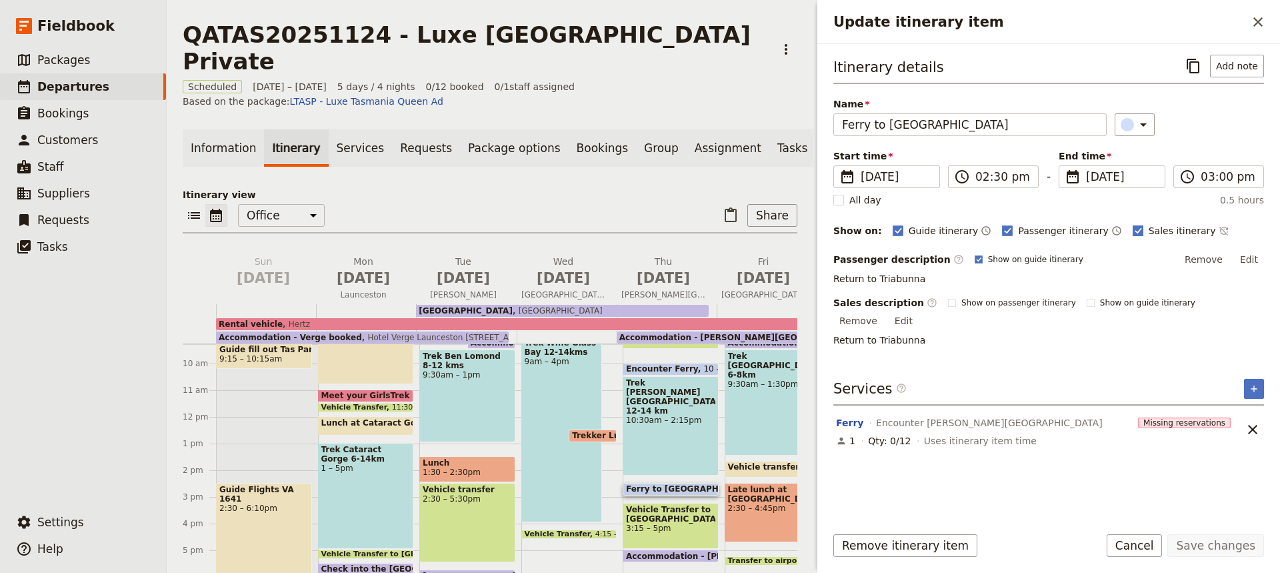
click at [1133, 228] on rect "Update itinerary item" at bounding box center [1138, 230] width 10 height 10
click at [1132, 224] on input "Sales itinerary" at bounding box center [1132, 223] width 1 height 1
checkbox input "false"
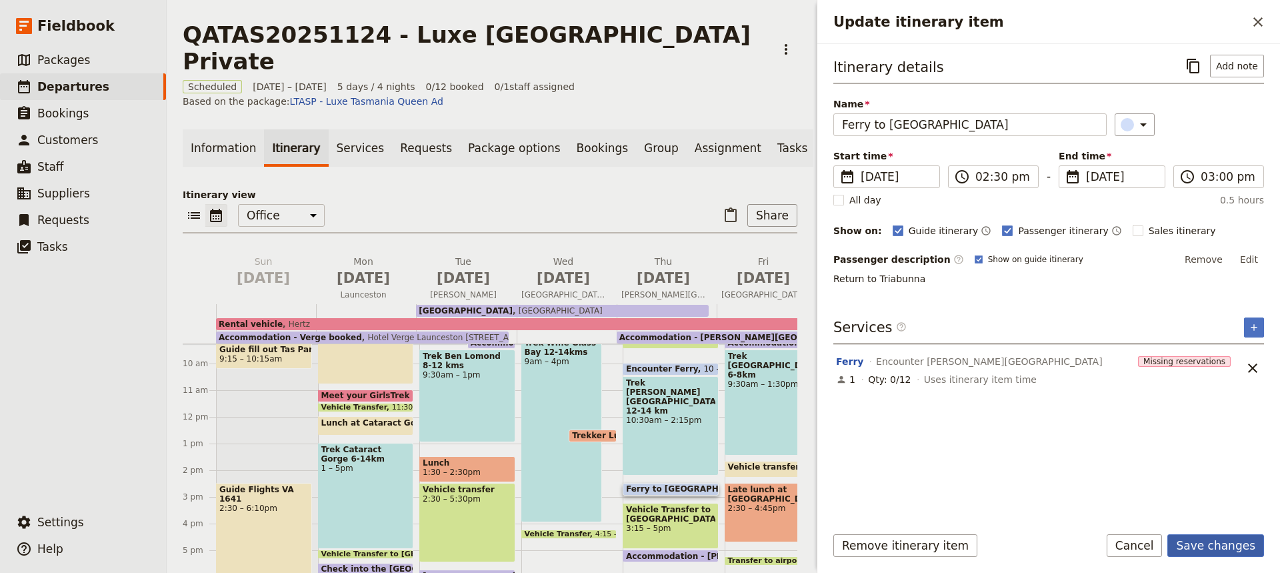
click at [1209, 547] on button "Save changes" at bounding box center [1216, 545] width 97 height 23
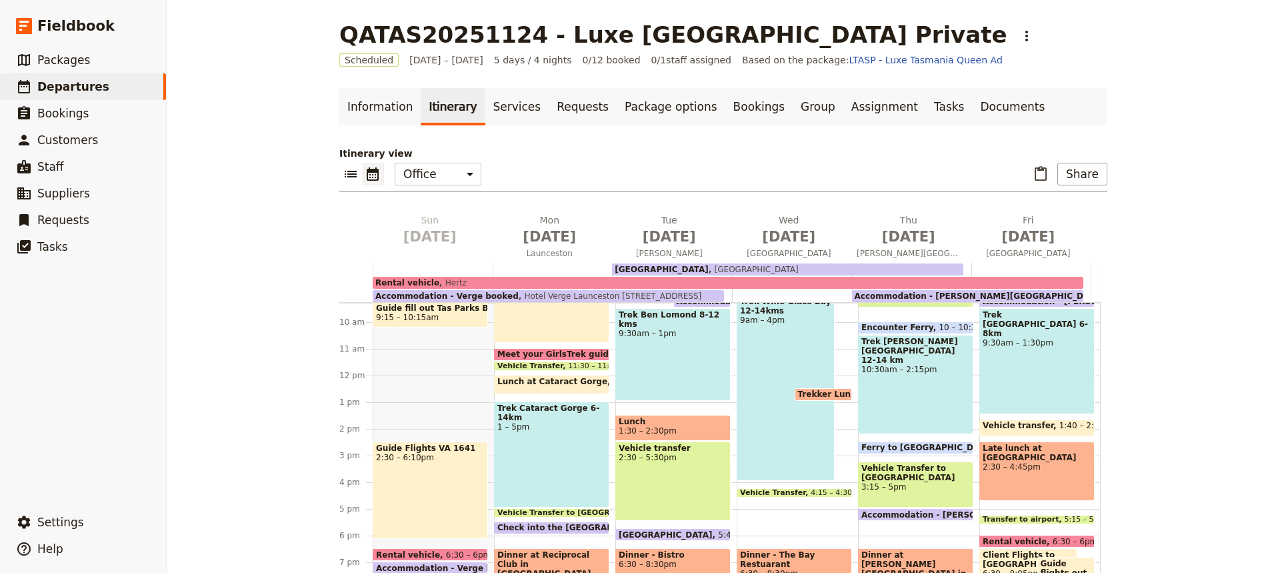
click at [916, 485] on div "Vehicle Transfer to [GEOGRAPHIC_DATA] 3:15 – 5pm" at bounding box center [915, 484] width 115 height 46
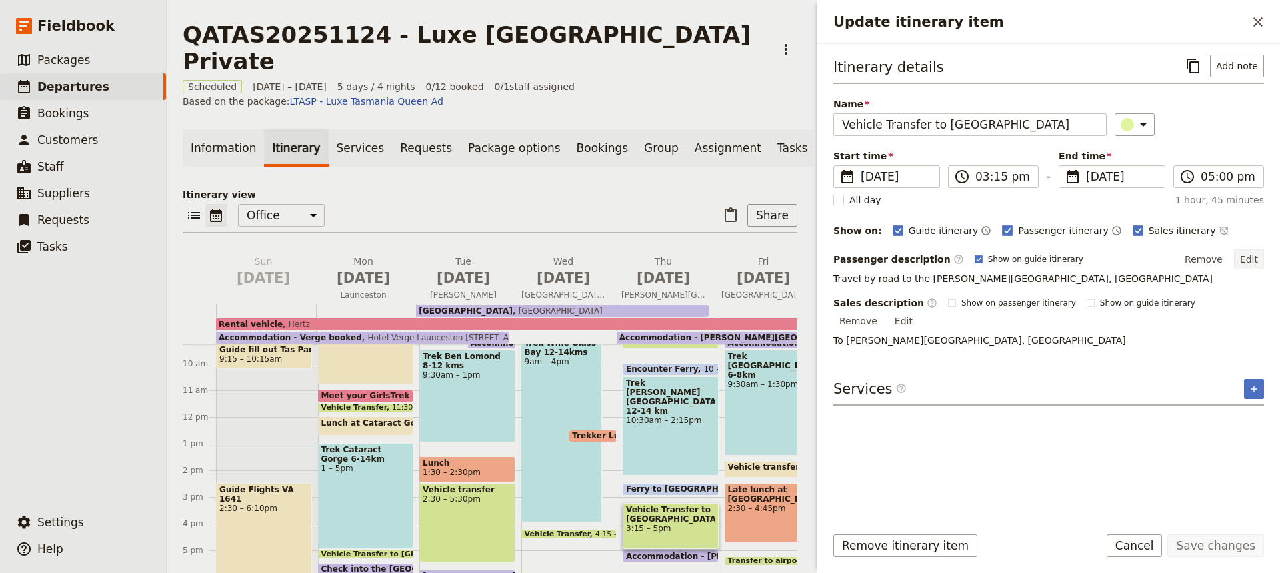
click at [1247, 255] on button "Edit" at bounding box center [1249, 259] width 30 height 20
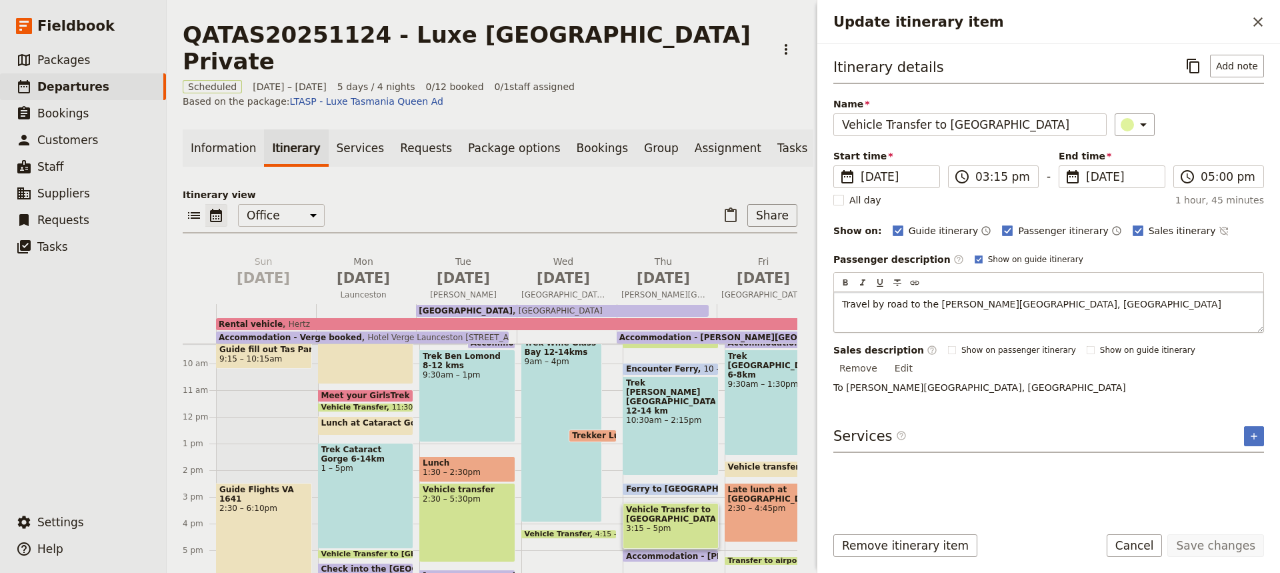
click at [902, 304] on span "Travel by road to the [PERSON_NAME][GEOGRAPHIC_DATA], [GEOGRAPHIC_DATA]" at bounding box center [1031, 304] width 379 height 11
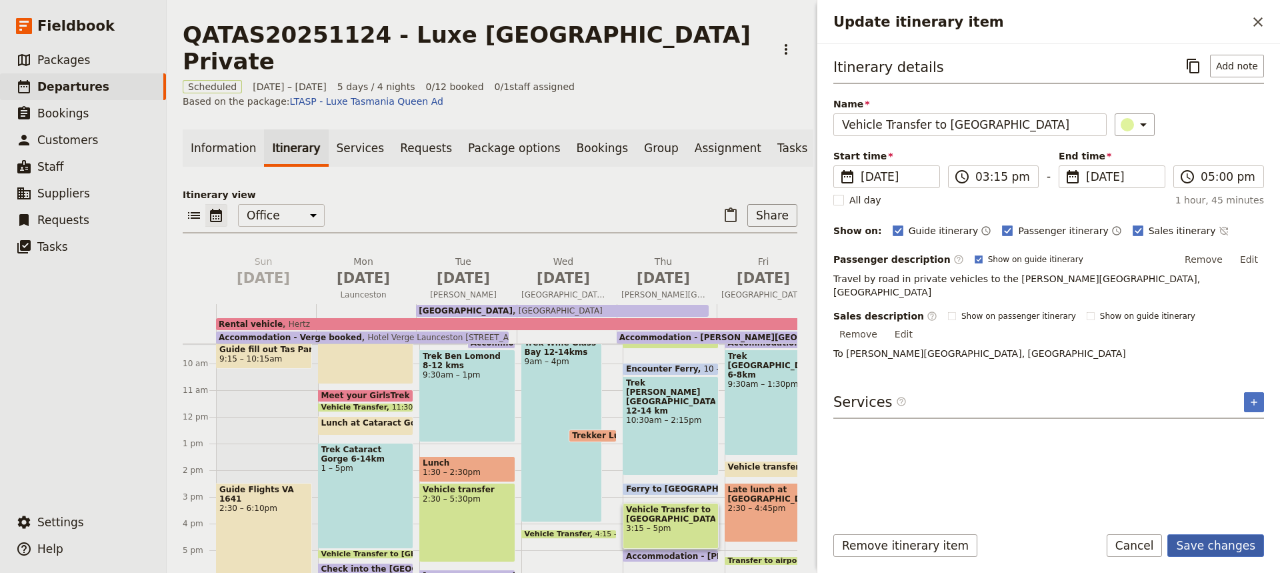
click at [1210, 543] on button "Save changes" at bounding box center [1216, 545] width 97 height 23
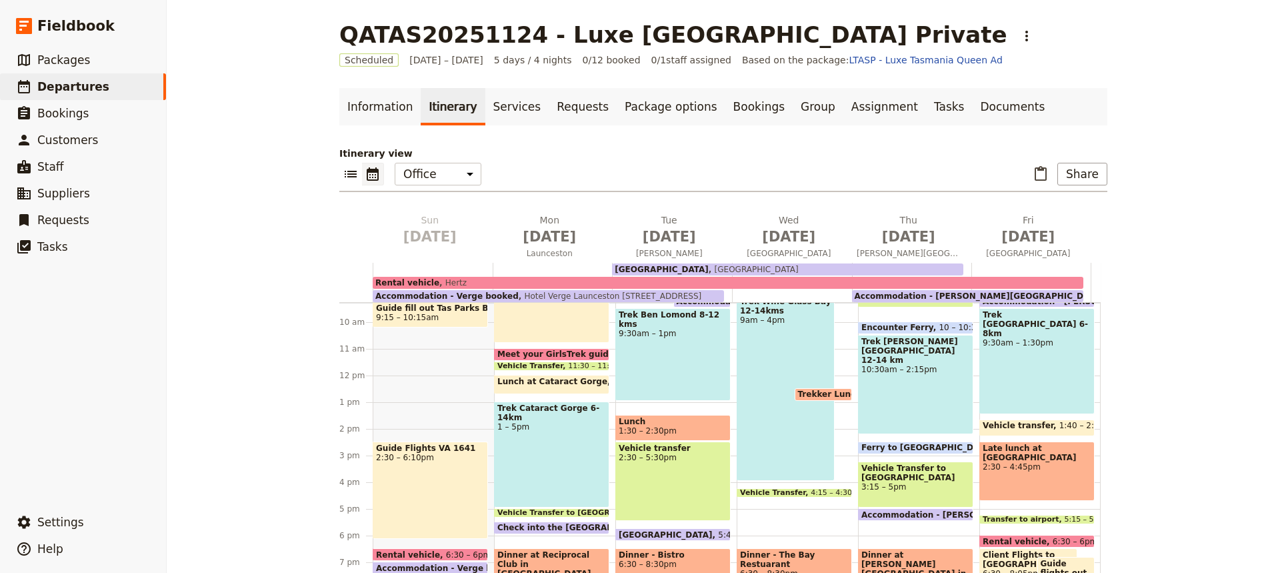
click at [881, 515] on span "Accommodation - [PERSON_NAME][GEOGRAPHIC_DATA]" at bounding box center [989, 514] width 255 height 9
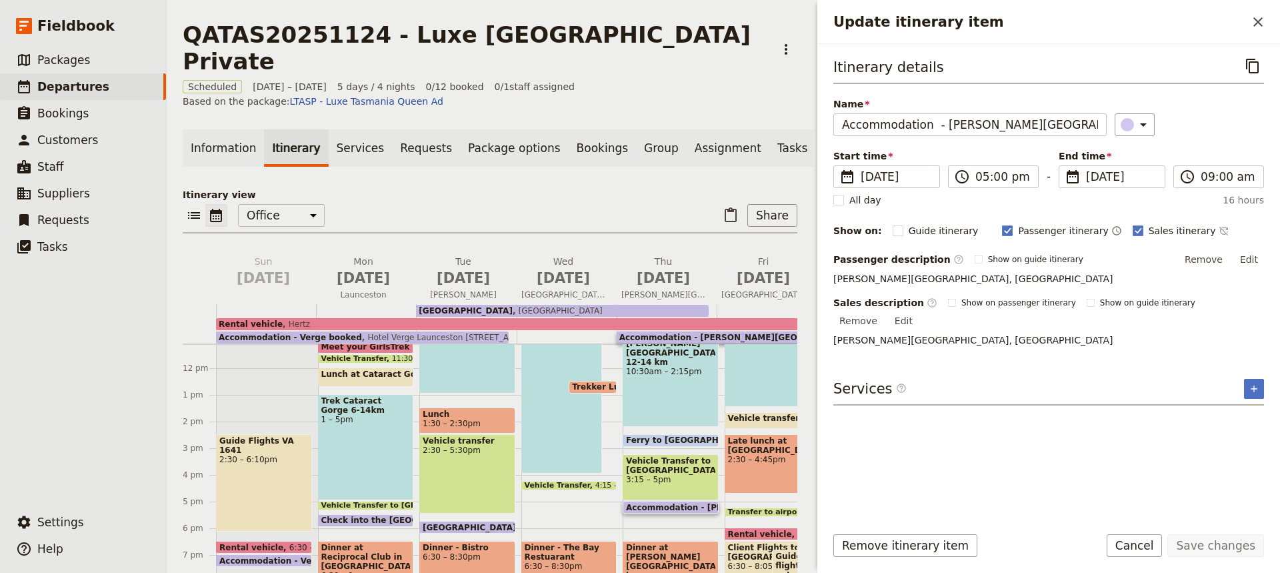
scroll to position [301, 0]
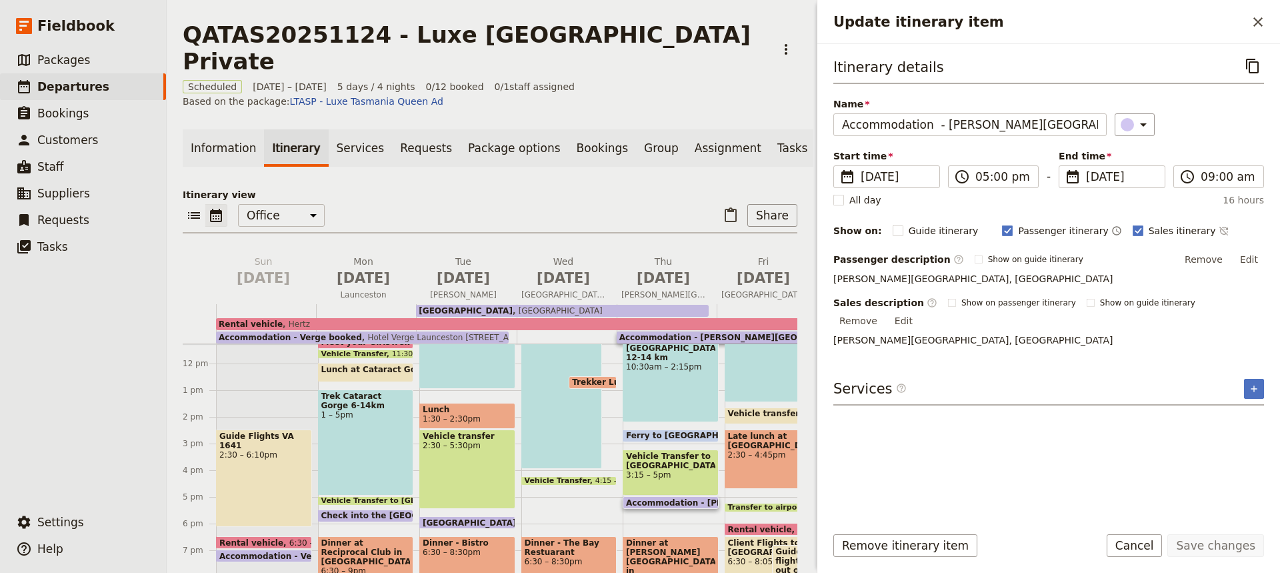
click at [670, 538] on span "Dinner at [PERSON_NAME][GEOGRAPHIC_DATA] in [GEOGRAPHIC_DATA]" at bounding box center [670, 561] width 89 height 47
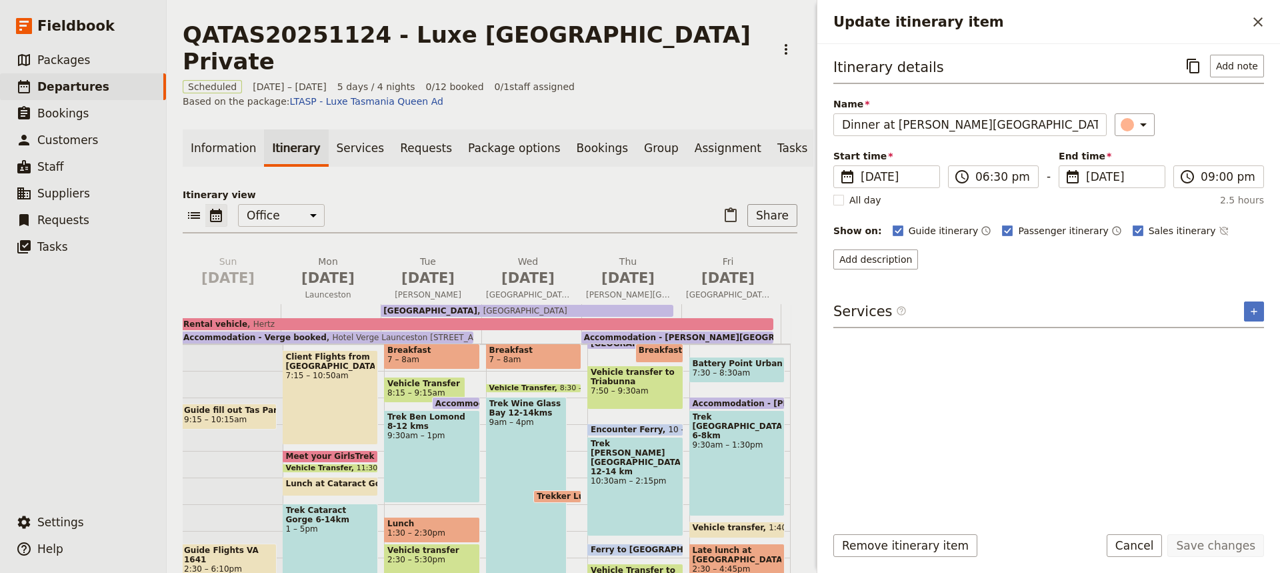
scroll to position [186, 0]
click at [712, 359] on span "Battery Point Urban Walk and Breakfast" at bounding box center [737, 363] width 89 height 9
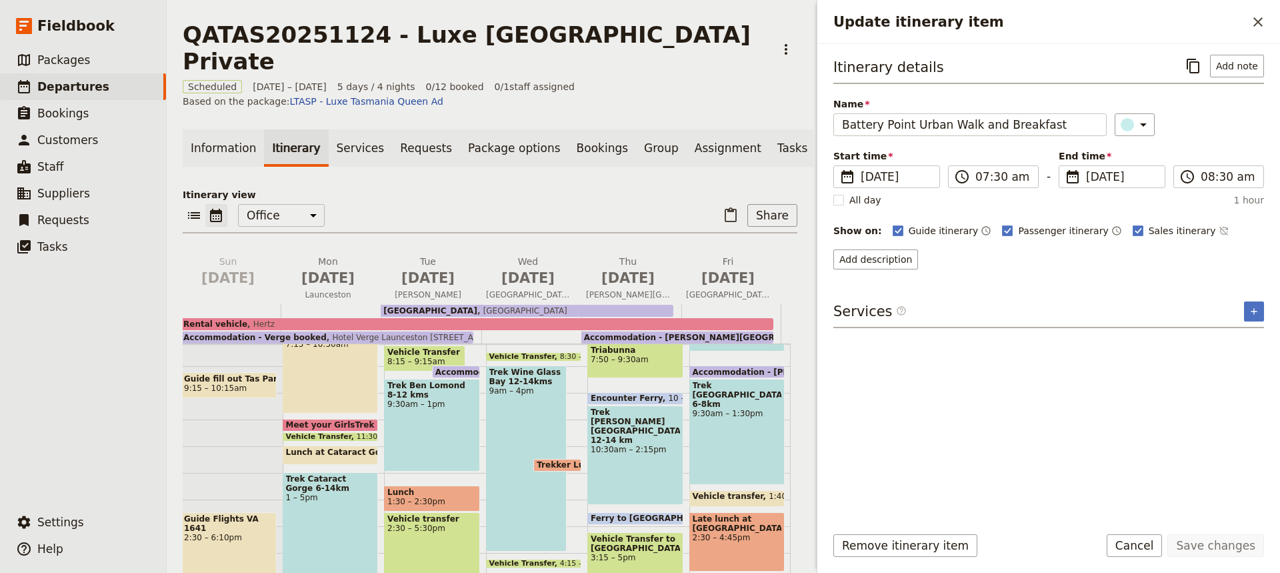
scroll to position [226, 0]
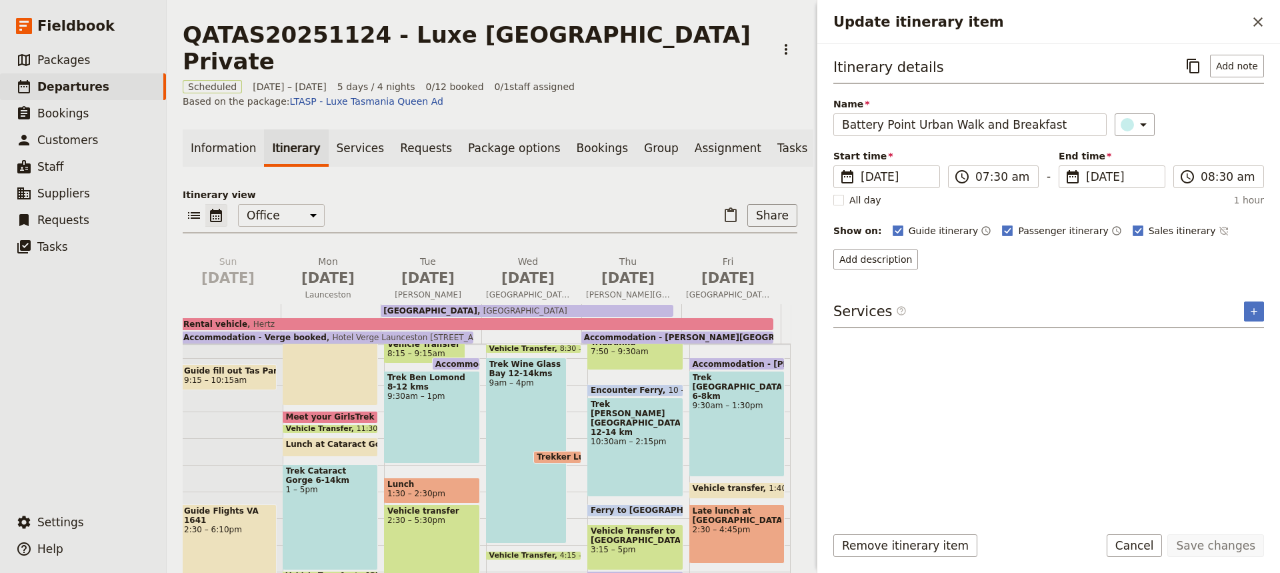
click at [719, 371] on div "Trek [GEOGRAPHIC_DATA] 6-8km 9:30am – 1:30pm" at bounding box center [737, 424] width 96 height 106
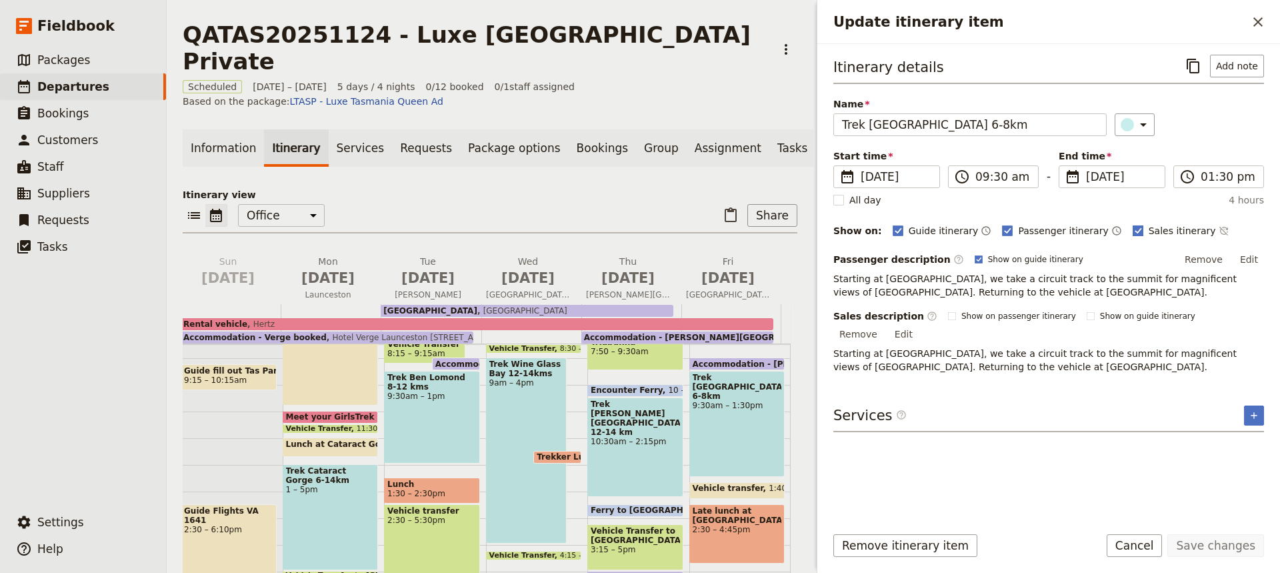
click at [1133, 227] on rect "Update itinerary item" at bounding box center [1138, 230] width 10 height 10
click at [1132, 224] on input "Sales itinerary" at bounding box center [1132, 223] width 1 height 1
checkbox input "false"
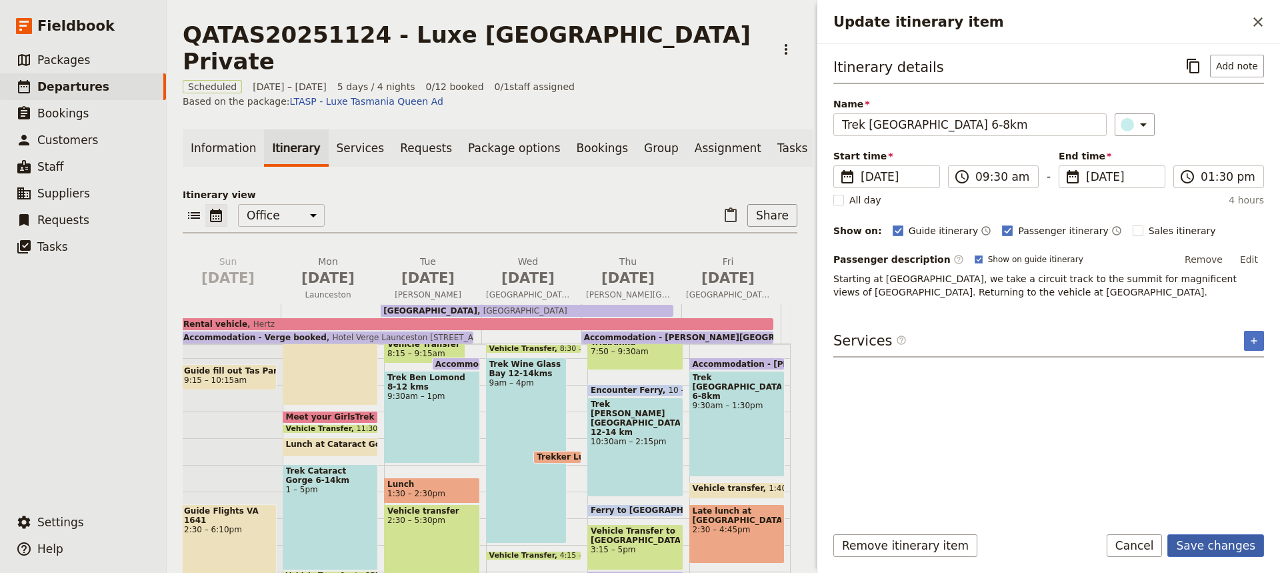
click at [1220, 549] on button "Save changes" at bounding box center [1216, 545] width 97 height 23
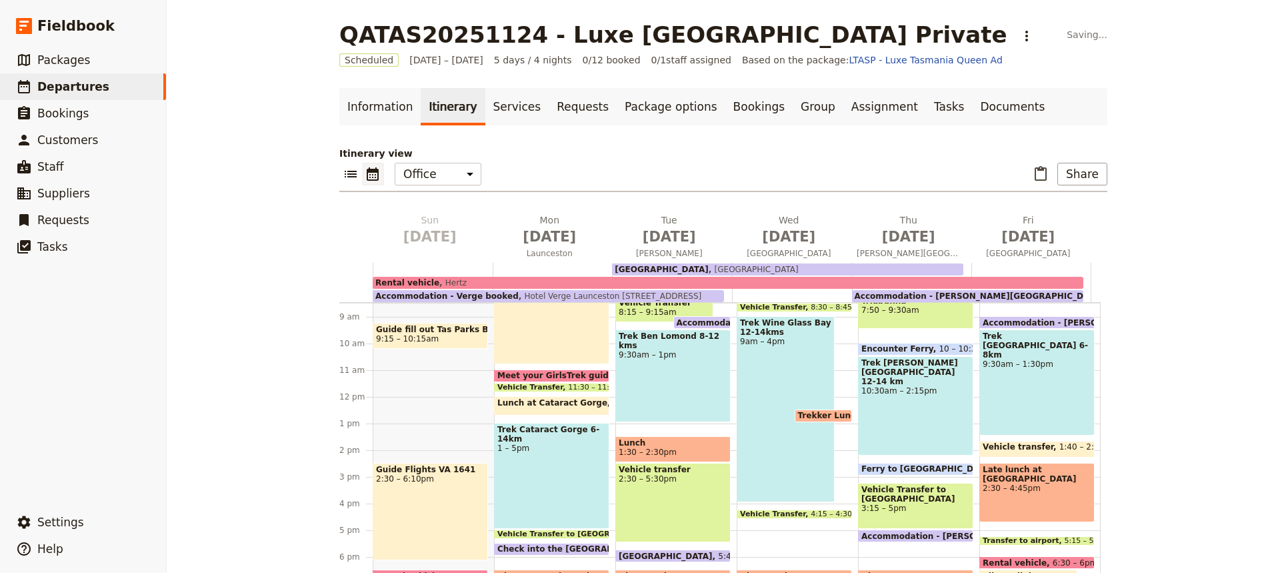
scroll to position [0, 0]
click at [1033, 492] on span "2:30 – 4:45pm" at bounding box center [1037, 487] width 109 height 9
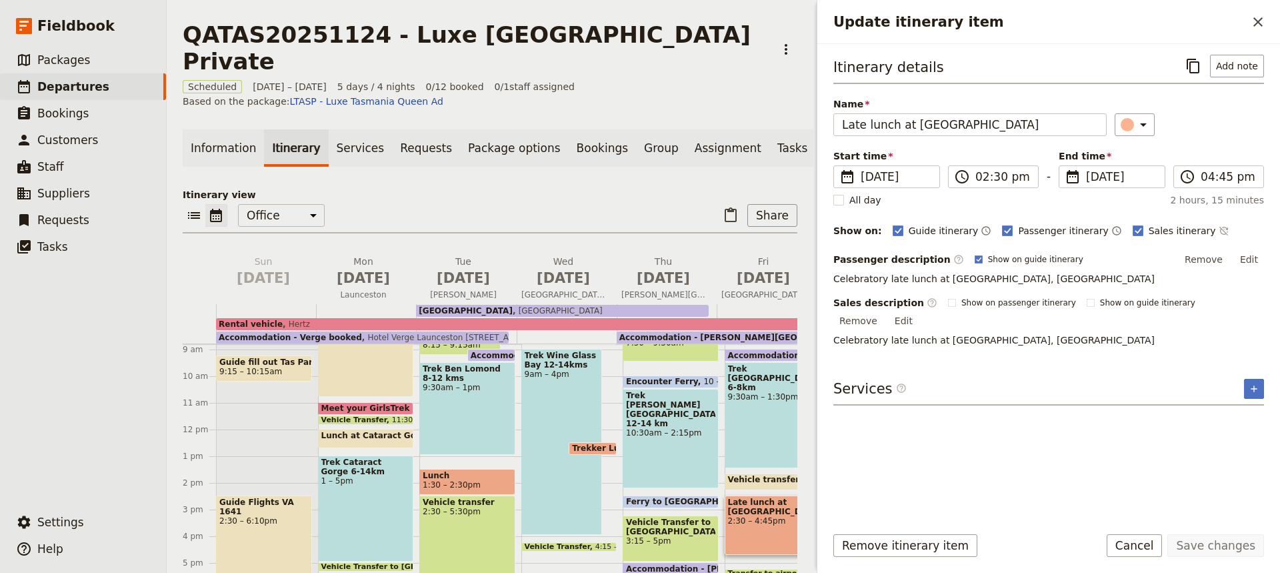
scroll to position [235, 0]
click at [1220, 179] on input "04:45 pm" at bounding box center [1228, 177] width 55 height 16
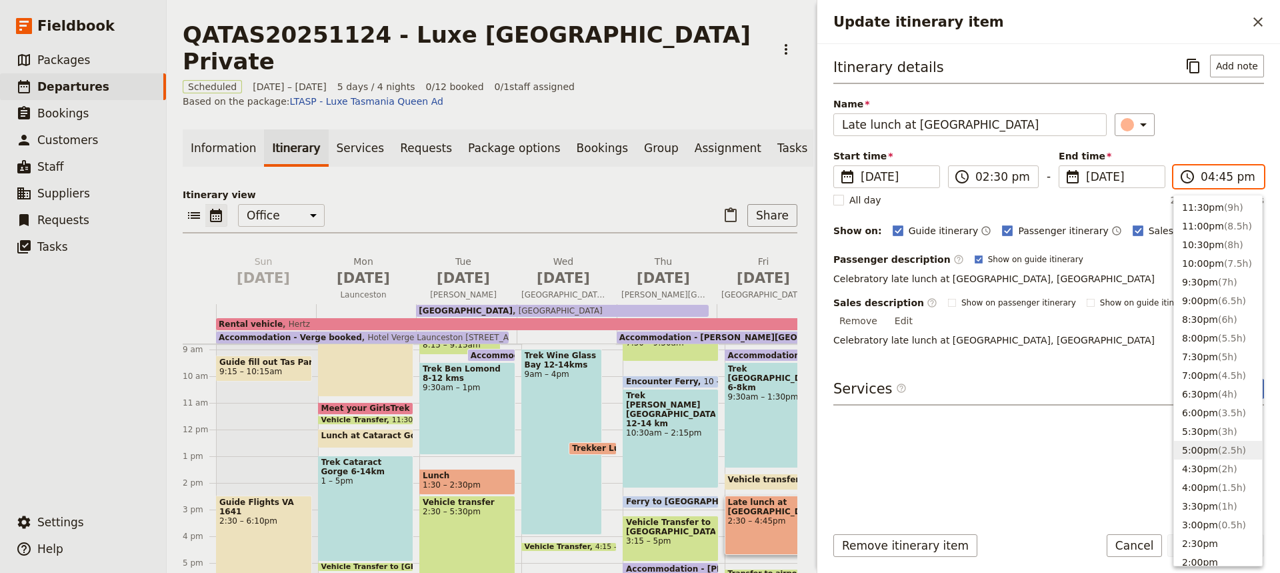
click at [1192, 447] on button "5:00pm ( 2.5h )" at bounding box center [1218, 450] width 88 height 19
type input "05:00 pm"
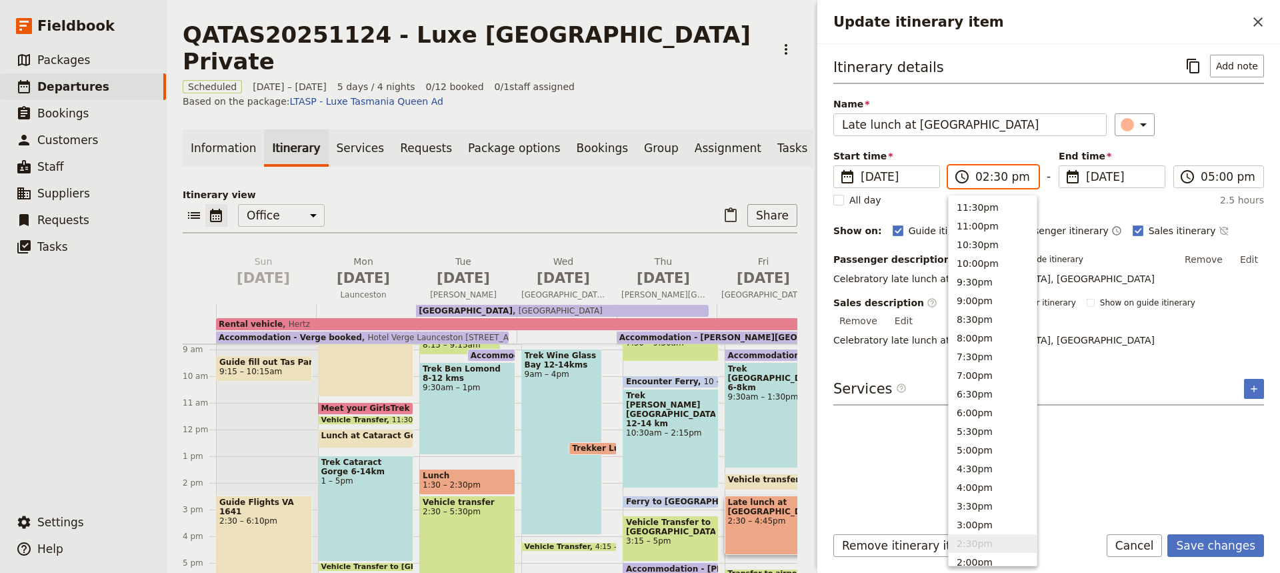
click at [996, 177] on input "02:30 pm" at bounding box center [1003, 177] width 55 height 16
click at [964, 509] on button "2:00pm" at bounding box center [993, 510] width 88 height 19
type input "02:00 pm"
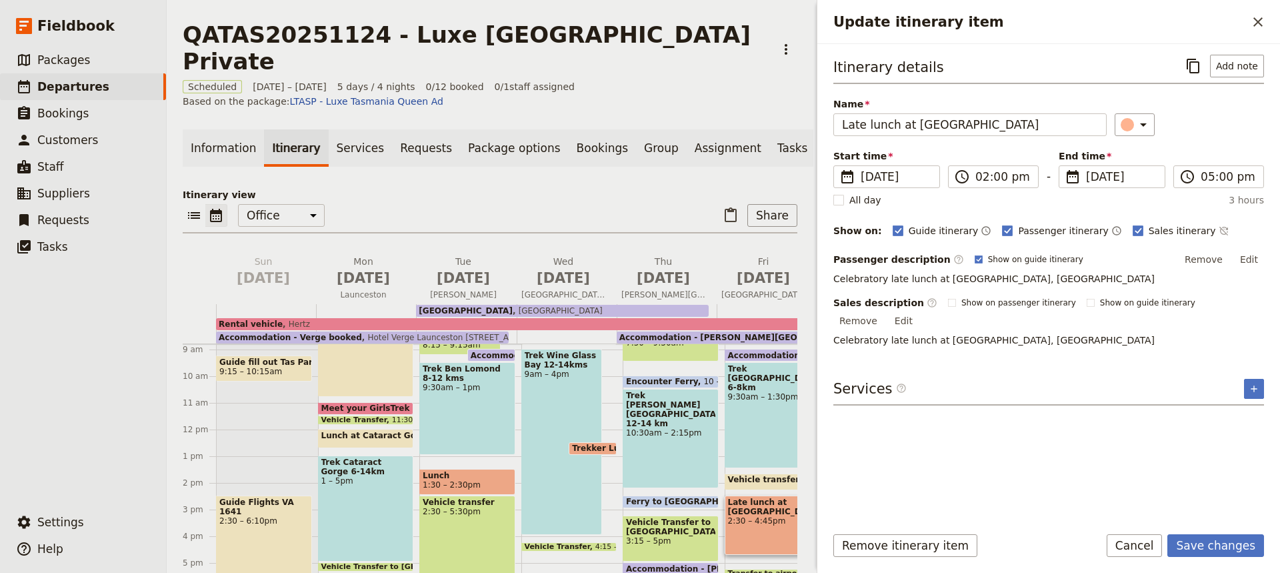
click at [1067, 488] on div "Itinerary details ​ Add note Name Late lunch at [GEOGRAPHIC_DATA] ​ Start time …" at bounding box center [1048, 284] width 431 height 458
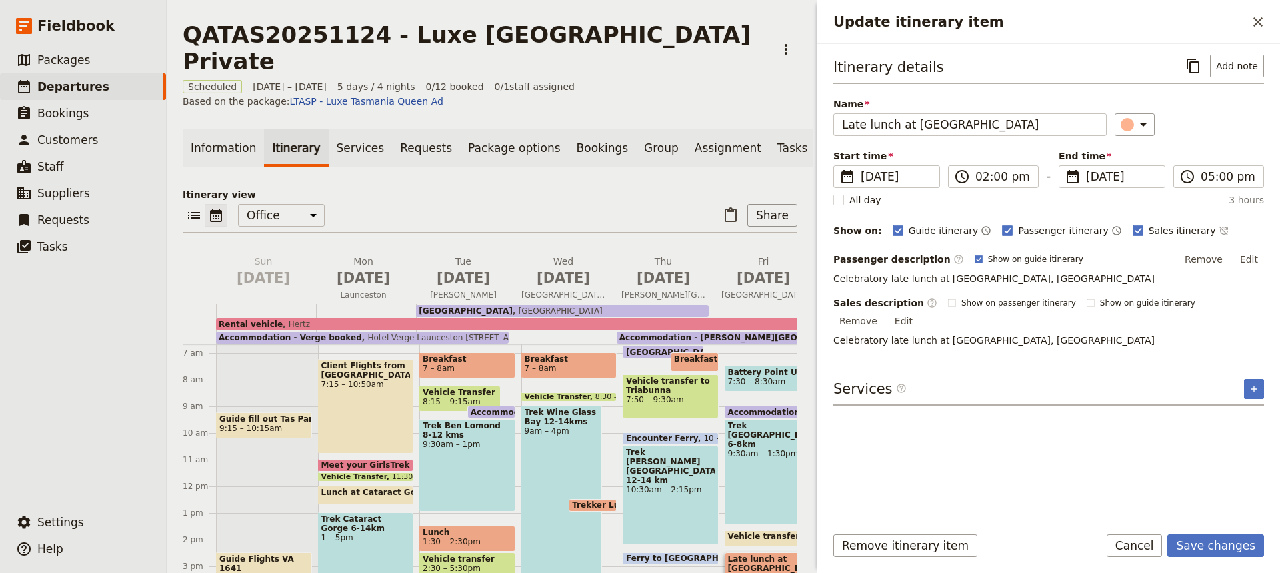
scroll to position [177, 0]
click at [744, 408] on span "Accommodation - [PERSON_NAME][GEOGRAPHIC_DATA]" at bounding box center [855, 412] width 255 height 9
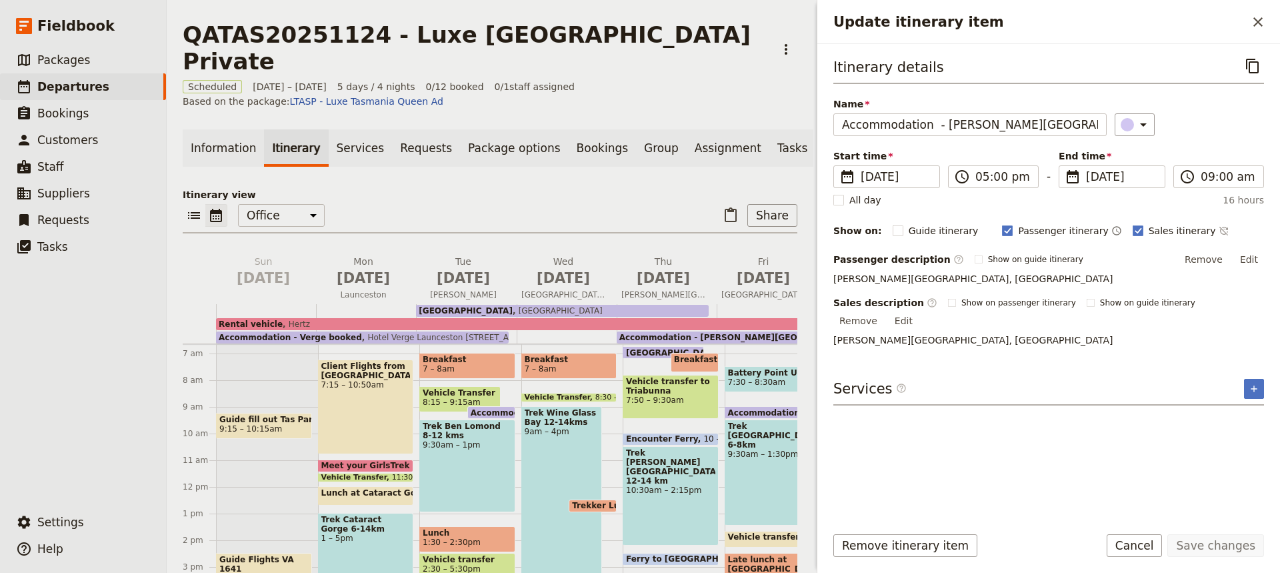
click at [739, 555] on span "Late lunch at [GEOGRAPHIC_DATA]" at bounding box center [772, 564] width 89 height 19
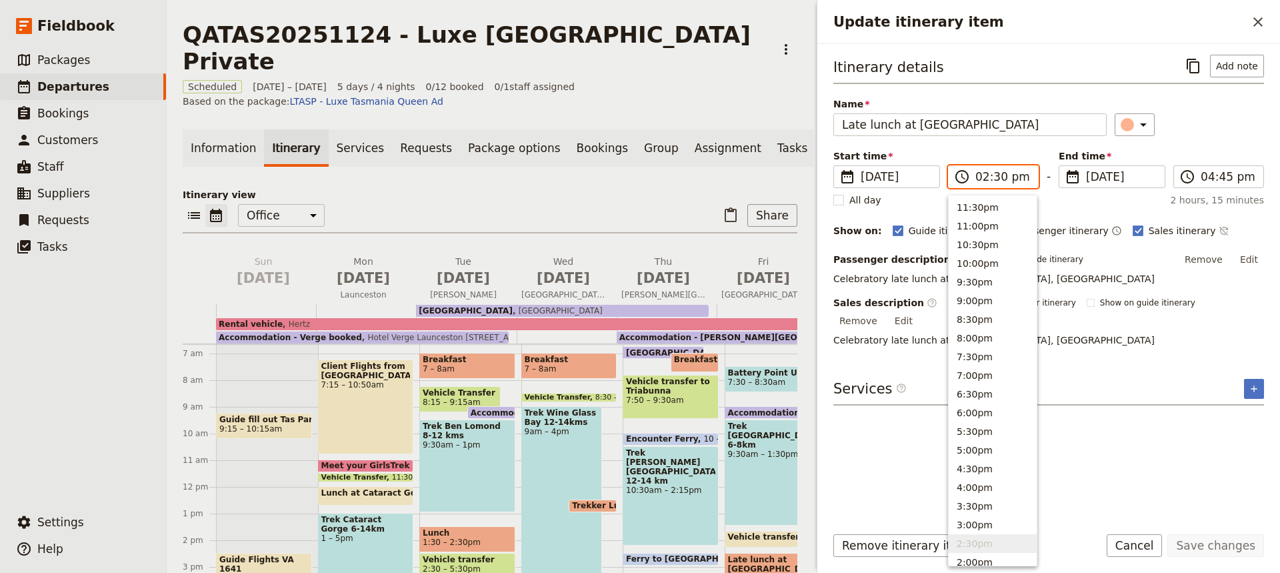
click at [993, 177] on input "02:30 pm" at bounding box center [1003, 177] width 55 height 16
type input "02:15 pm"
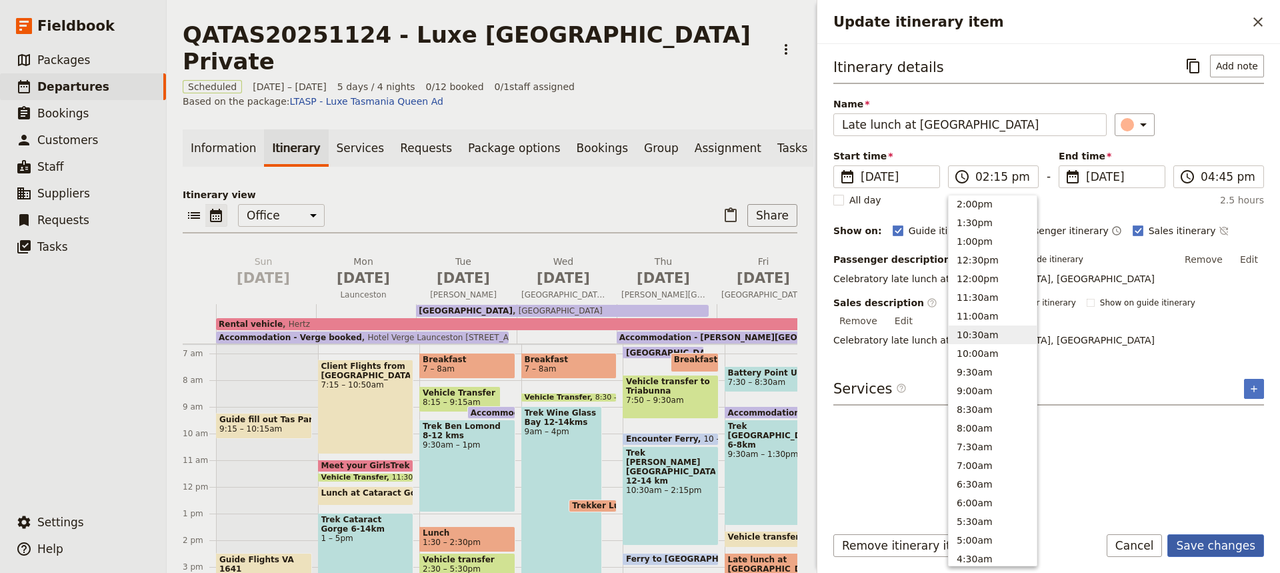
click at [1204, 549] on button "Save changes" at bounding box center [1216, 545] width 97 height 23
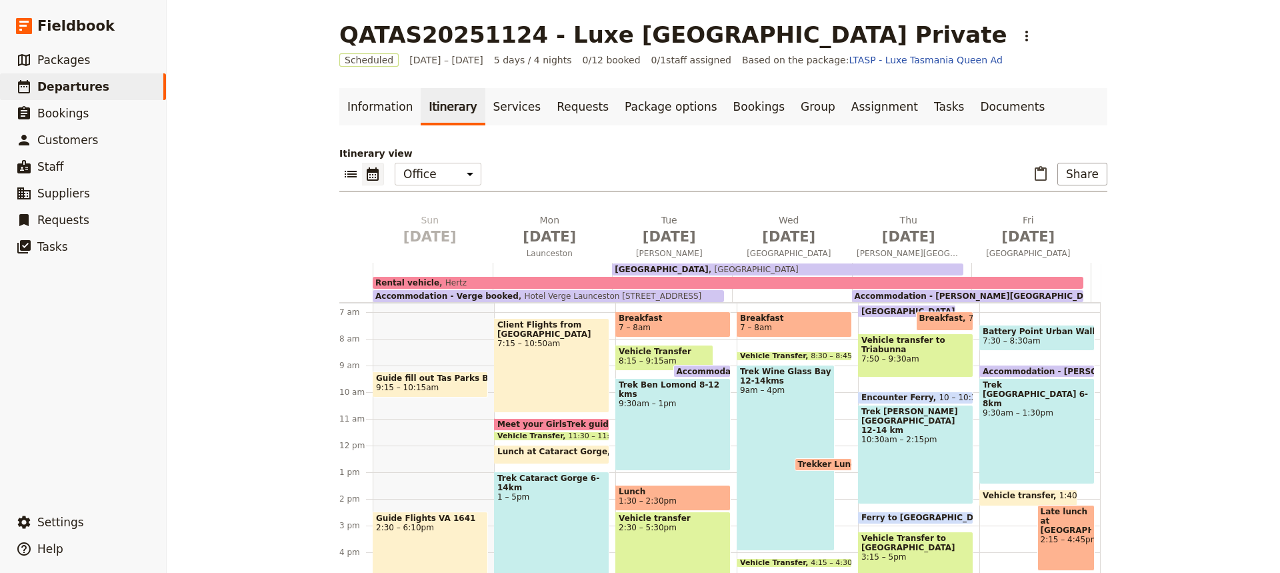
scroll to position [49, 0]
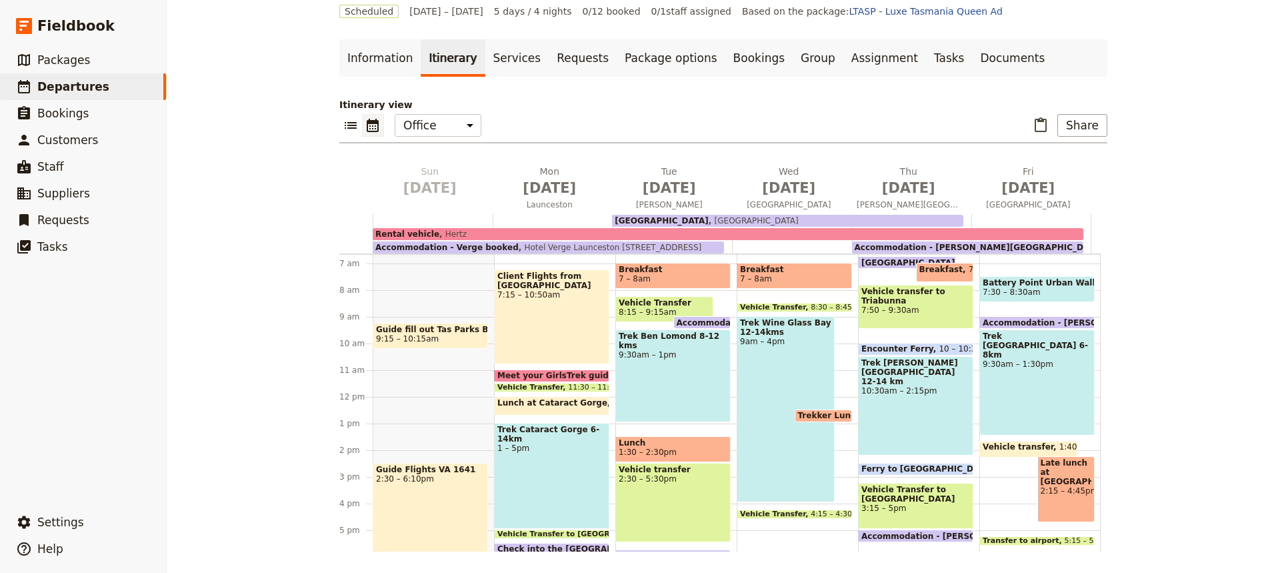
click at [1166, 509] on div "QATAS20251124 - Luxe [GEOGRAPHIC_DATA] Private ​ Scheduled [DATE] – [DATE] 5 da…" at bounding box center [724, 286] width 1114 height 573
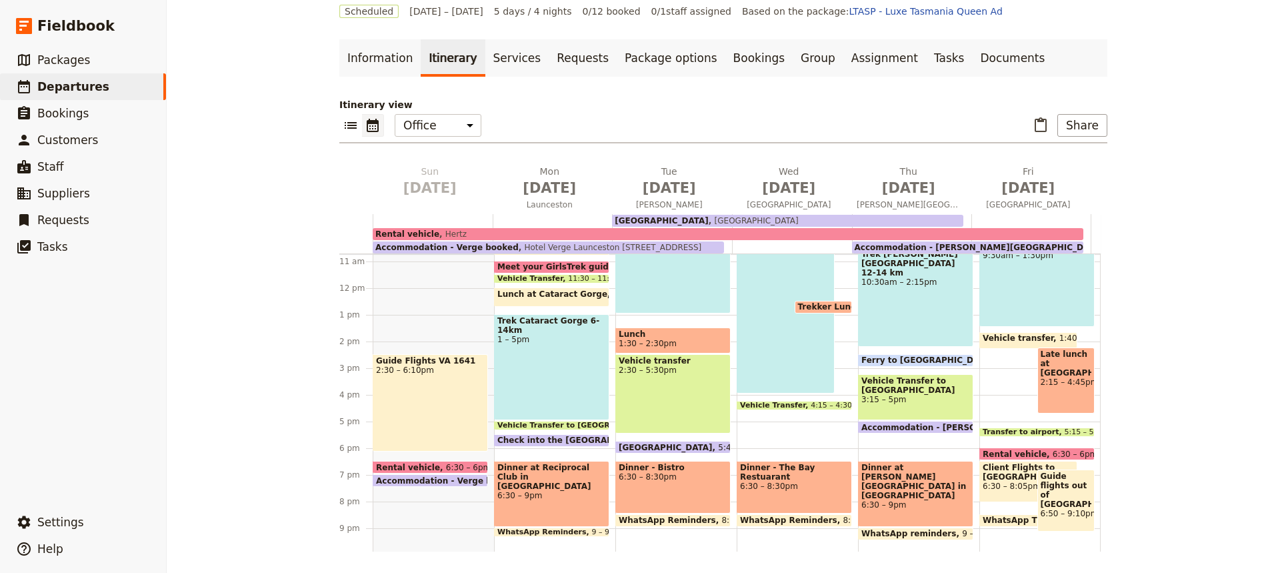
scroll to position [288, 0]
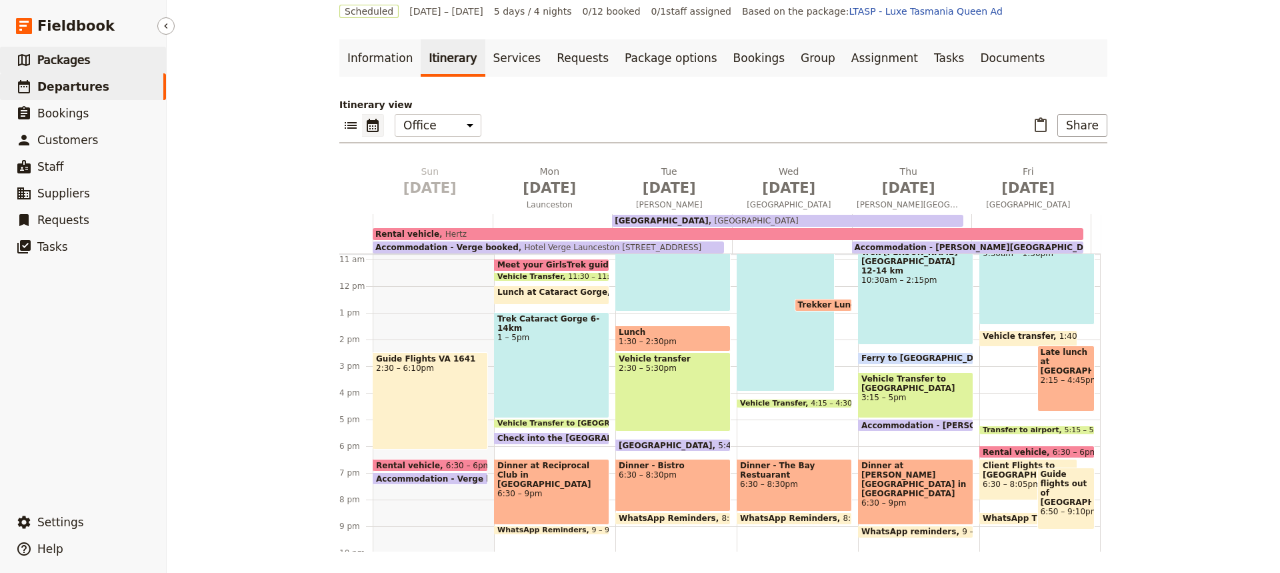
click at [53, 59] on span "Packages" at bounding box center [63, 59] width 53 height 13
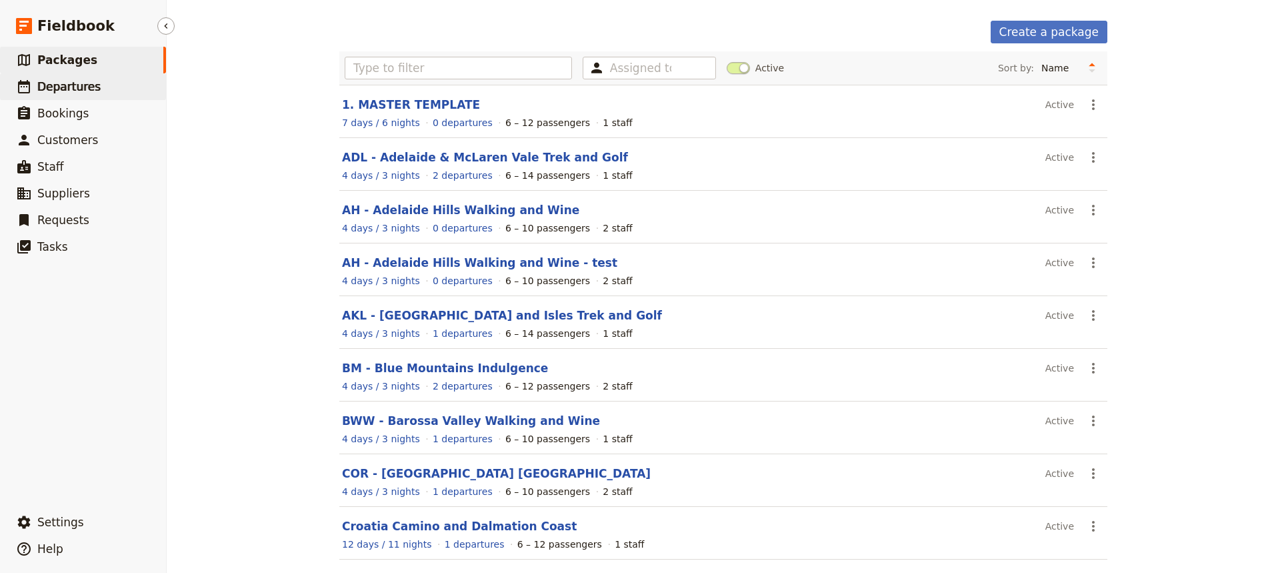
click at [55, 84] on span "Departures" at bounding box center [68, 86] width 63 height 13
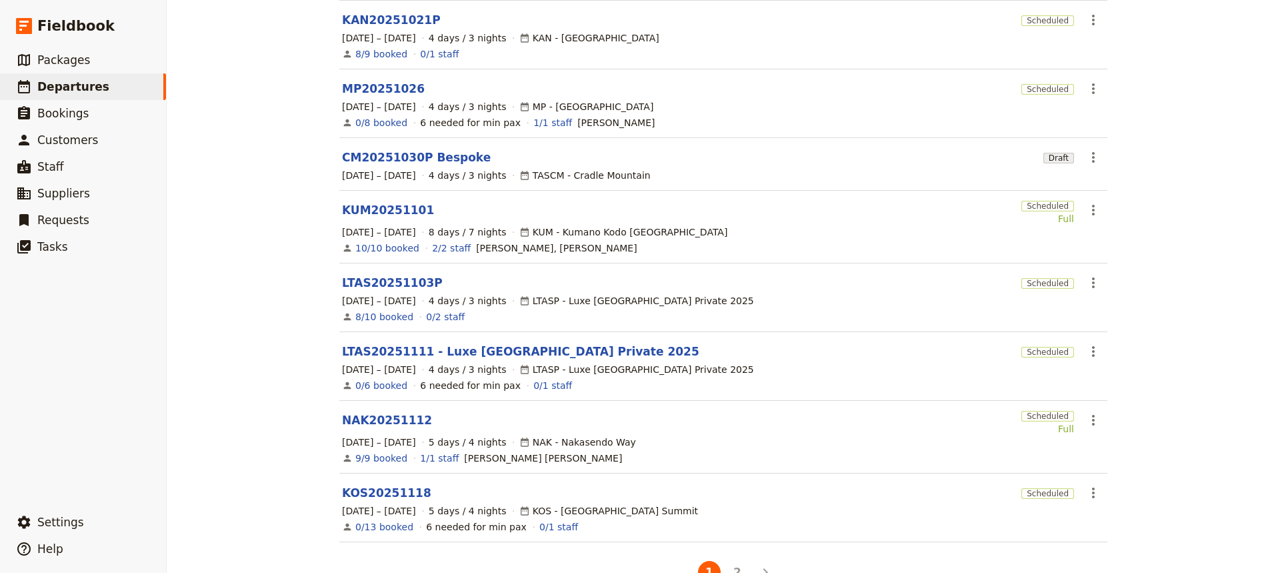
scroll to position [291, 0]
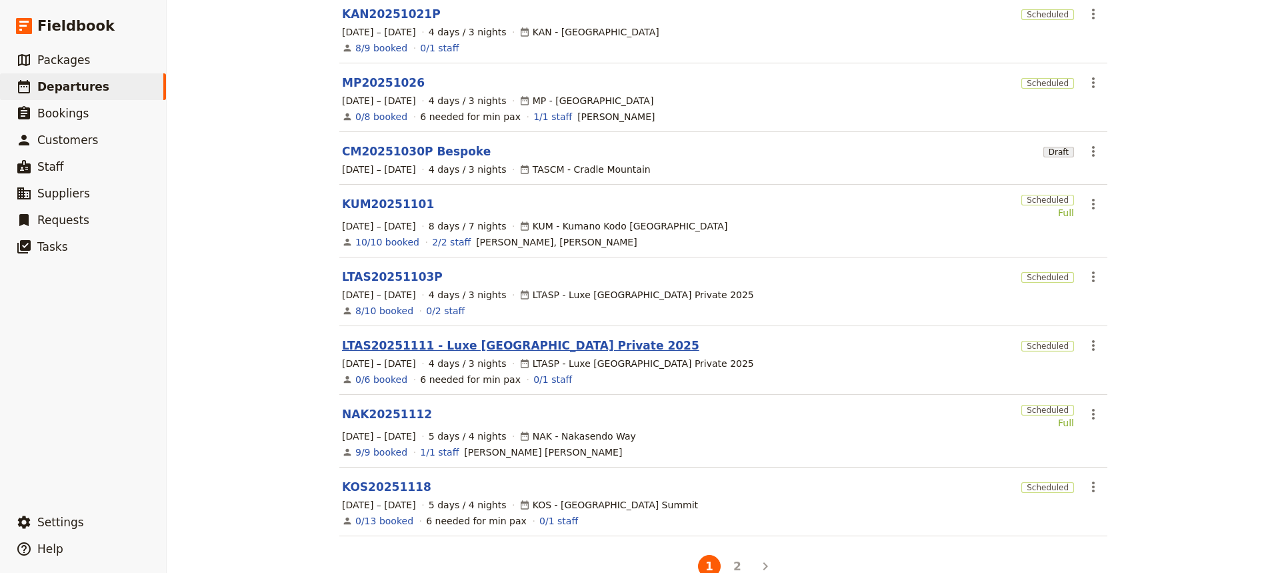
click at [383, 337] on link "LTAS20251111 - Luxe [GEOGRAPHIC_DATA] Private 2025" at bounding box center [520, 345] width 357 height 16
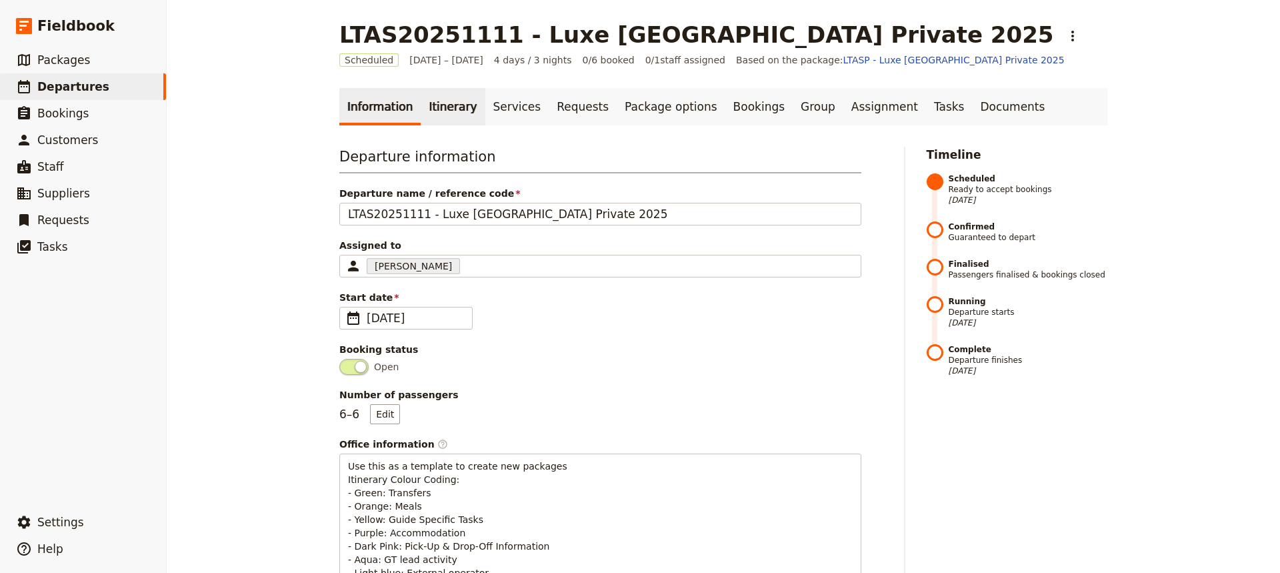
click at [433, 107] on link "Itinerary" at bounding box center [453, 106] width 64 height 37
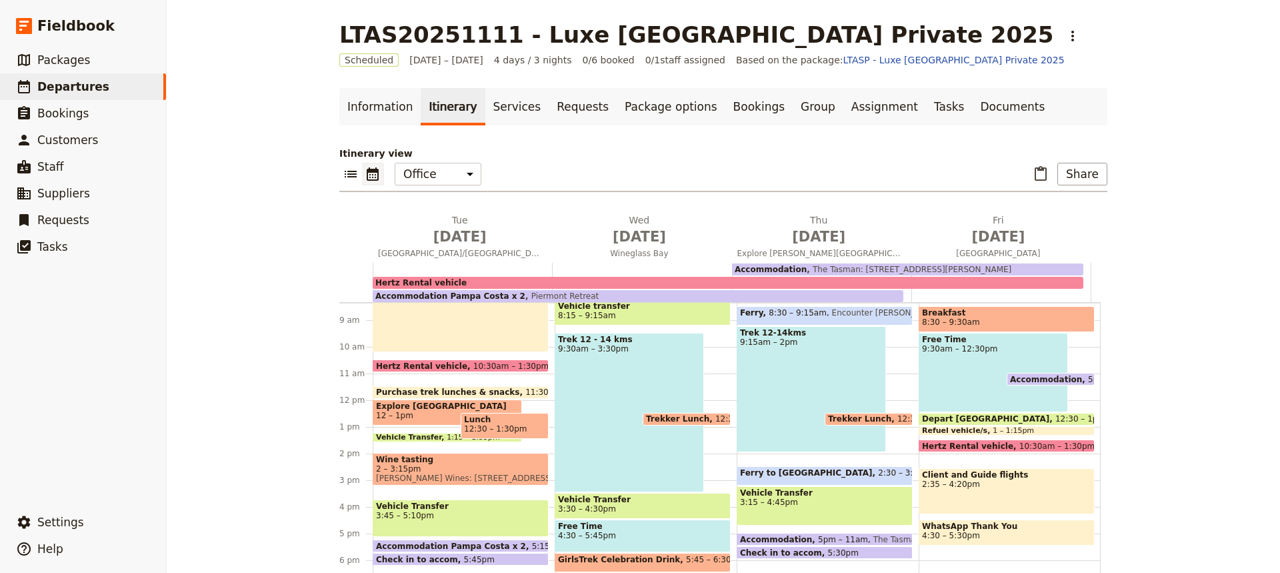
scroll to position [221, 0]
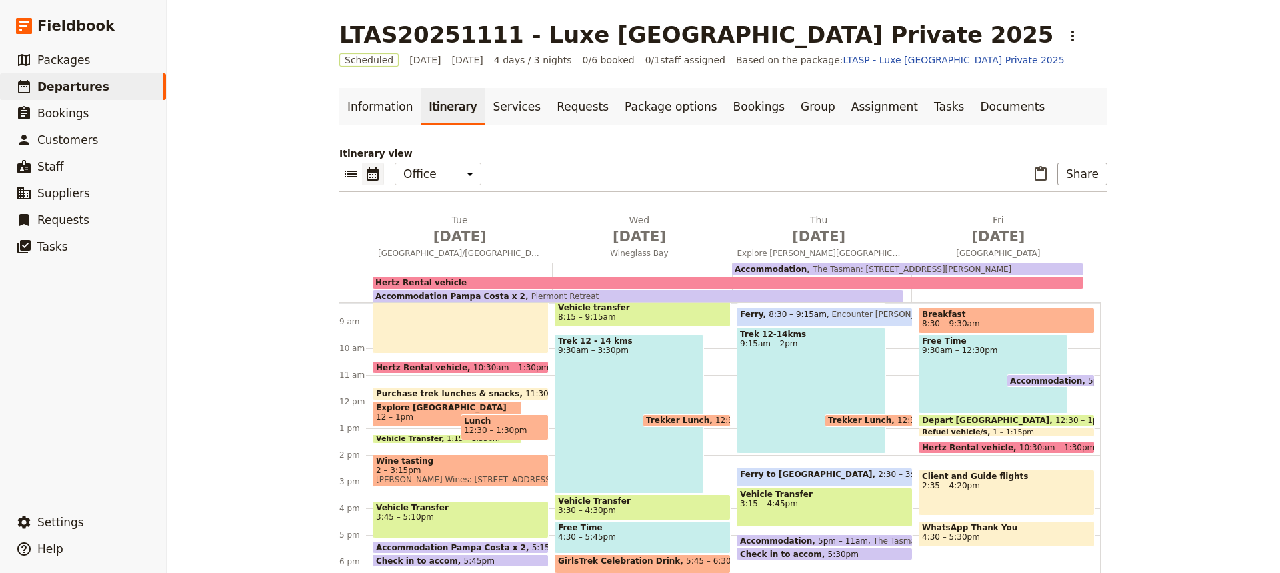
click at [949, 376] on div "Free Time 9:30am – 12:30pm" at bounding box center [993, 373] width 149 height 79
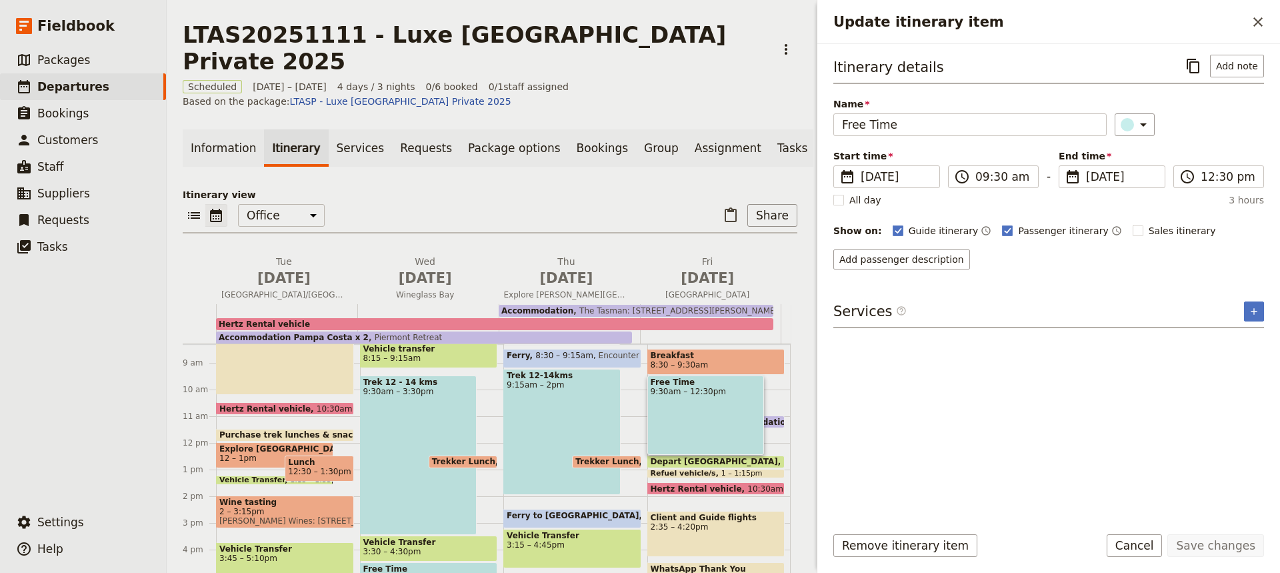
click at [691, 472] on span at bounding box center [716, 474] width 137 height 5
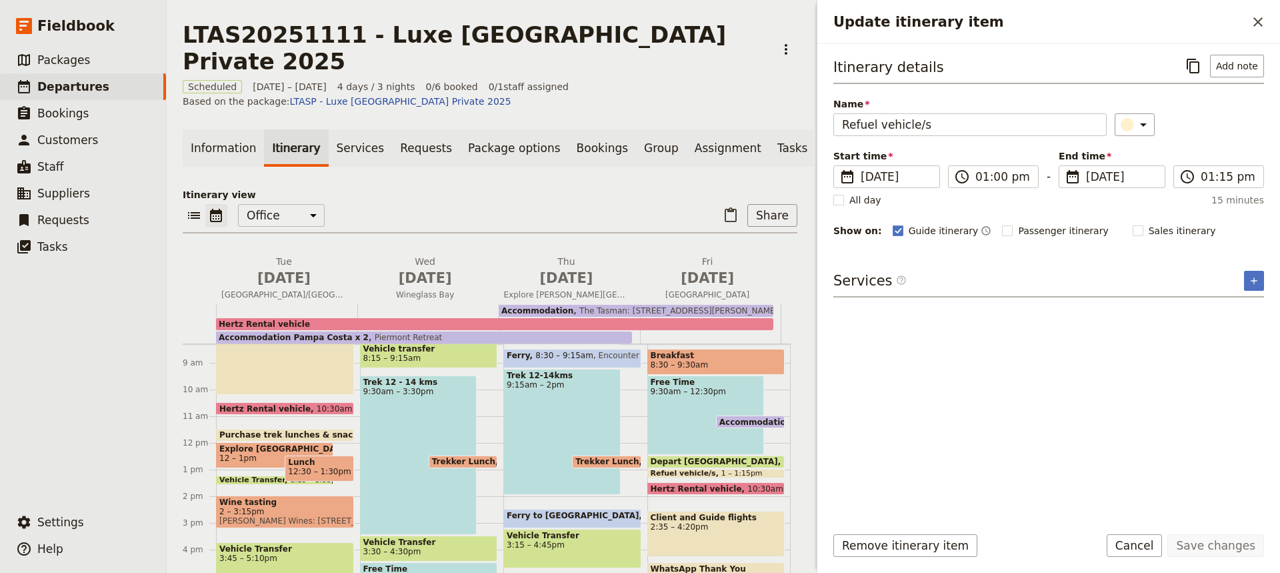
click at [691, 360] on span "8:30 – 9:30am" at bounding box center [716, 364] width 131 height 9
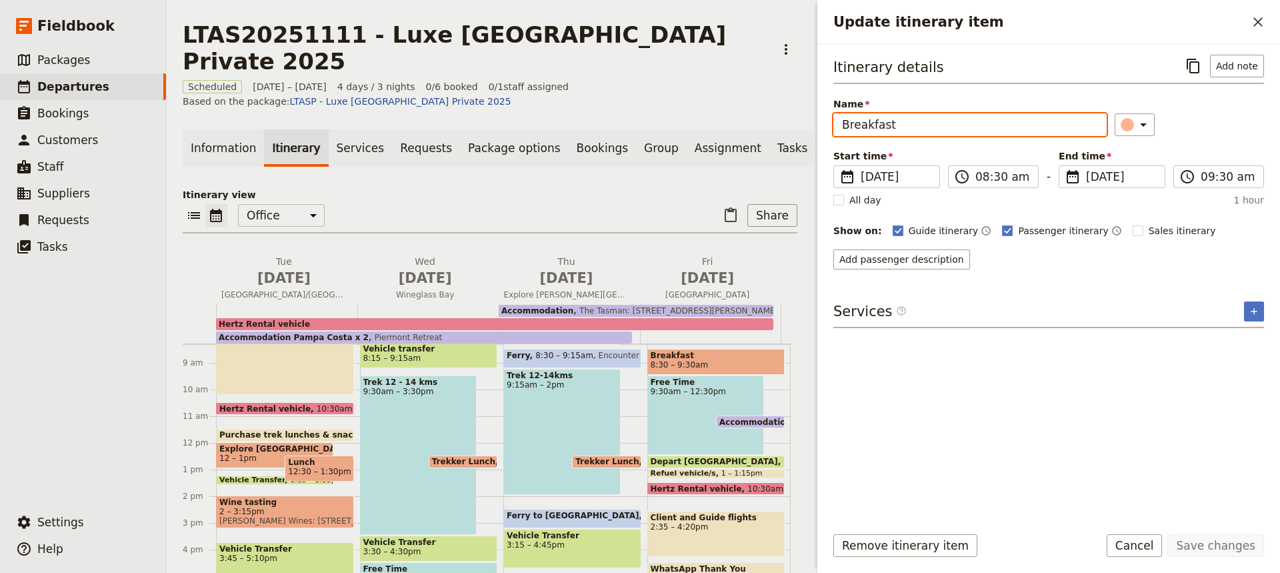
click at [848, 125] on input "Breakfast" at bounding box center [969, 124] width 273 height 23
click at [936, 126] on input "Optional breakfast" at bounding box center [969, 124] width 273 height 23
type input "Optional morning walk with coffee"
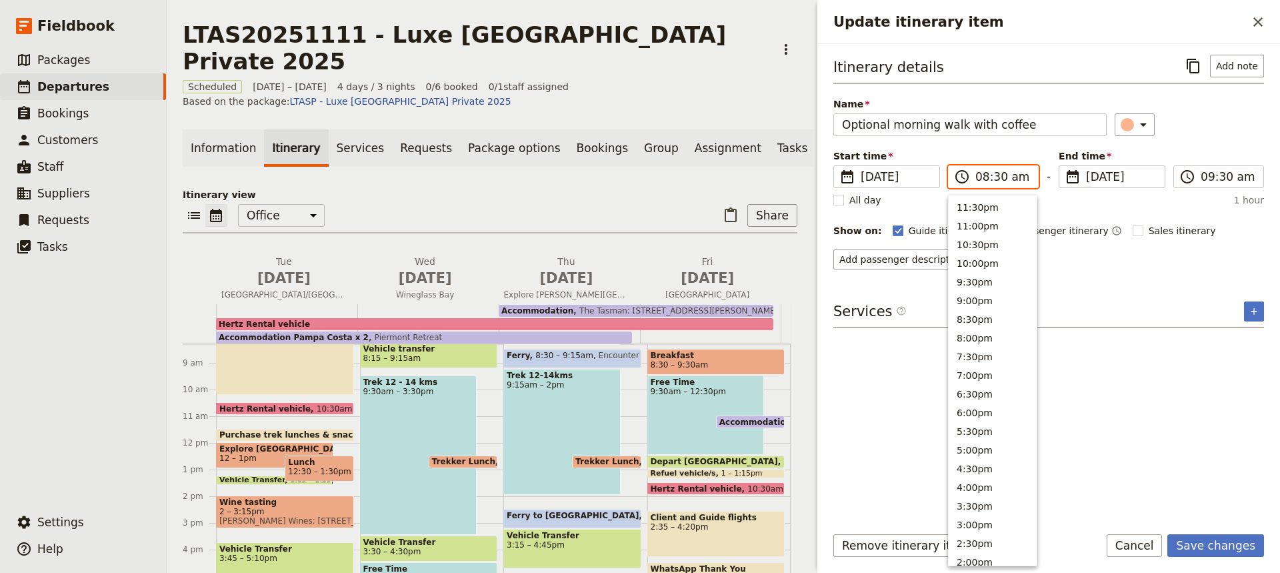
click at [986, 179] on input "08:30 am" at bounding box center [1003, 177] width 55 height 16
click at [966, 309] on button "7:30am" at bounding box center [993, 310] width 88 height 19
type input "07:30 am"
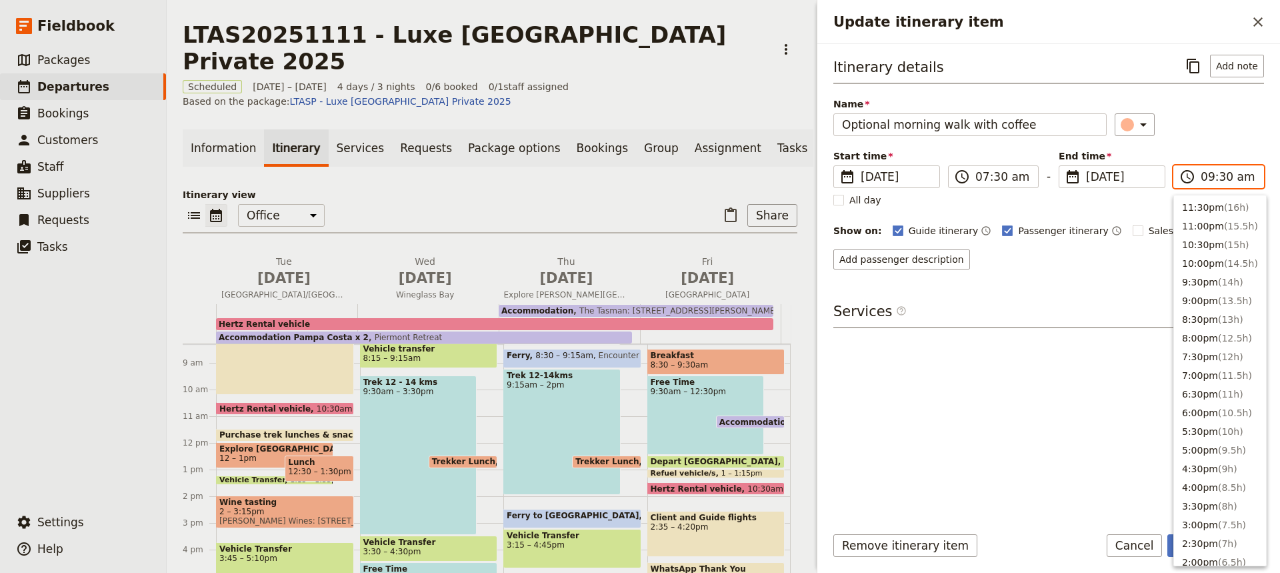
click at [1211, 179] on input "09:30 am" at bounding box center [1228, 177] width 55 height 16
click at [1190, 241] on button "8:30am ( 1h )" at bounding box center [1220, 242] width 92 height 19
type input "08:30 am"
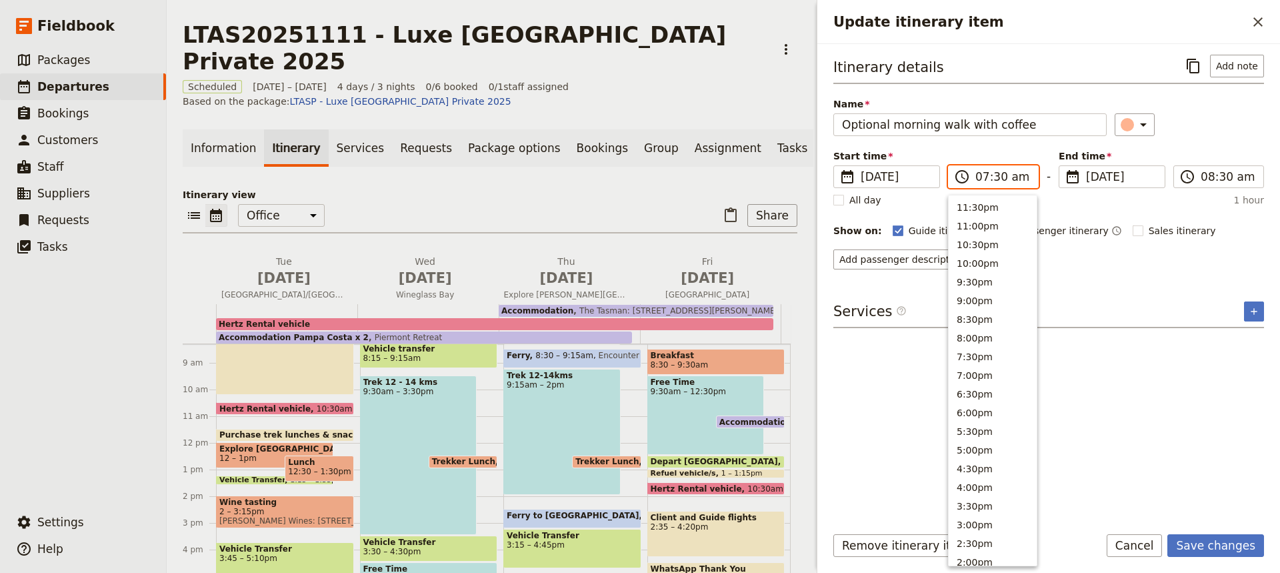
scroll to position [531, 0]
click at [994, 173] on input "07:30 am" at bounding box center [1003, 177] width 55 height 16
click at [967, 290] on button "7:00am" at bounding box center [993, 292] width 88 height 19
type input "07:00 am"
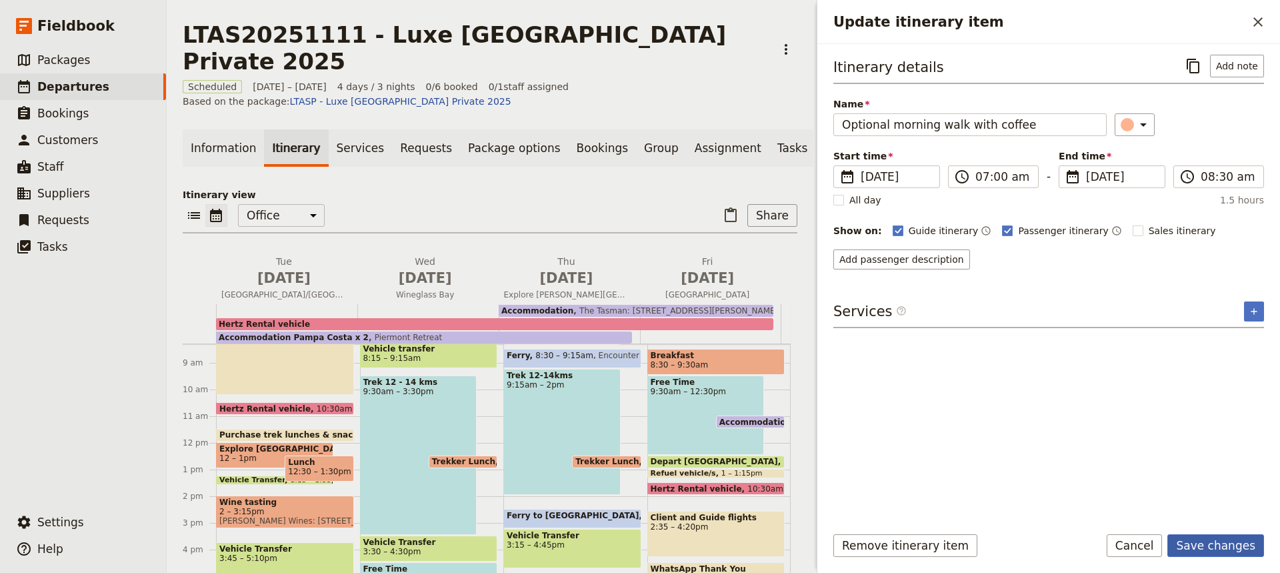
click at [1198, 544] on button "Save changes" at bounding box center [1216, 545] width 97 height 23
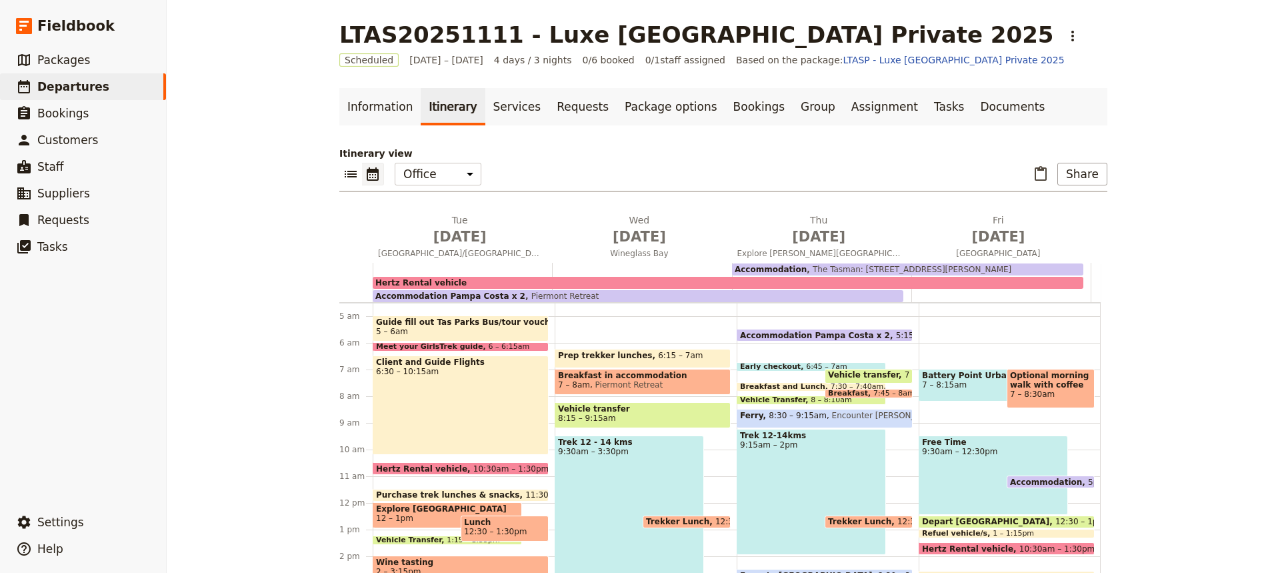
scroll to position [119, 0]
click at [963, 384] on span "7 – 8:15am" at bounding box center [993, 385] width 143 height 9
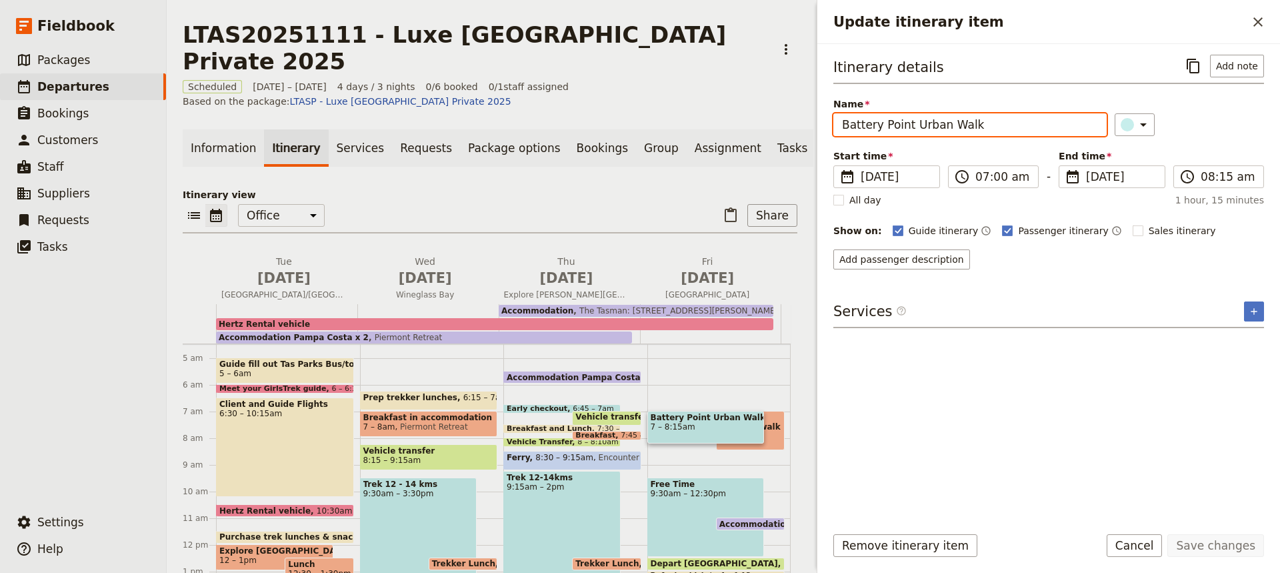
click at [844, 124] on input "Battery Point Urban Walk" at bounding box center [969, 124] width 273 height 23
type input "Optional Battery Point Urban Walk"
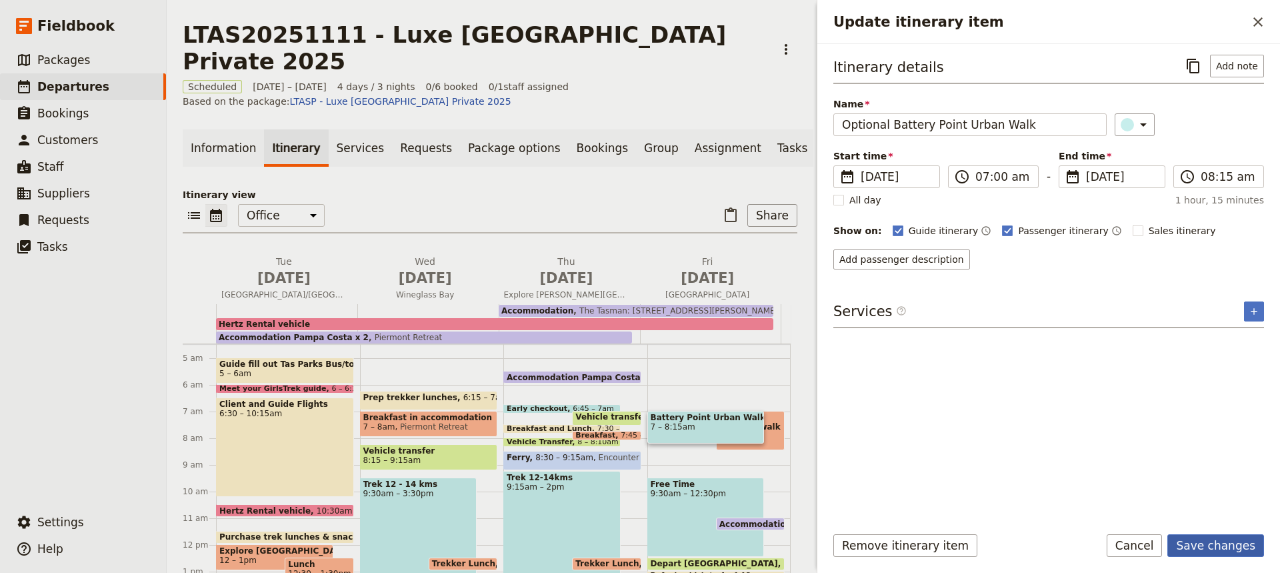
click at [1200, 545] on button "Save changes" at bounding box center [1216, 545] width 97 height 23
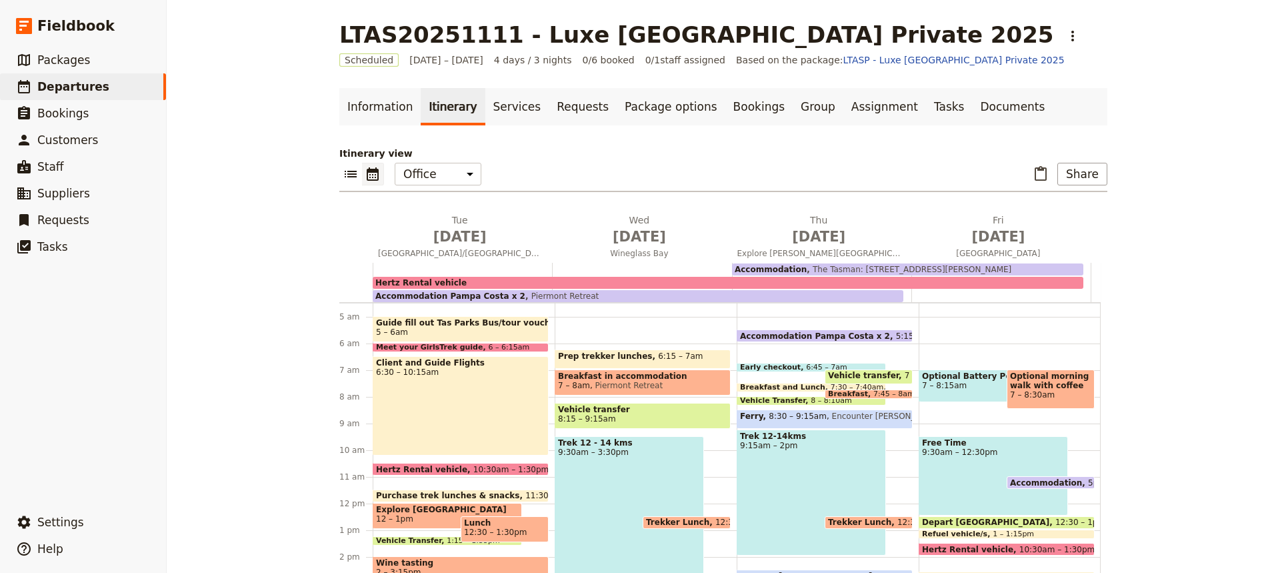
click at [1016, 376] on span "Optional morning walk with coffee" at bounding box center [1050, 380] width 81 height 19
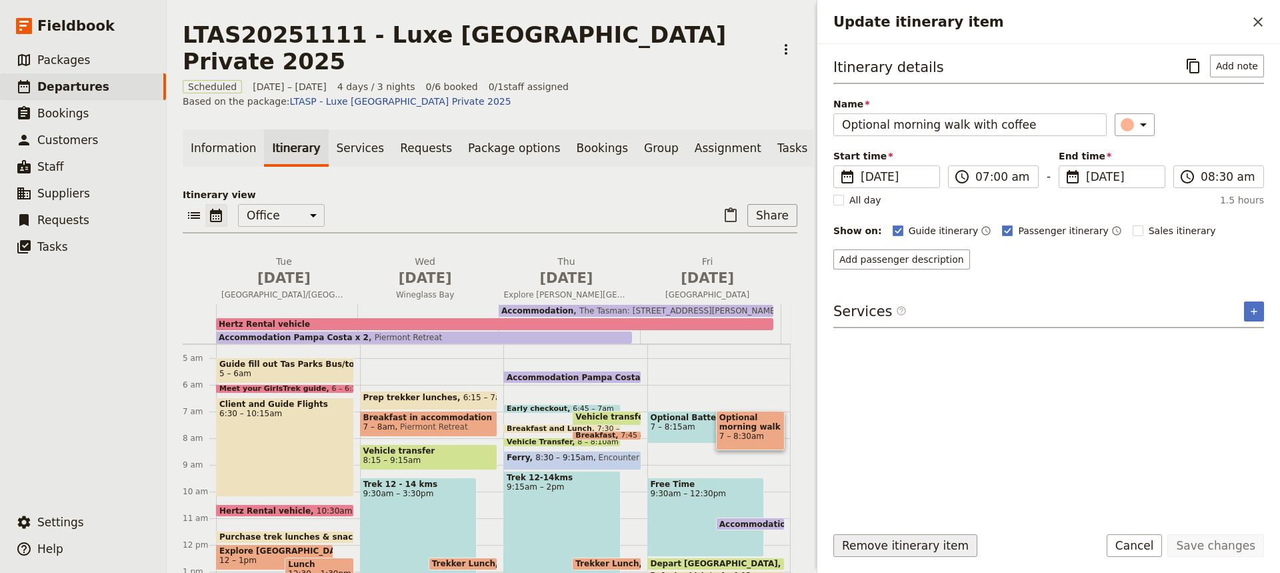
click at [900, 543] on button "Remove itinerary item" at bounding box center [905, 545] width 144 height 23
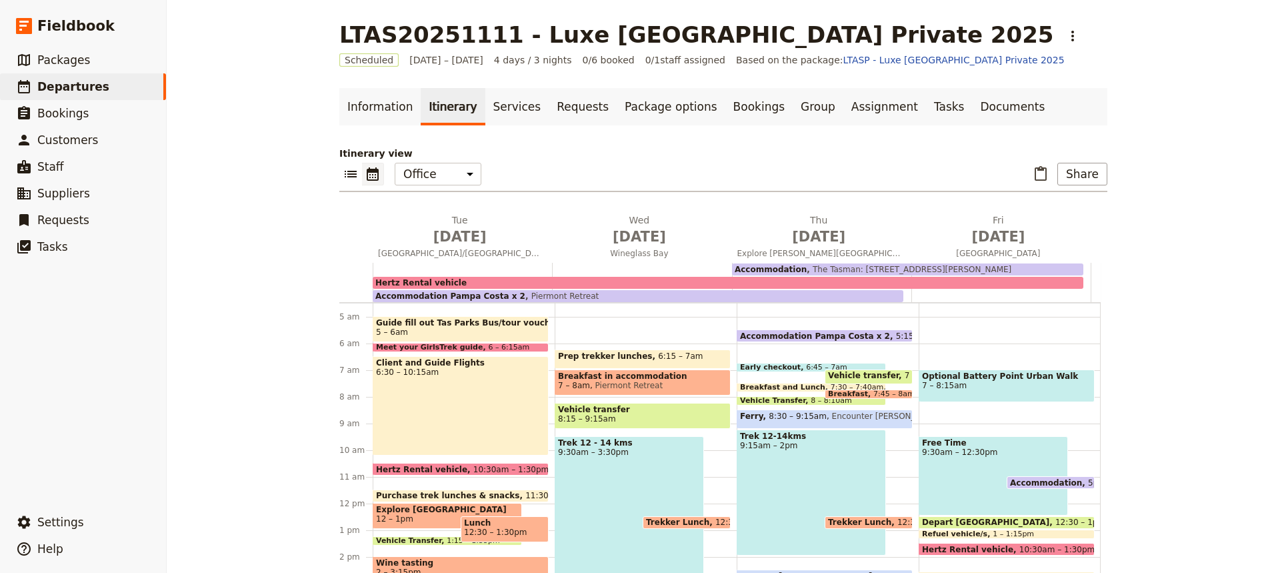
click at [982, 379] on span "Optional Battery Point Urban Walk" at bounding box center [1006, 375] width 169 height 9
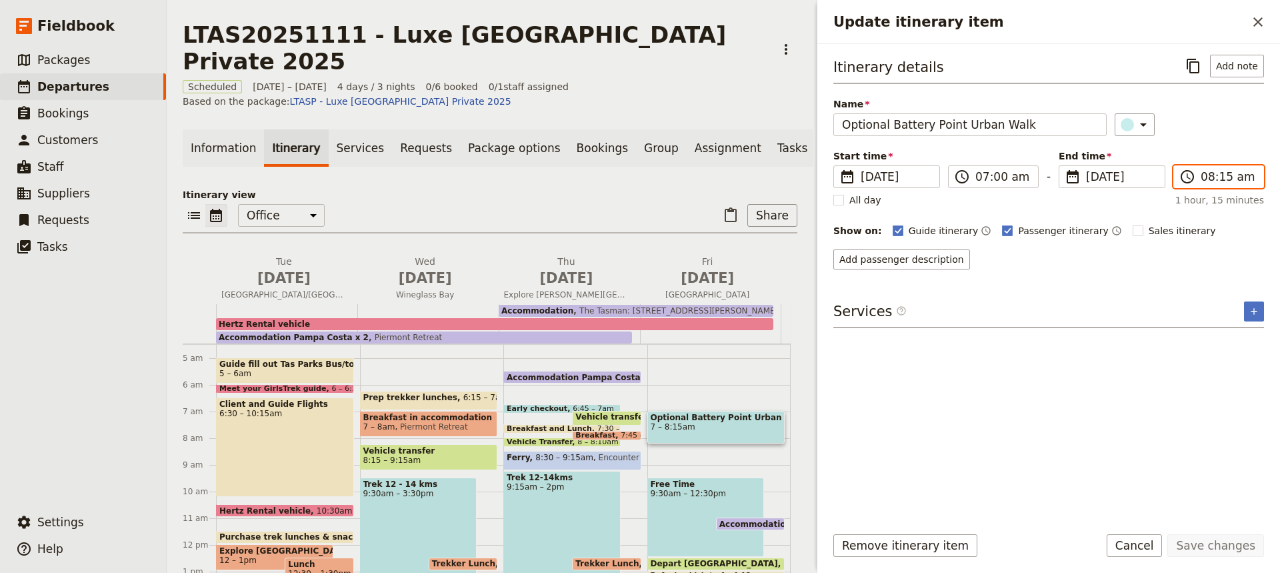
click at [1217, 177] on input "08:15 am" at bounding box center [1228, 177] width 55 height 16
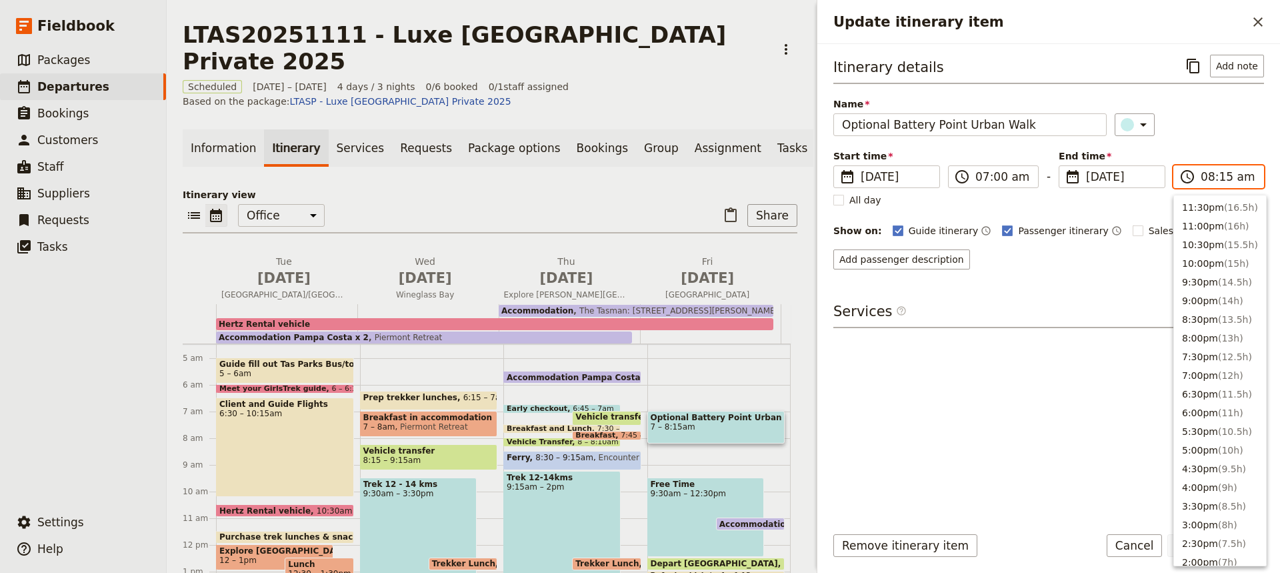
scroll to position [531, 0]
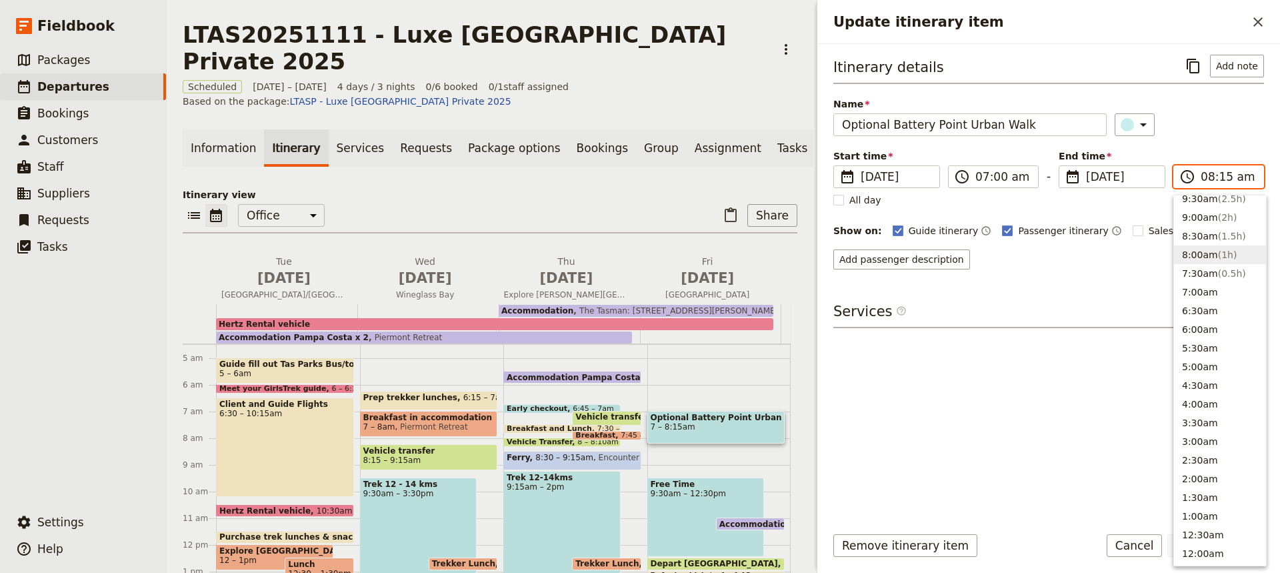
click at [1217, 177] on input "08:15 am" at bounding box center [1228, 177] width 55 height 16
click at [1196, 236] on button "8:30am ( 1.5h )" at bounding box center [1220, 241] width 92 height 19
type input "08:30 am"
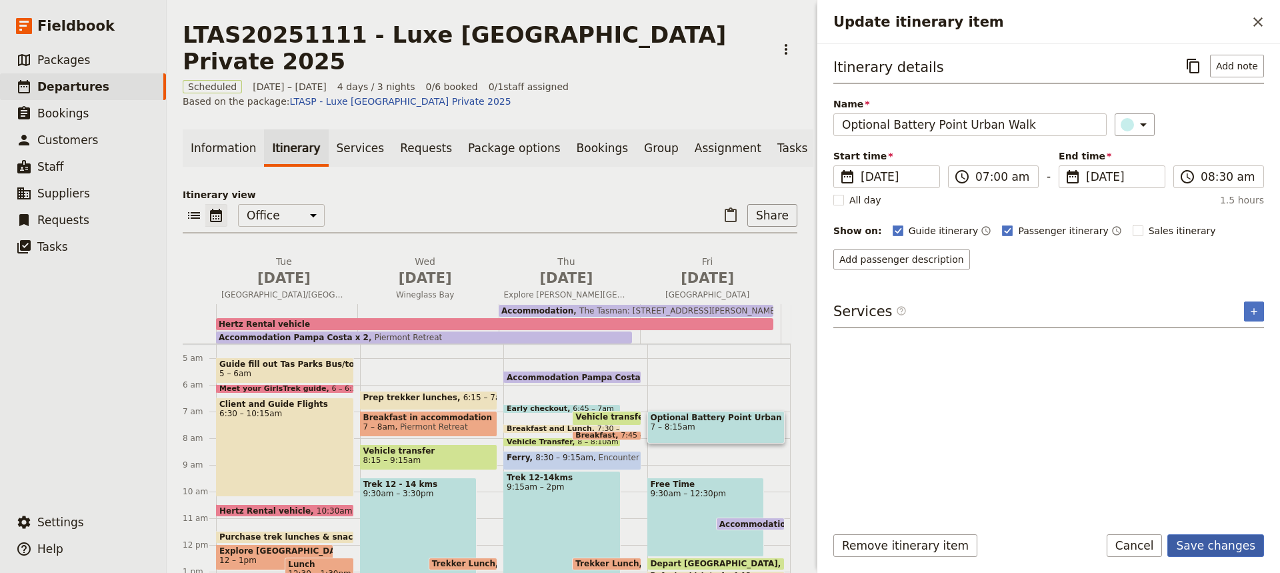
click at [1206, 548] on button "Save changes" at bounding box center [1216, 545] width 97 height 23
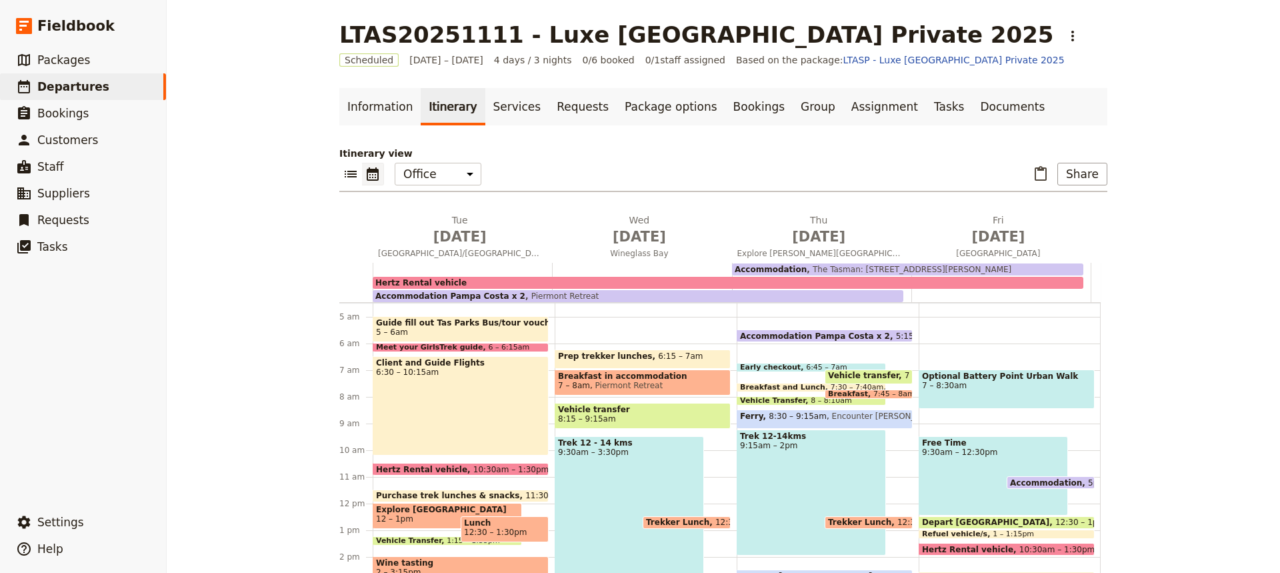
click at [964, 446] on span "Free Time" at bounding box center [993, 442] width 143 height 9
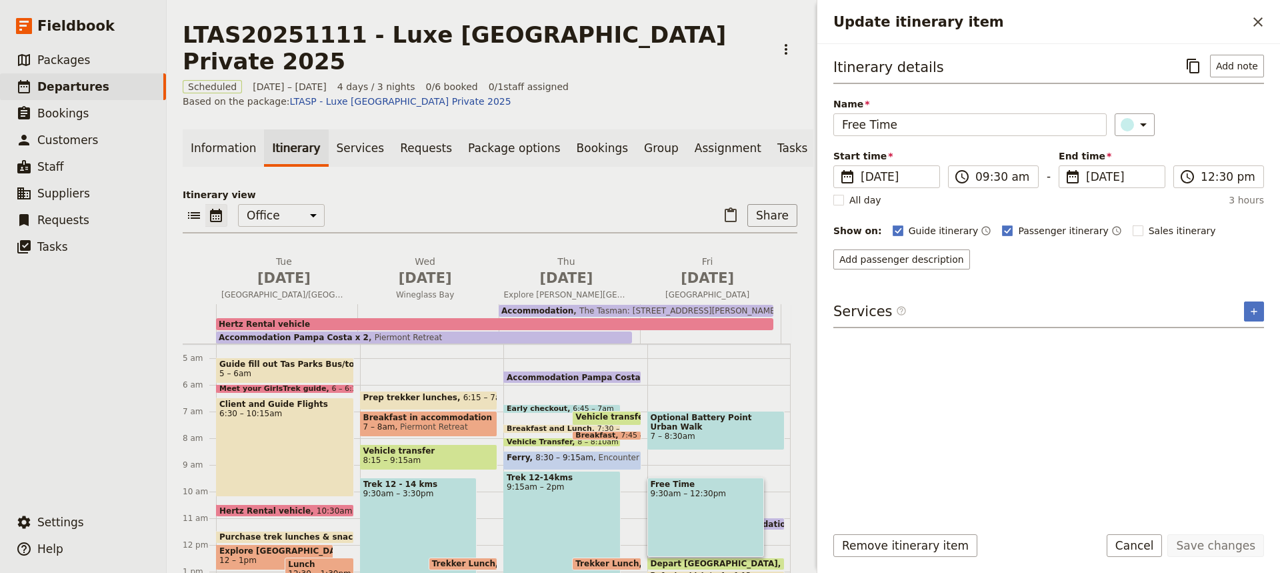
click at [957, 468] on div "Itinerary details ​ Add note Name Free Time ​ Start time ​ [DATE] [DATE] [DATE]…" at bounding box center [1048, 284] width 431 height 458
click at [677, 479] on span "Free Time" at bounding box center [706, 483] width 111 height 9
click at [990, 181] on input "09:30 am" at bounding box center [1003, 177] width 55 height 16
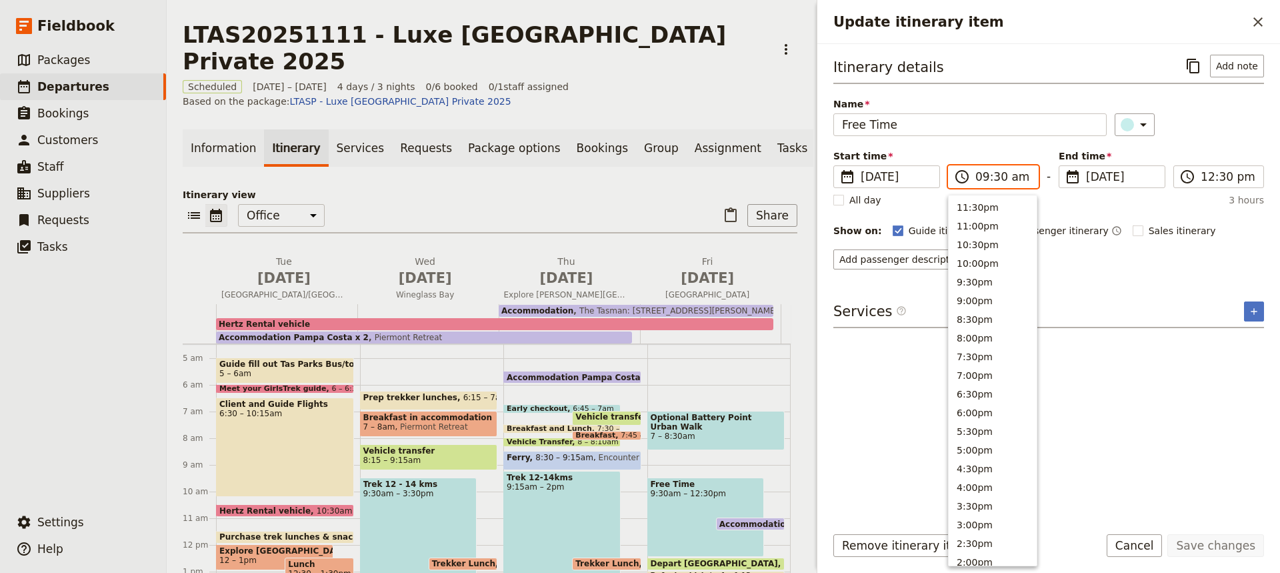
scroll to position [507, 0]
click at [966, 260] on button "8:30am" at bounding box center [993, 260] width 88 height 19
type input "08:30 am"
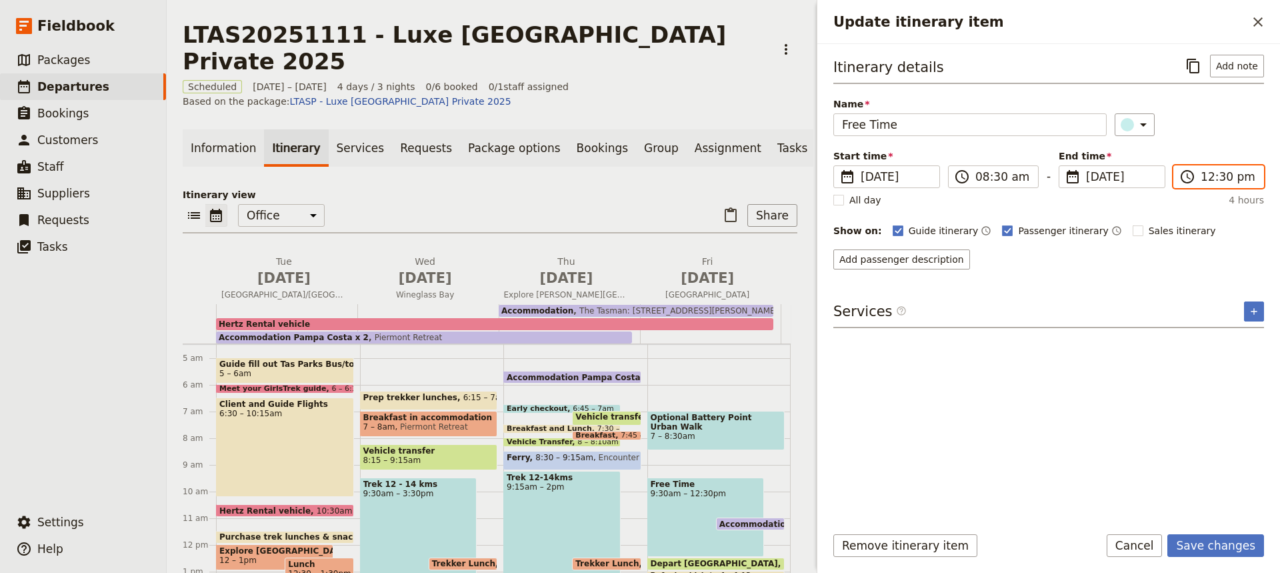
click at [1216, 175] on input "12:30 pm" at bounding box center [1228, 177] width 55 height 16
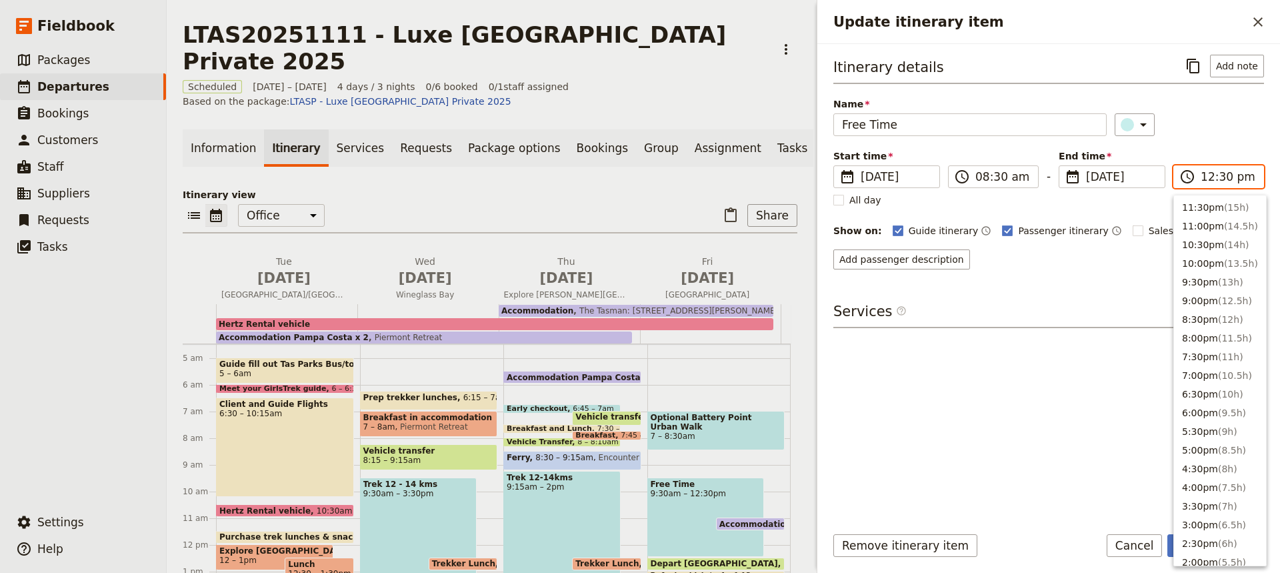
scroll to position [413, 0]
click at [1196, 237] on button "11:30am ( 3h )" at bounding box center [1220, 242] width 92 height 19
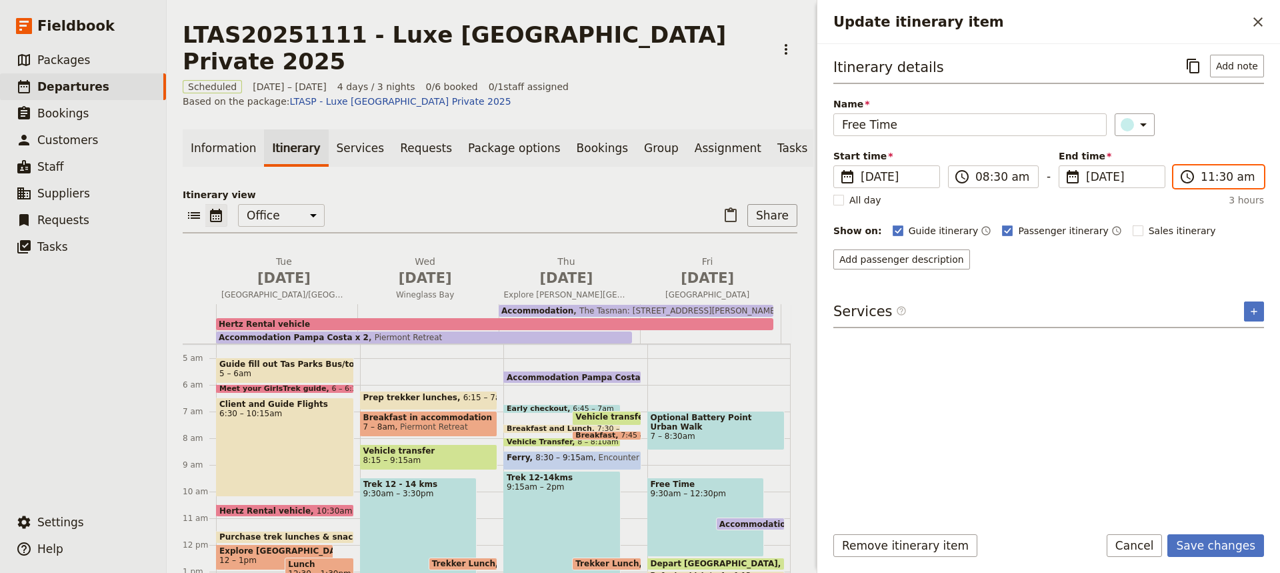
click at [1216, 182] on input "11:30 am" at bounding box center [1228, 177] width 55 height 16
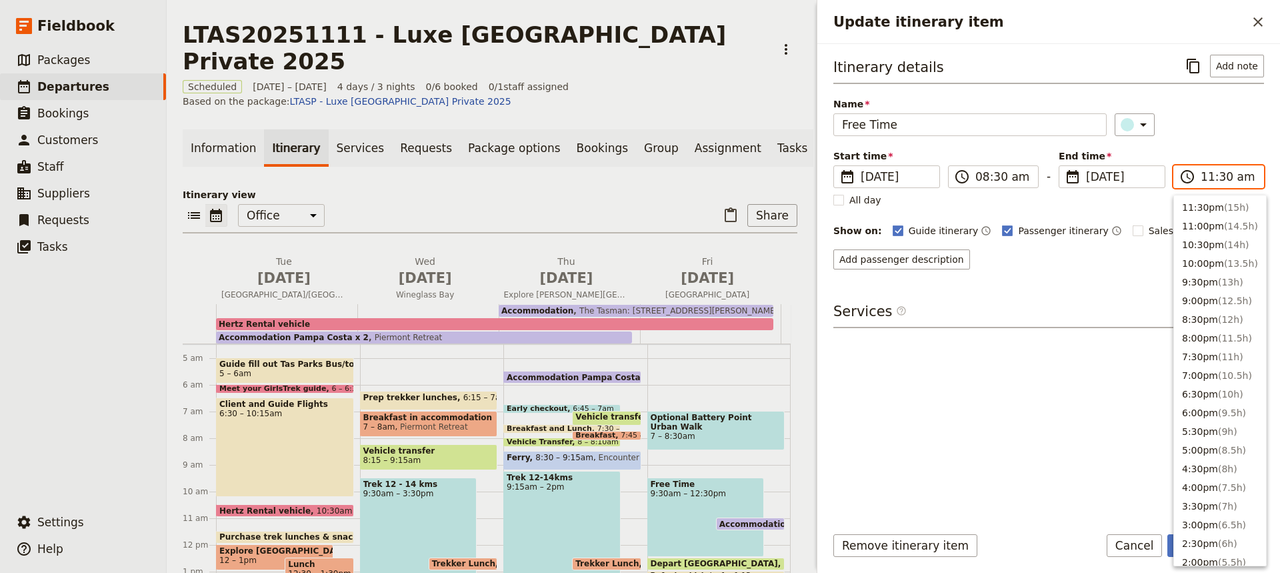
scroll to position [451, 0]
click at [1198, 241] on button "10:30am ( 2h )" at bounding box center [1220, 242] width 92 height 19
type input "10:30 am"
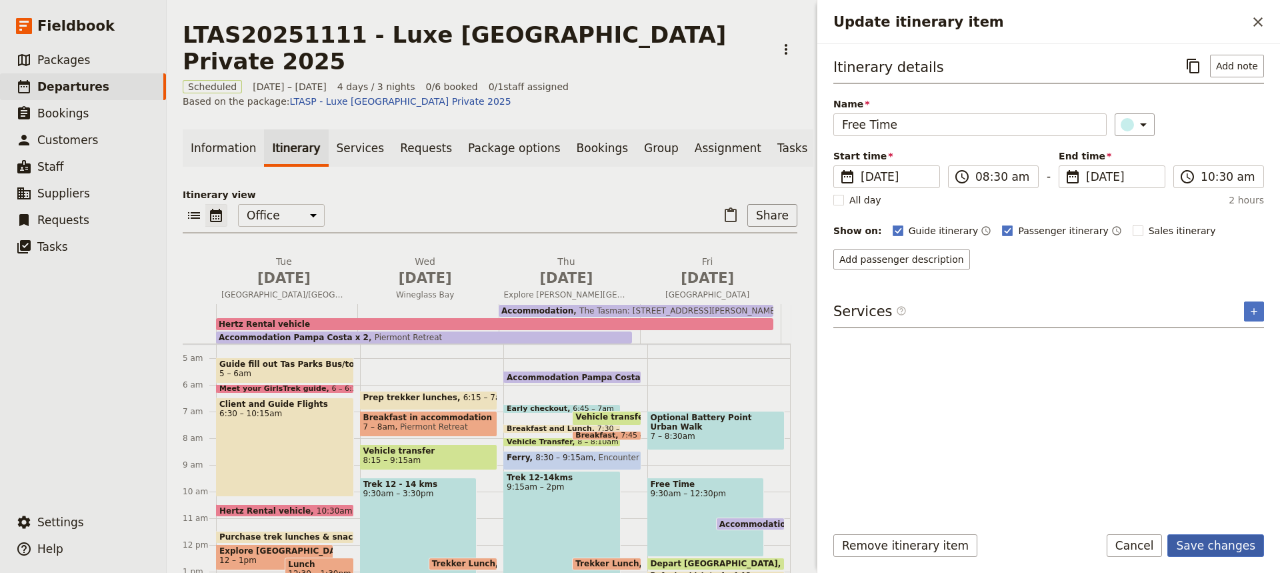
click at [1211, 543] on button "Save changes" at bounding box center [1216, 545] width 97 height 23
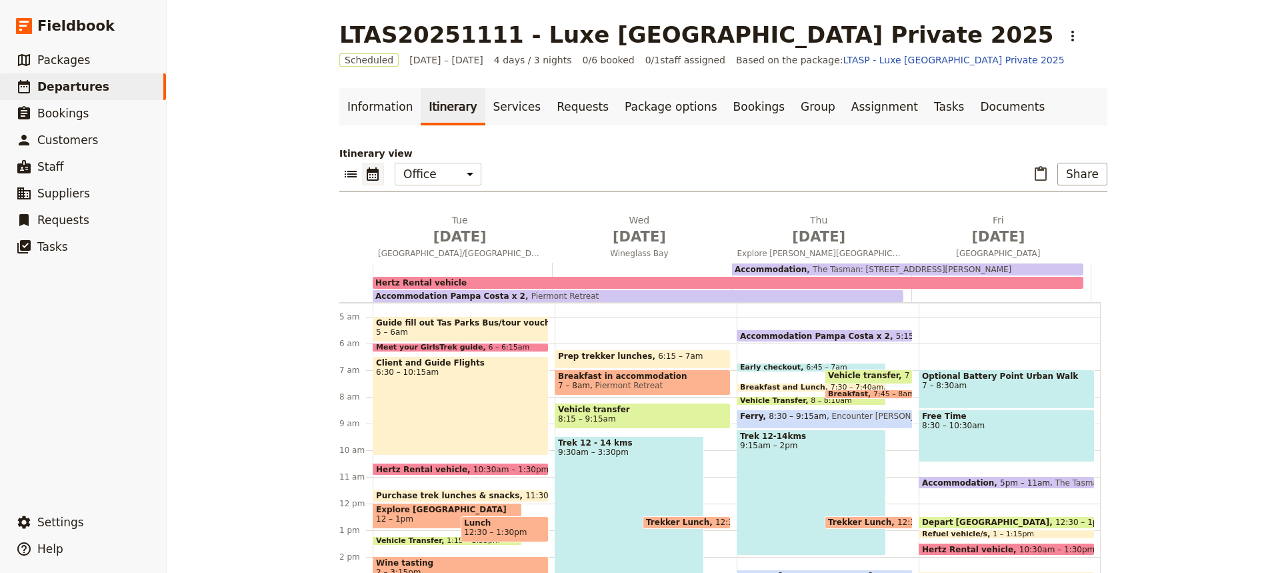
click at [968, 481] on span "Accommodation" at bounding box center [961, 482] width 78 height 9
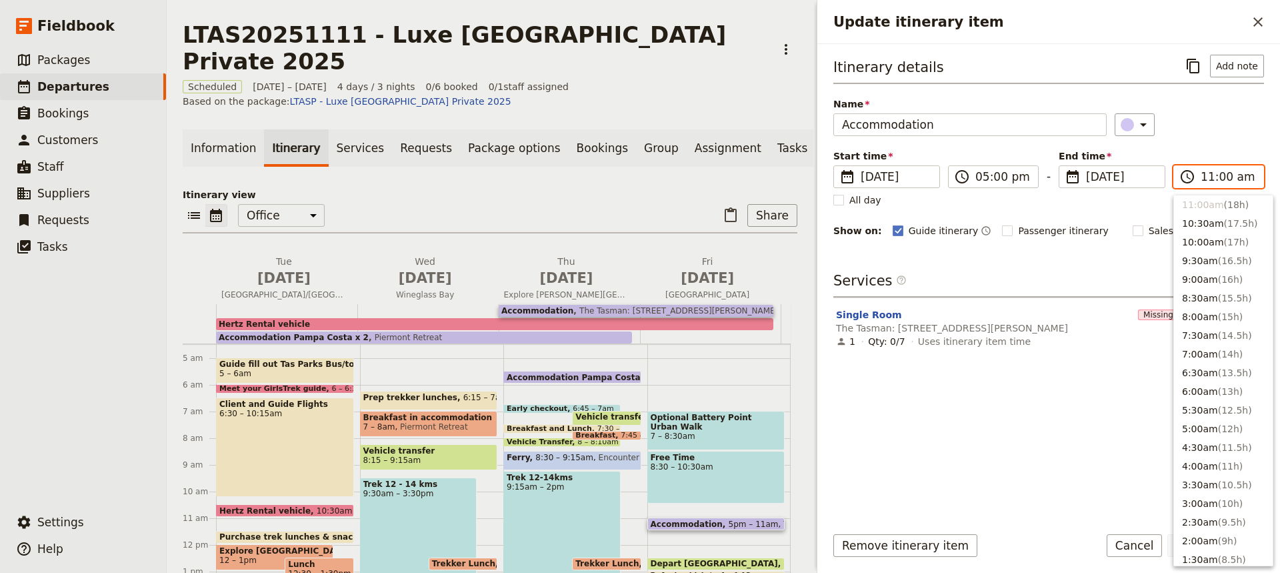
click at [1214, 183] on input "11:00 am" at bounding box center [1228, 177] width 55 height 16
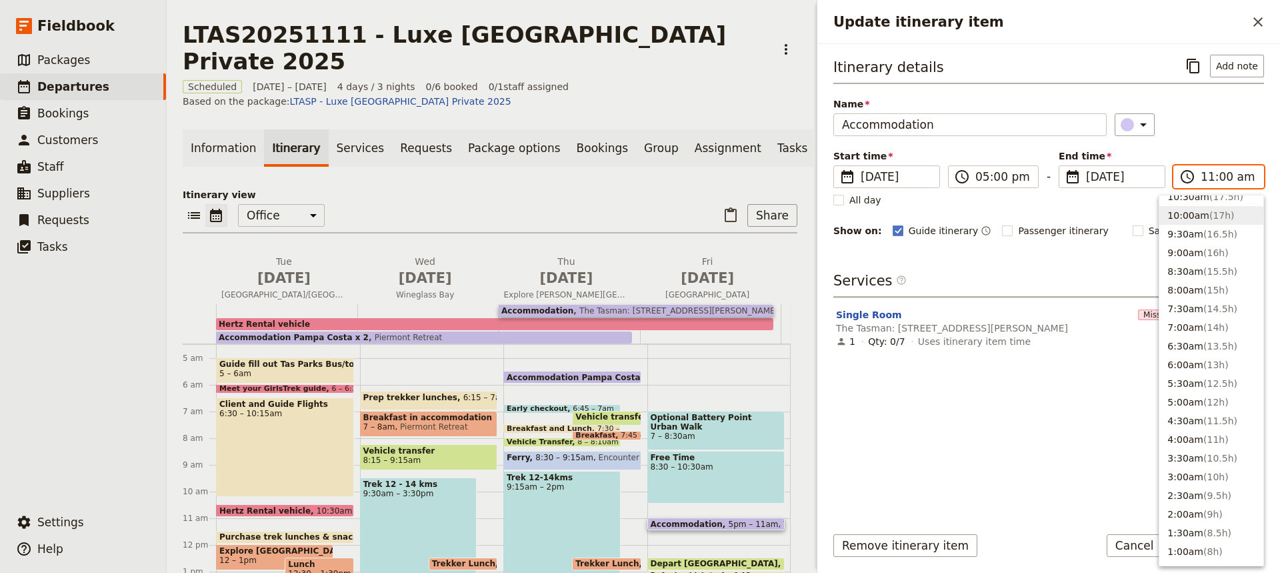
scroll to position [489, 0]
click at [1188, 201] on button "10:30am ( 17.5h )" at bounding box center [1212, 204] width 104 height 19
type input "10:30 am"
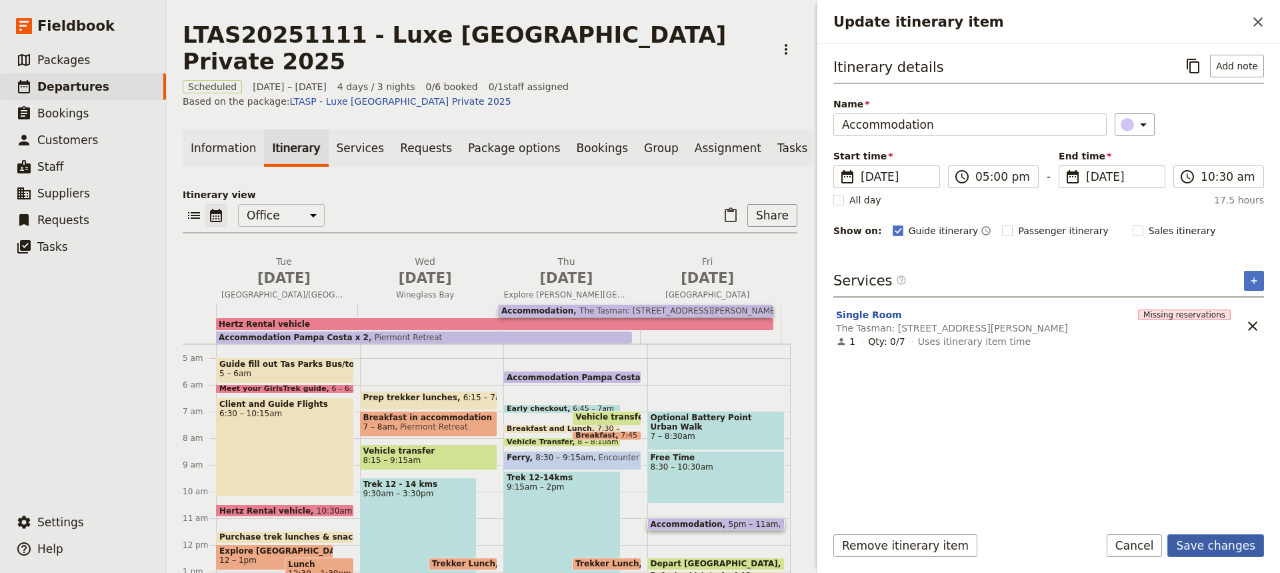
click at [1197, 537] on button "Save changes" at bounding box center [1216, 545] width 97 height 23
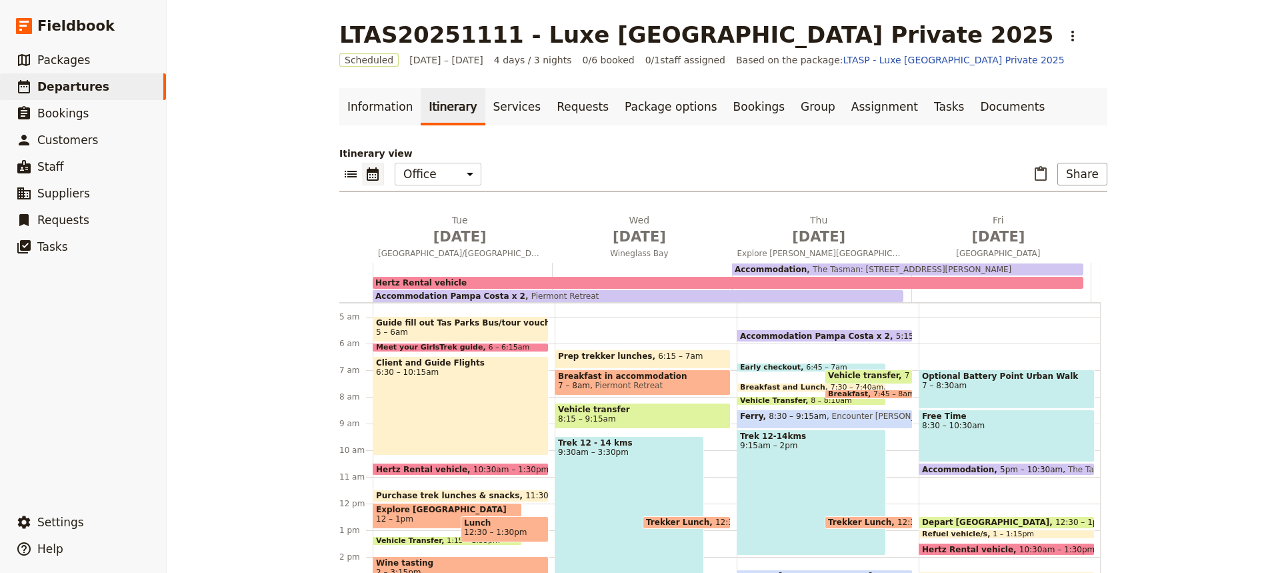
click at [942, 524] on span at bounding box center [1007, 525] width 175 height 5
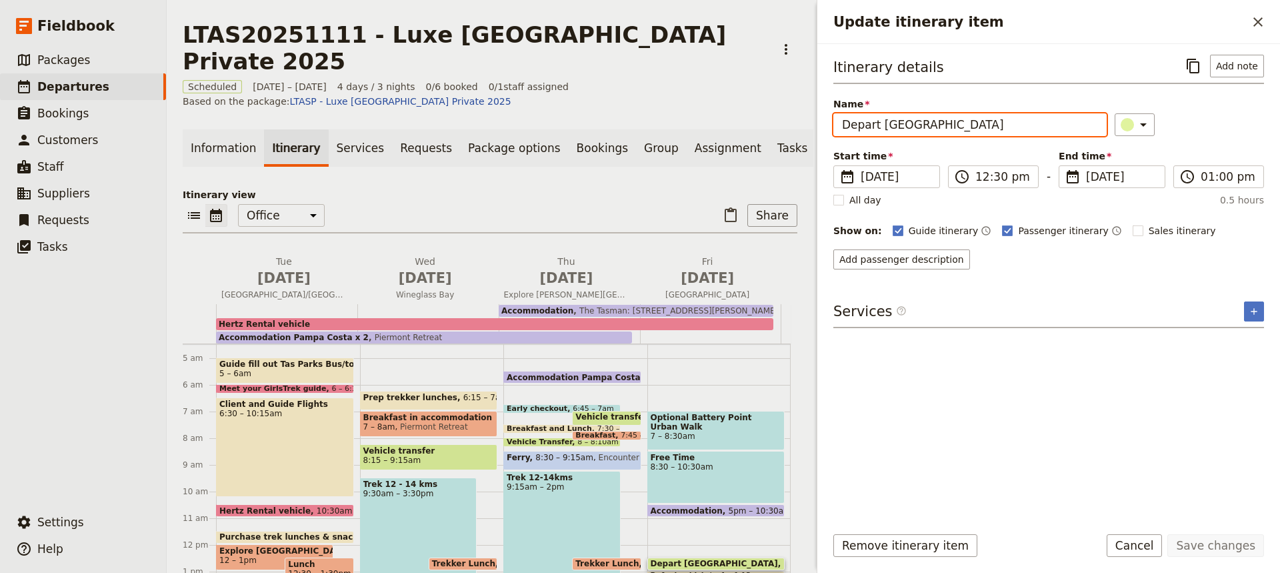
click at [967, 125] on input "Depart [GEOGRAPHIC_DATA]" at bounding box center [969, 124] width 273 height 23
type input "Depart [GEOGRAPHIC_DATA]"
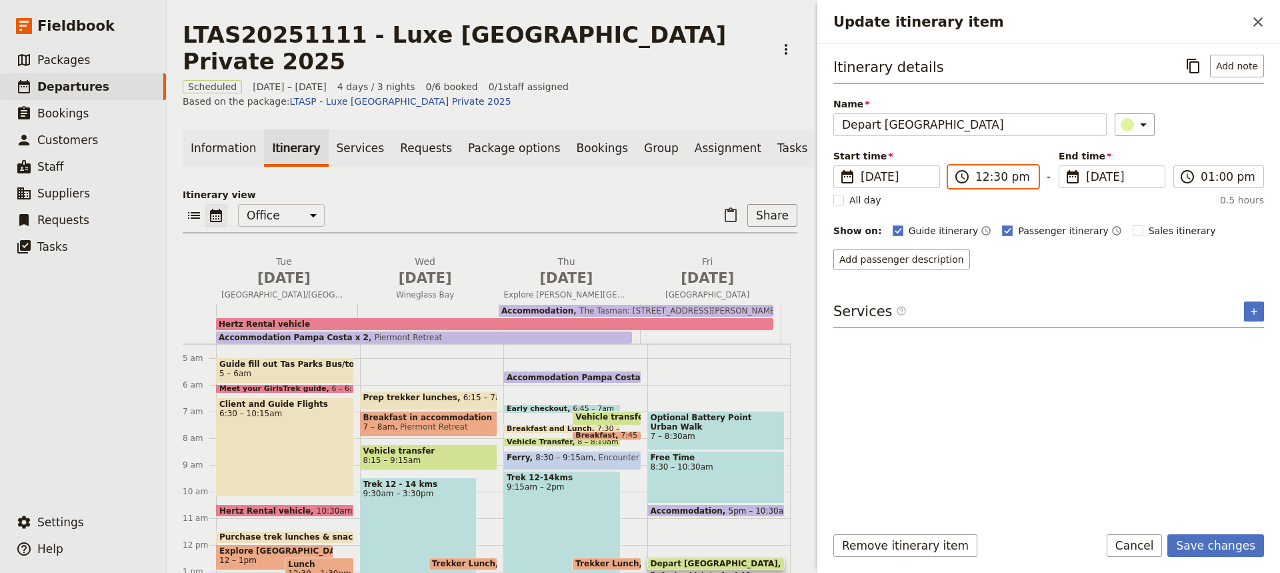
click at [986, 181] on input "12:30 pm" at bounding box center [1003, 177] width 55 height 16
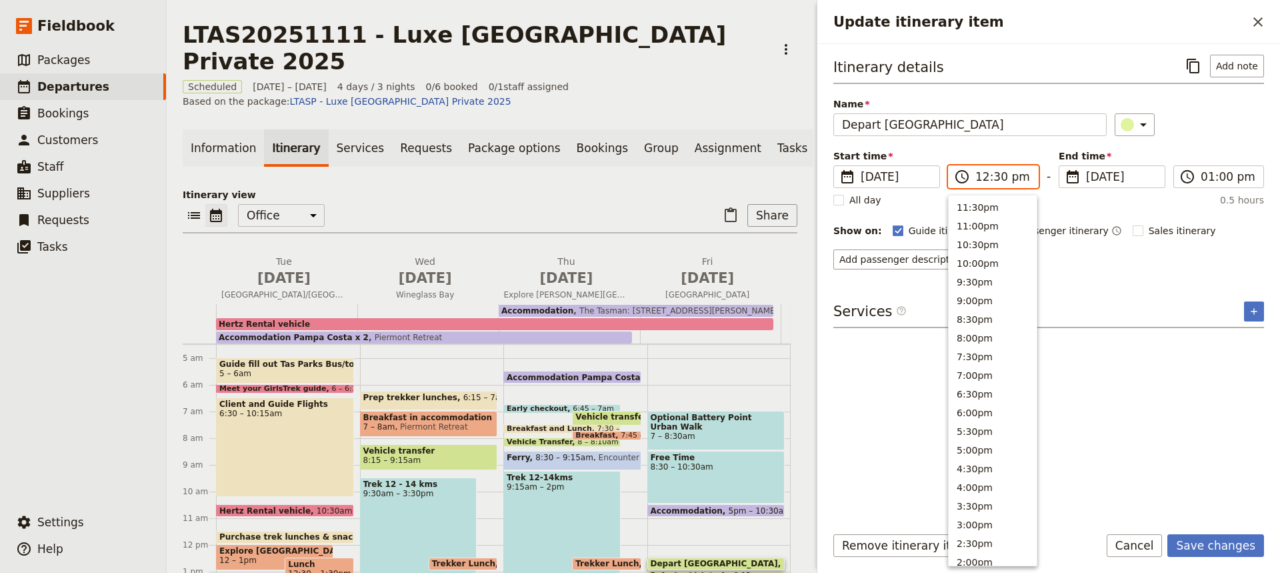
scroll to position [413, 0]
click at [971, 279] on button "10:30am" at bounding box center [993, 279] width 88 height 19
type input "10:30 am"
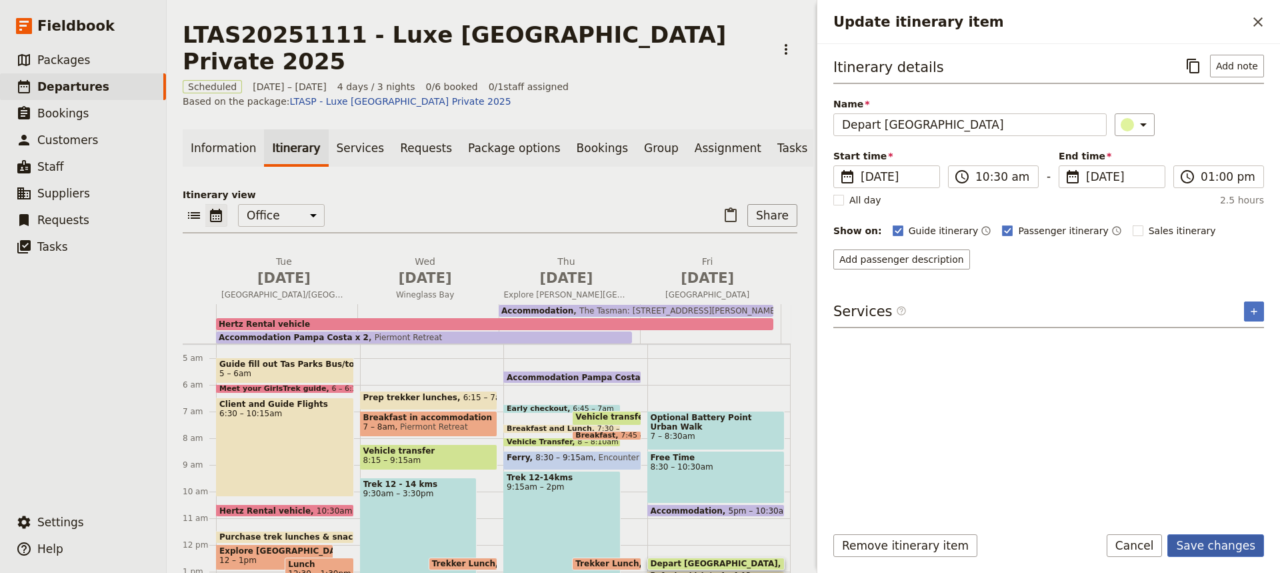
click at [1195, 547] on button "Save changes" at bounding box center [1216, 545] width 97 height 23
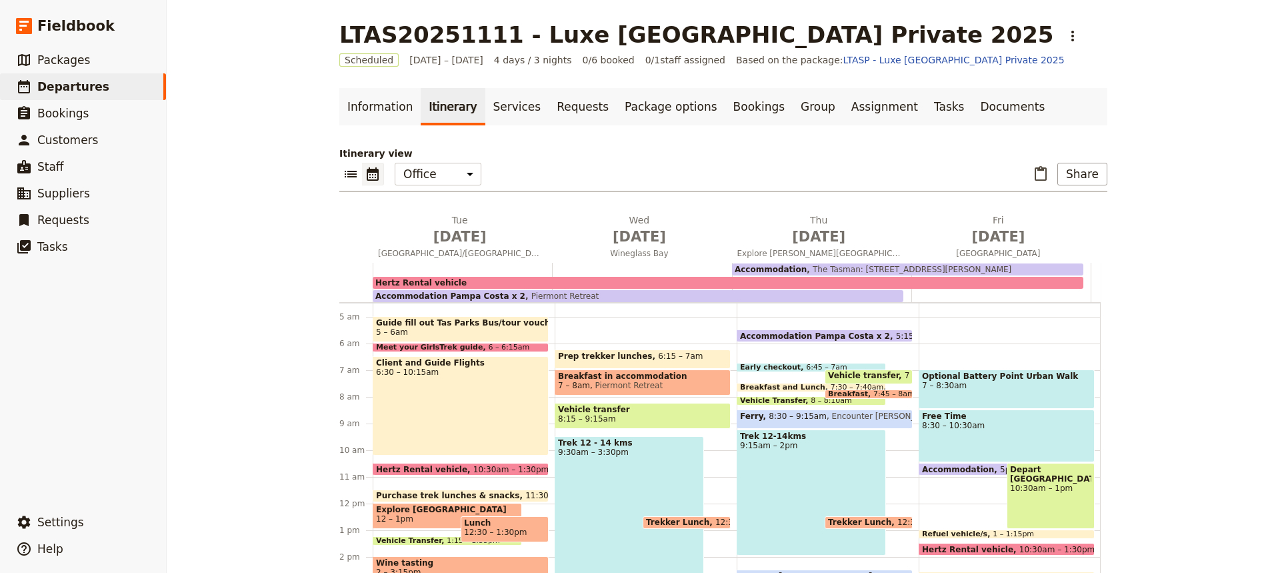
click at [1024, 494] on div "Depart [GEOGRAPHIC_DATA] 10:30am – 1pm" at bounding box center [1051, 496] width 88 height 66
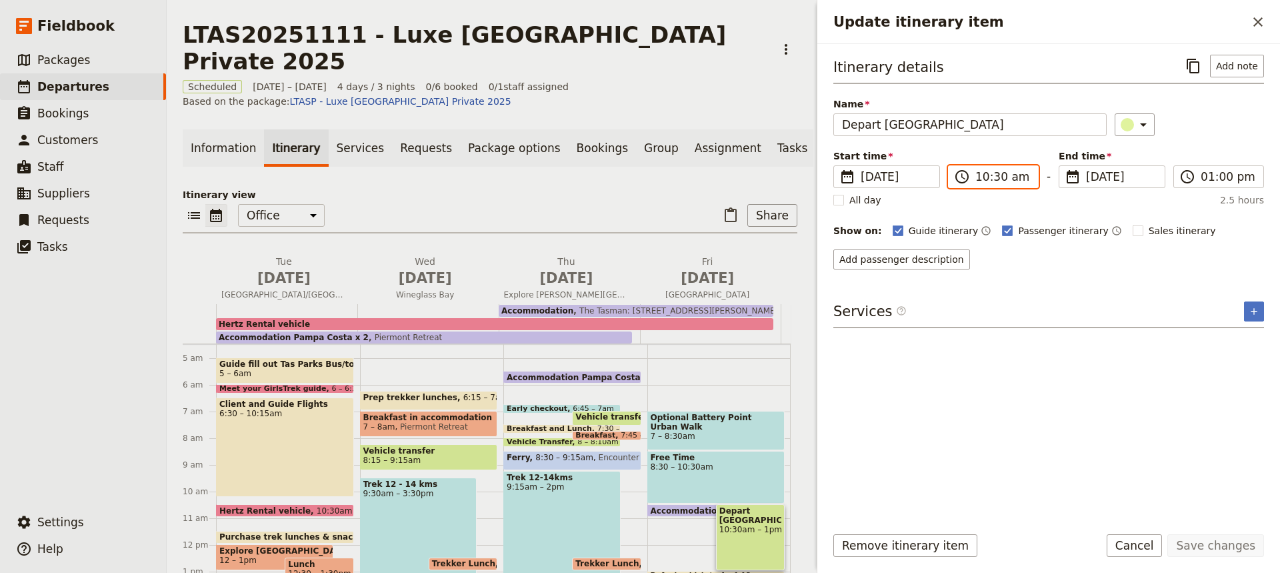
click at [990, 178] on input "10:30 am" at bounding box center [1003, 177] width 55 height 16
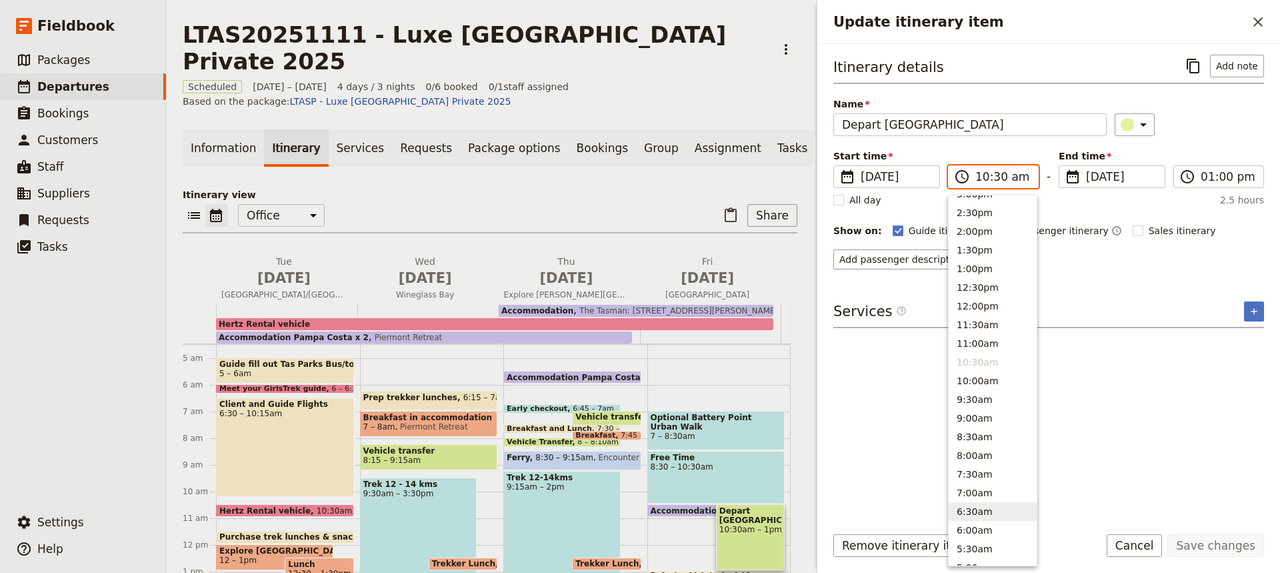
scroll to position [328, 0]
click at [968, 287] on button "12:30pm" at bounding box center [993, 290] width 88 height 19
type input "12:30 pm"
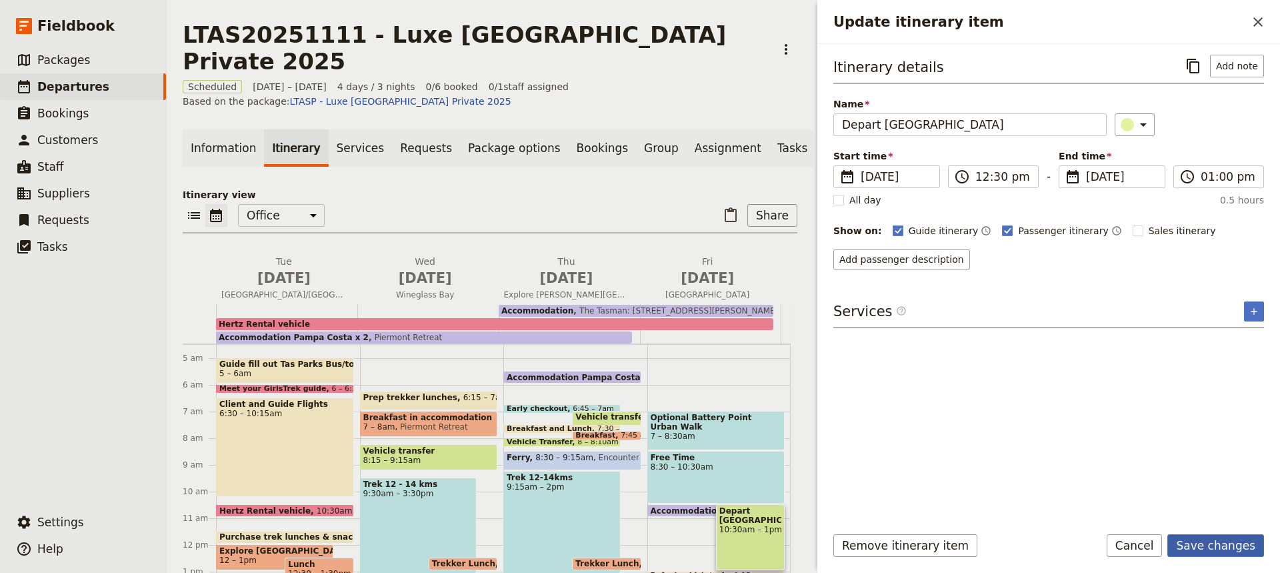
click at [1204, 542] on button "Save changes" at bounding box center [1216, 545] width 97 height 23
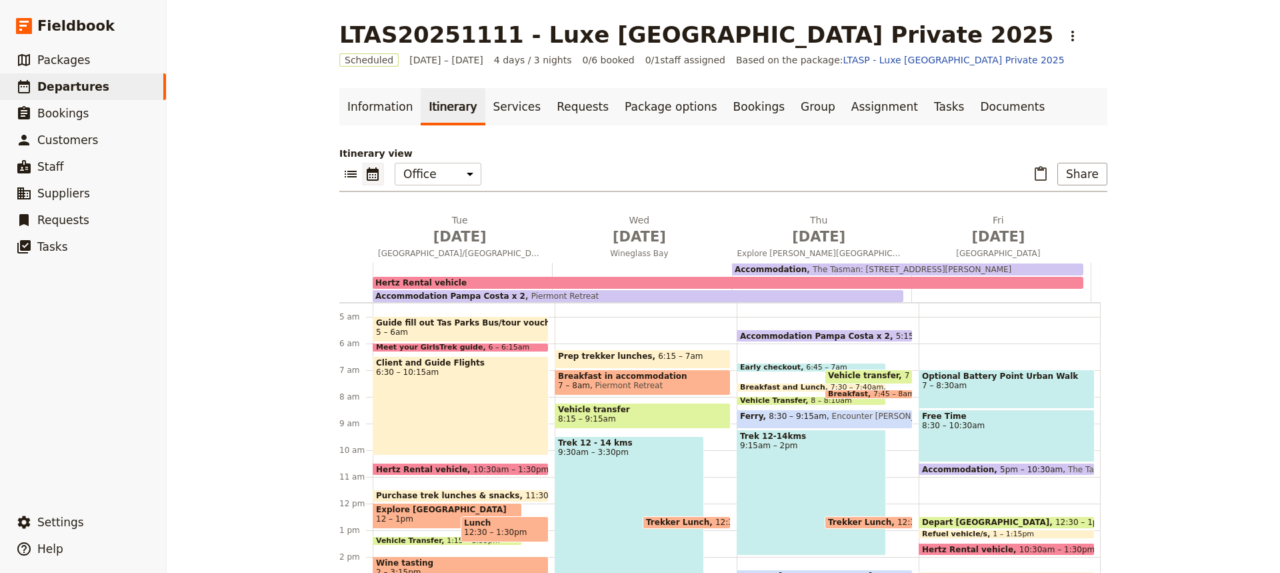
click at [1002, 473] on span "5pm – 10:30am" at bounding box center [1031, 469] width 63 height 9
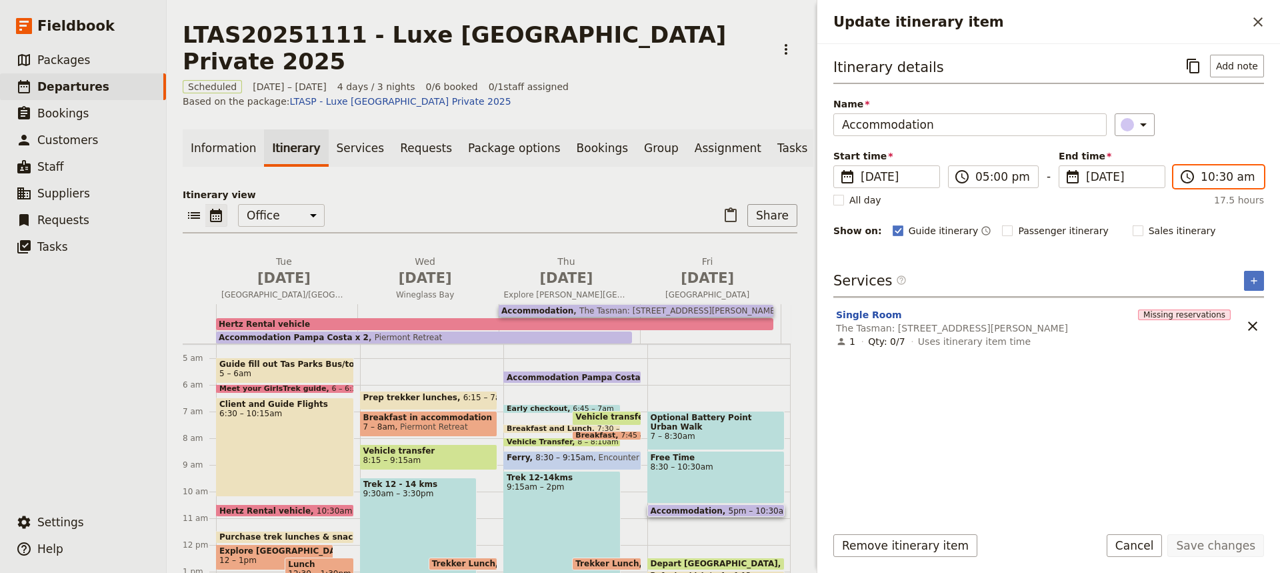
click at [1215, 179] on input "10:30 am" at bounding box center [1228, 177] width 55 height 16
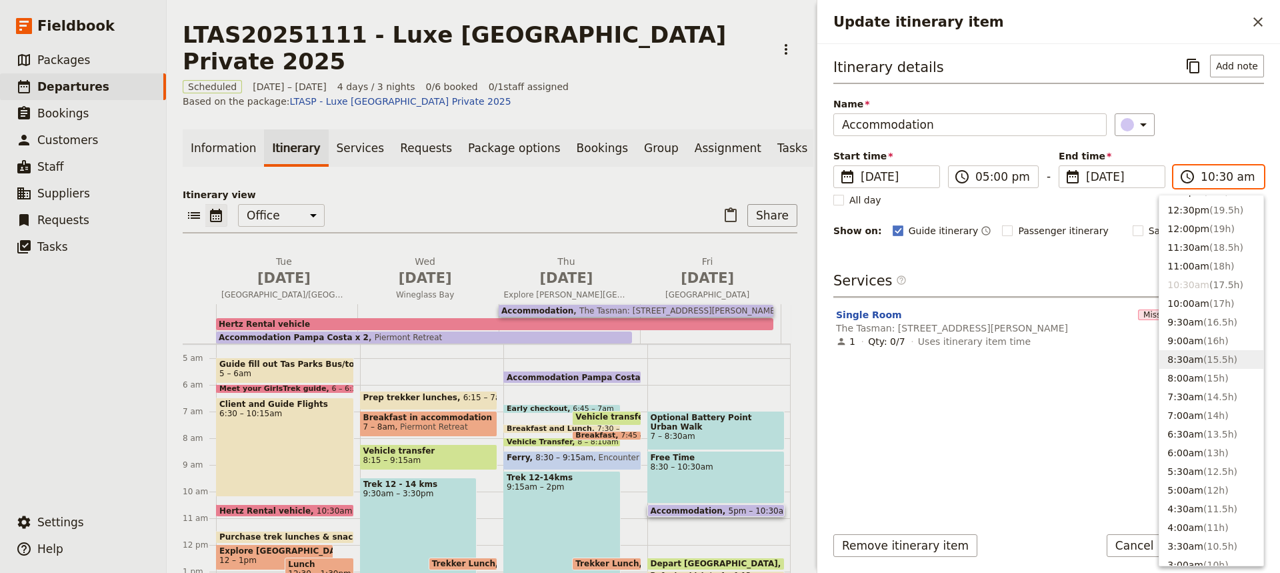
scroll to position [406, 0]
click at [1188, 263] on button "11:00am ( 18h )" at bounding box center [1212, 268] width 104 height 19
type input "11:00 am"
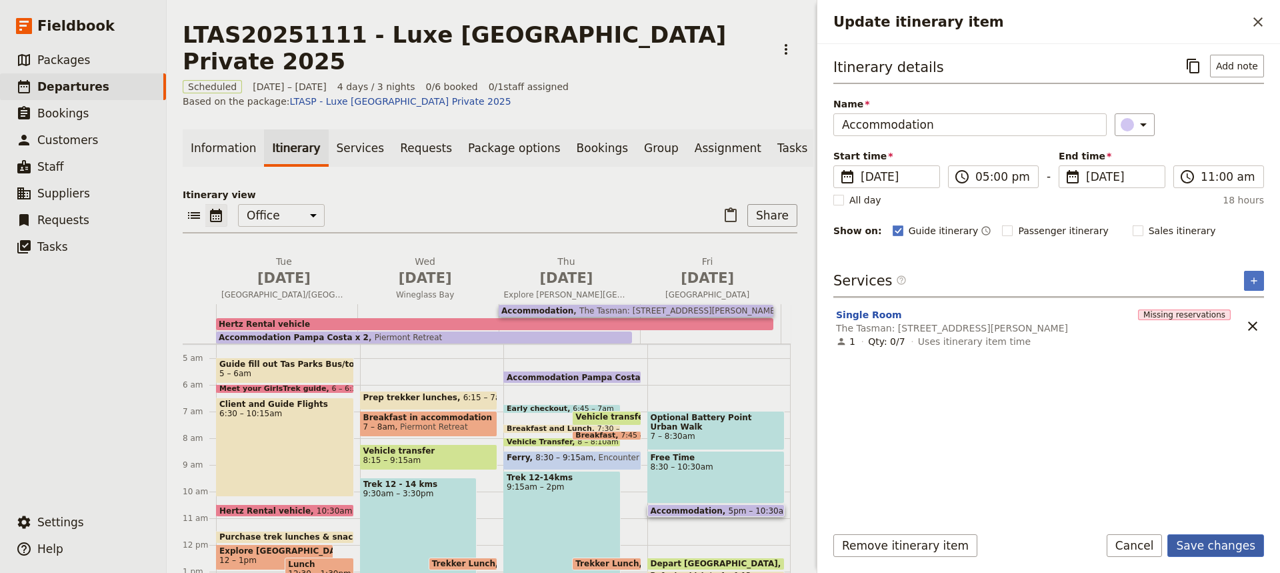
click at [1202, 545] on button "Save changes" at bounding box center [1216, 545] width 97 height 23
